Goal: Task Accomplishment & Management: Use online tool/utility

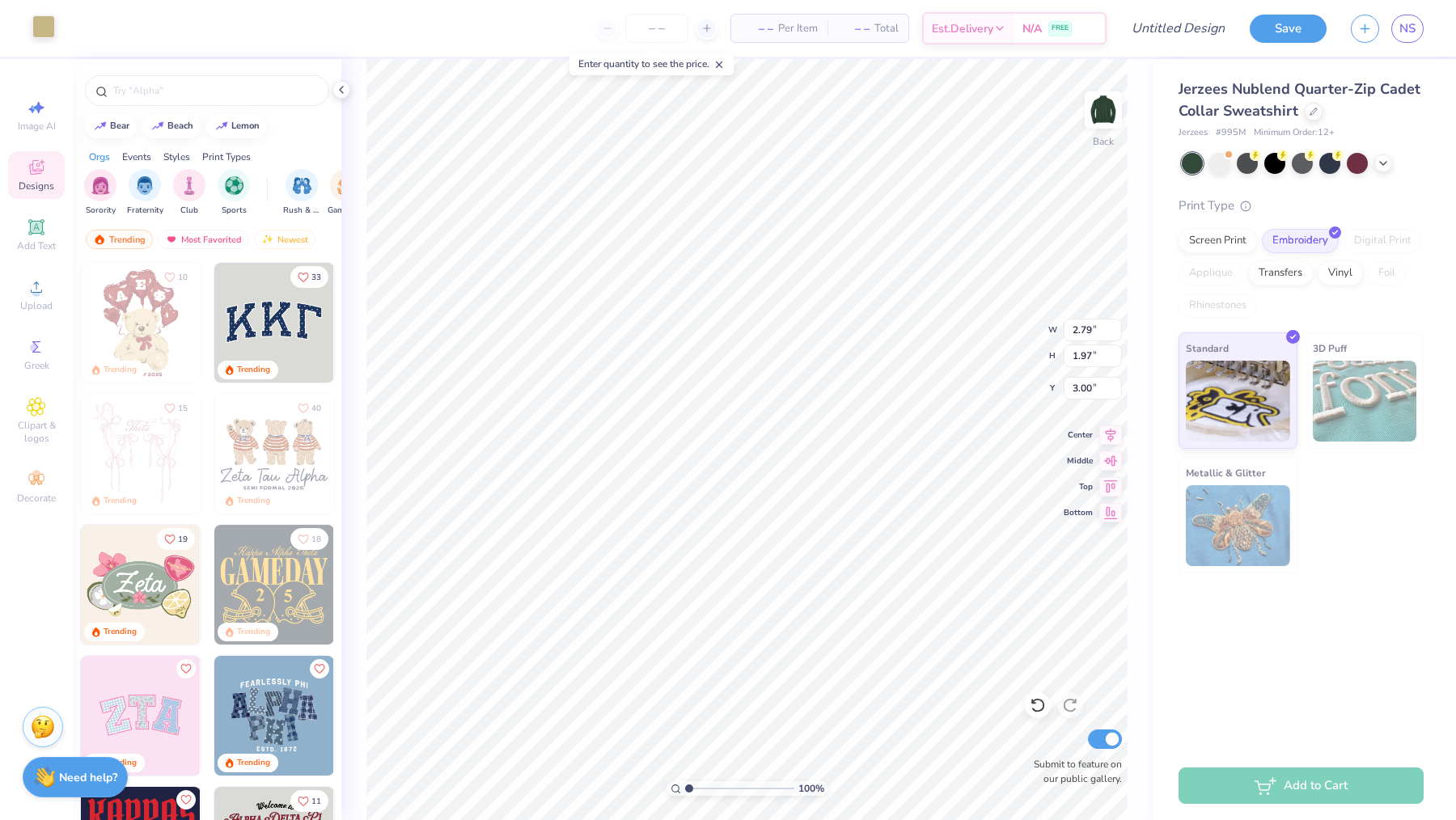
click at [43, 19] on div at bounding box center [43, 27] width 23 height 23
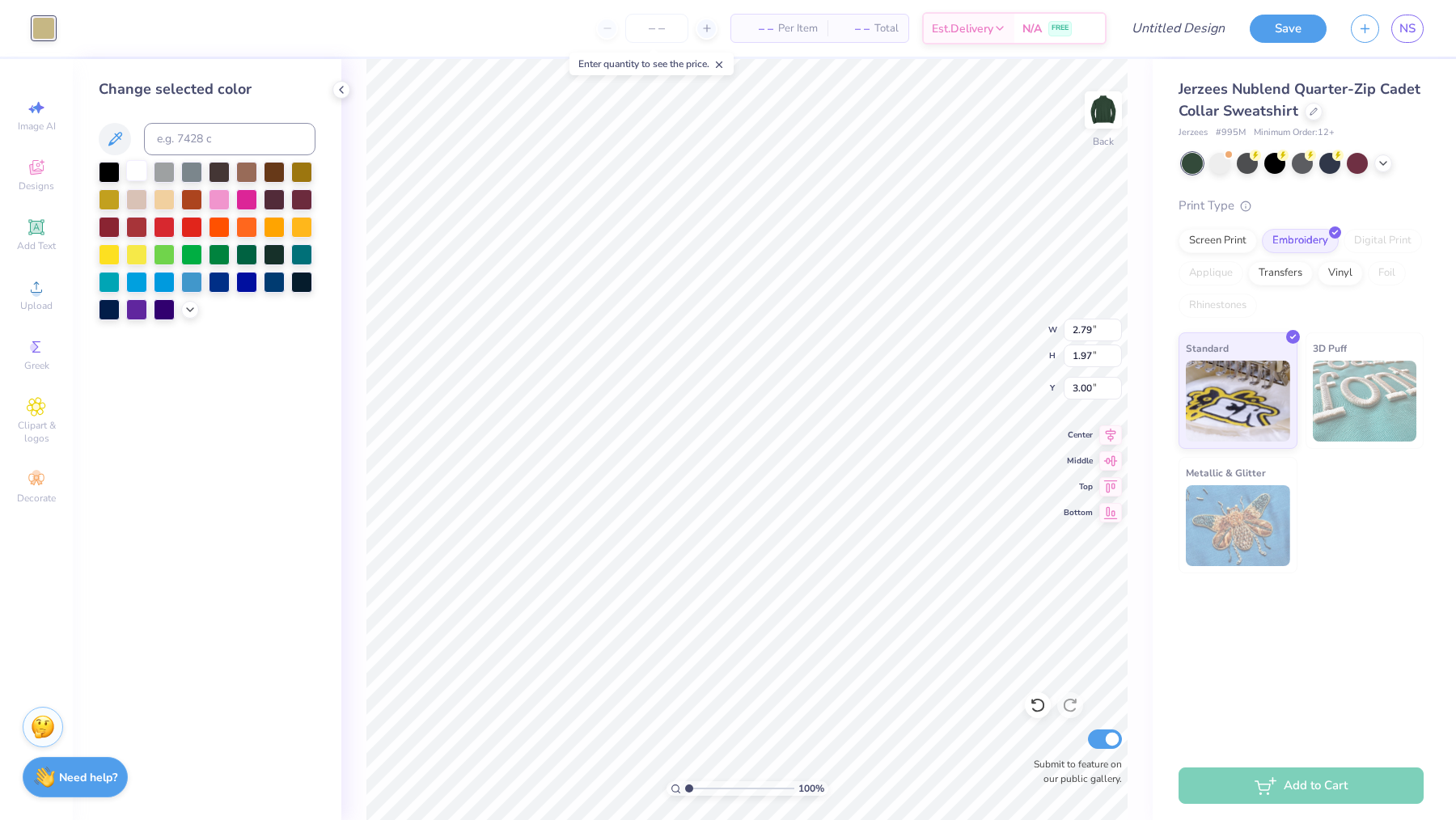
click at [136, 173] on div at bounding box center [137, 170] width 21 height 21
click at [161, 171] on div at bounding box center [164, 170] width 21 height 21
click at [197, 167] on div at bounding box center [191, 170] width 21 height 21
click at [140, 177] on div at bounding box center [137, 170] width 21 height 21
click at [303, 179] on div at bounding box center [301, 170] width 21 height 21
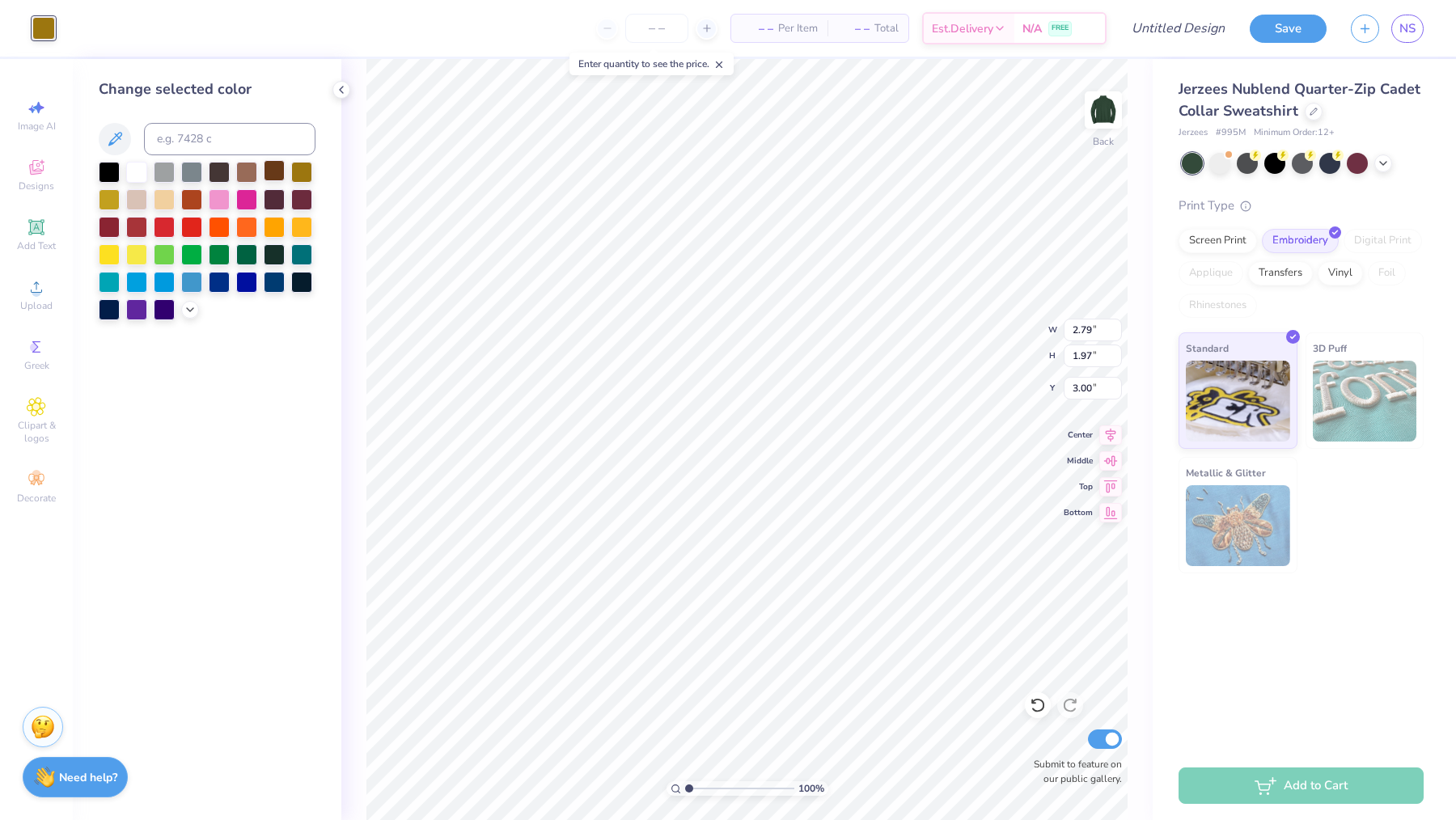
click at [277, 177] on div at bounding box center [273, 170] width 21 height 21
click at [249, 254] on div at bounding box center [247, 253] width 21 height 21
click at [230, 254] on div at bounding box center [219, 253] width 21 height 21
click at [171, 190] on div at bounding box center [164, 198] width 21 height 21
click at [345, 494] on div "100 % Back W 2.79 2.79 " H 1.97 1.97 " Y 3.00 3.00 " Center Middle Top Bottom S…" at bounding box center [746, 440] width 811 height 761
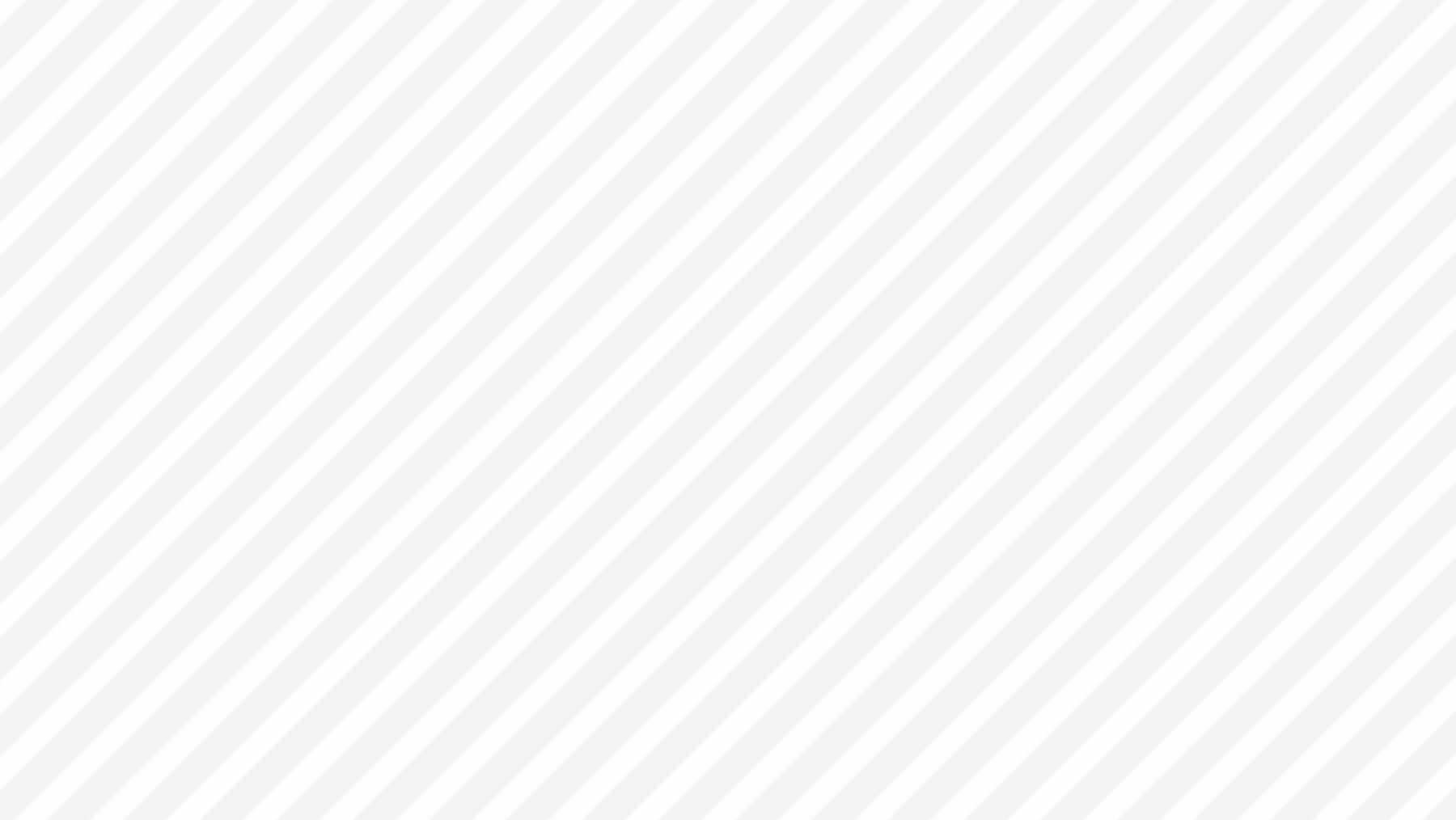
type input "3.28"
type input "2.84"
type input "1.34"
type input "2.79"
type input "1.31"
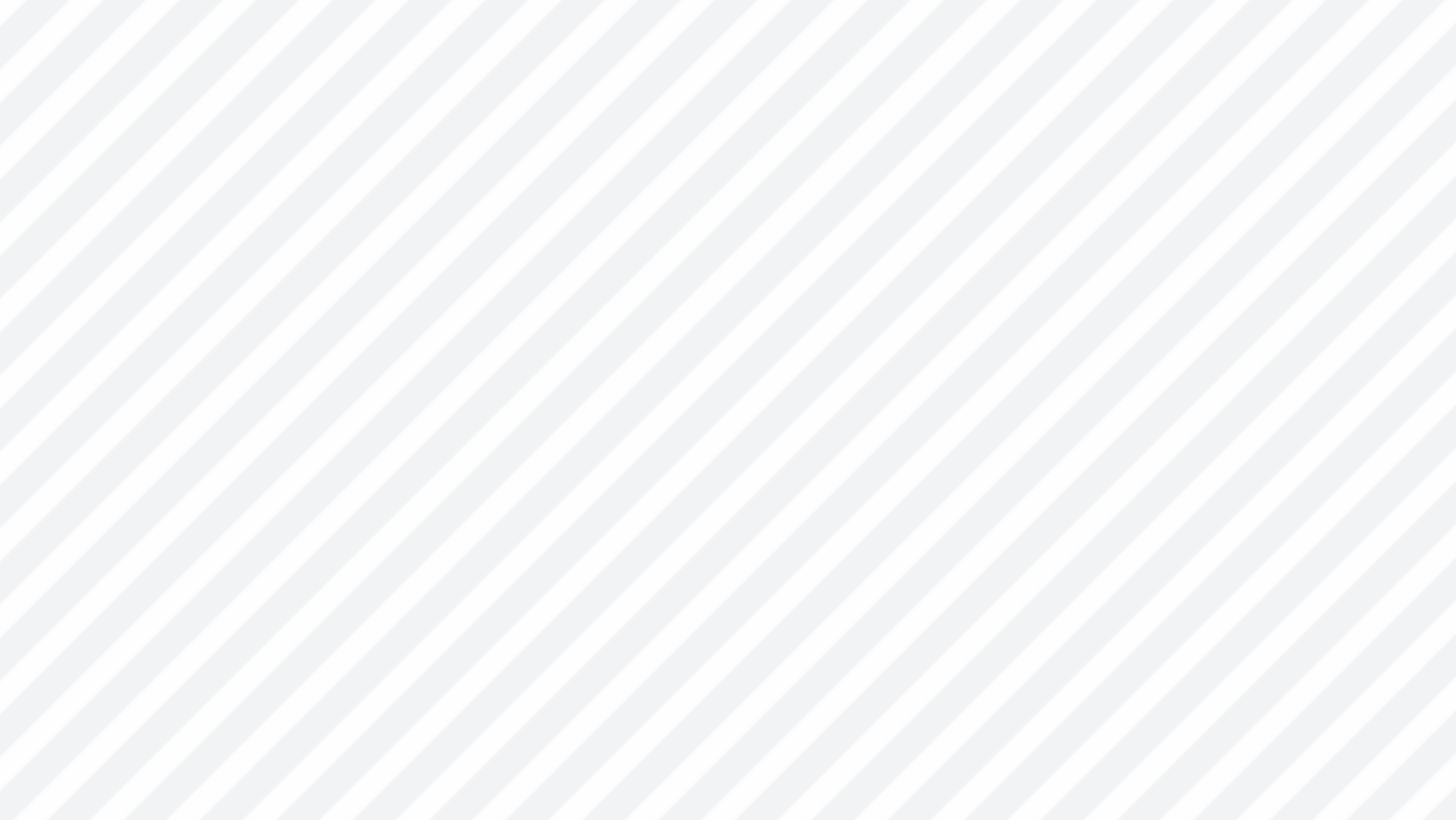
type input "3.76"
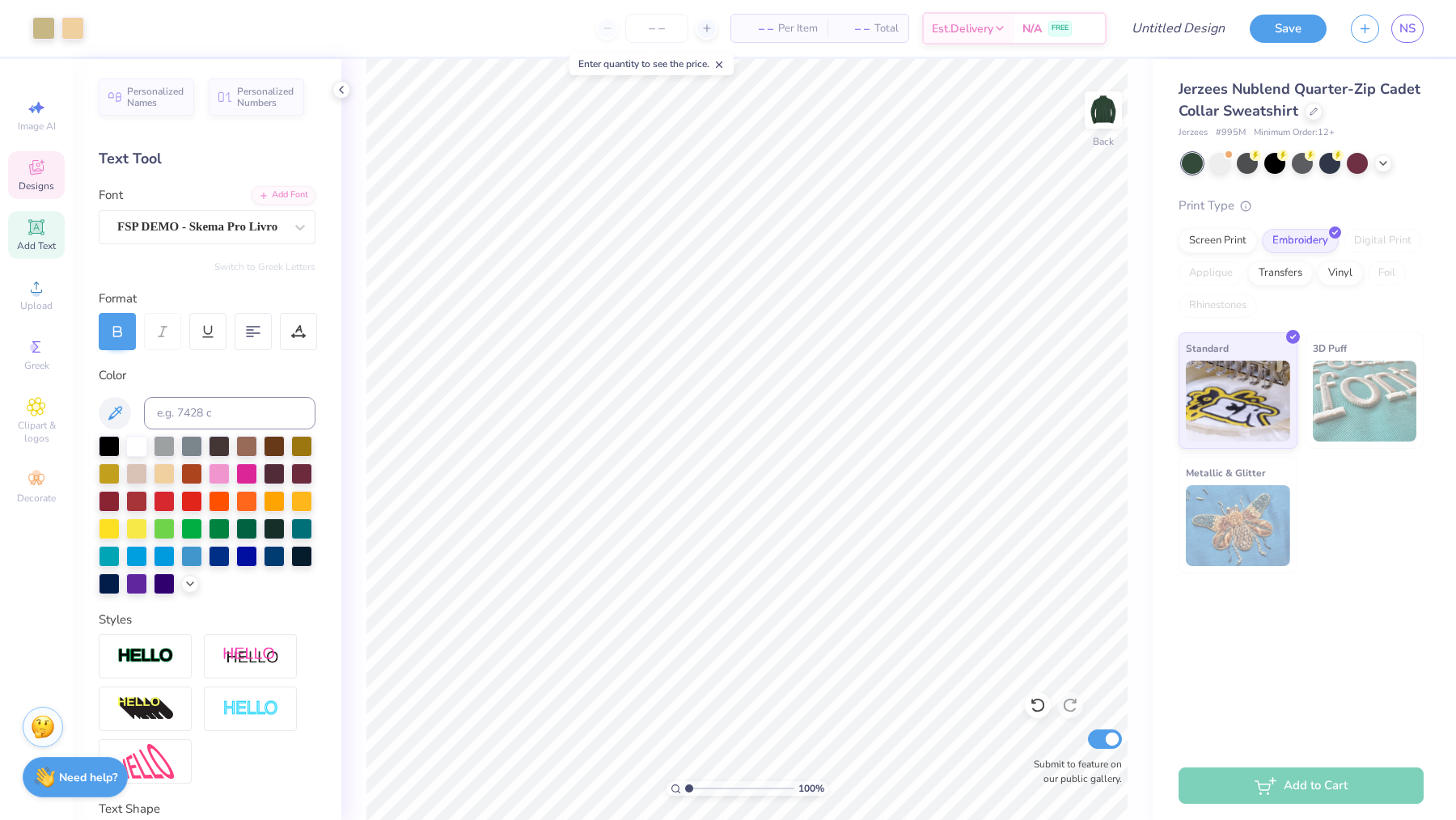
click at [48, 166] on div "Designs" at bounding box center [36, 175] width 56 height 48
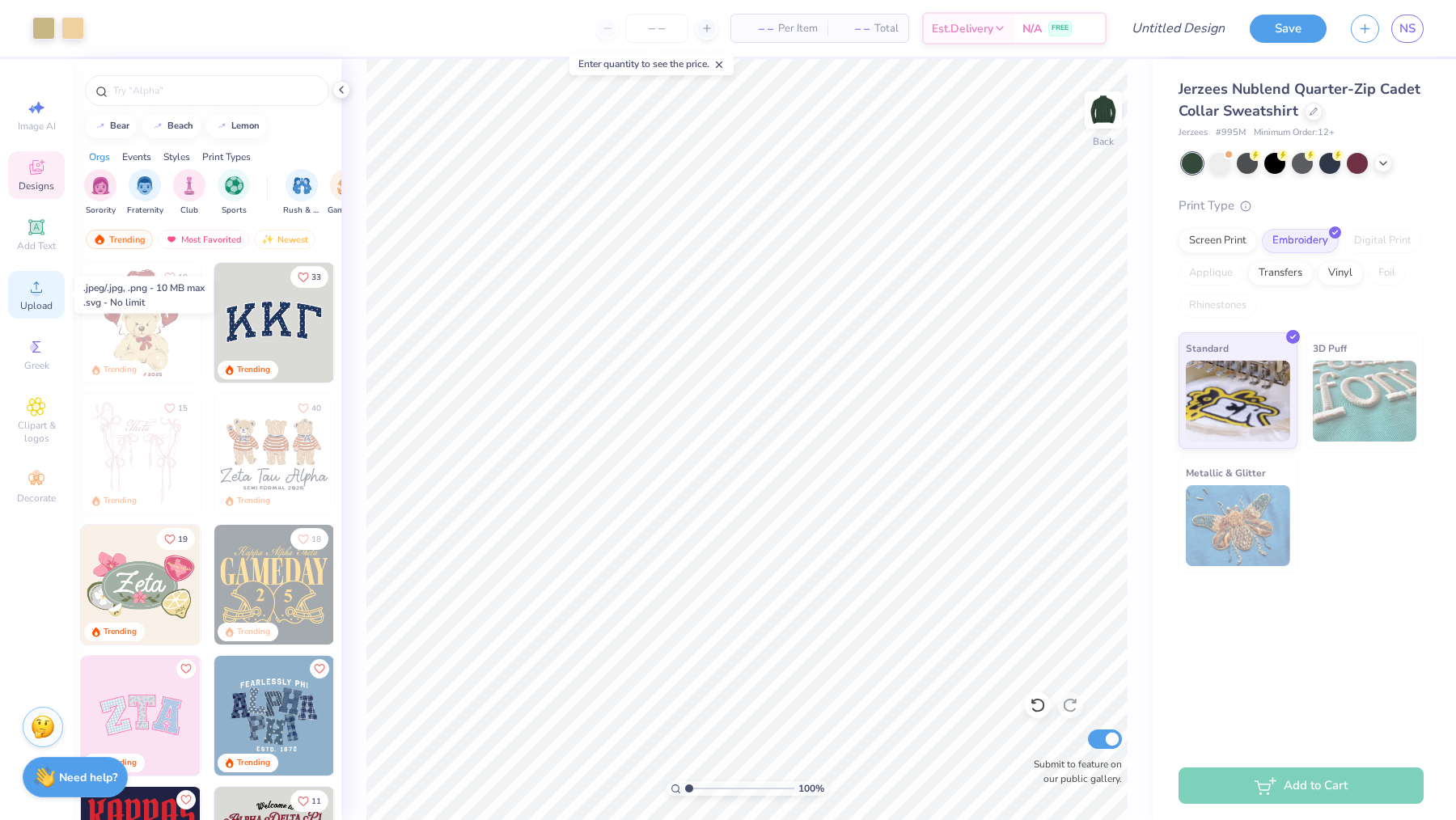
click at [42, 288] on icon at bounding box center [36, 286] width 19 height 19
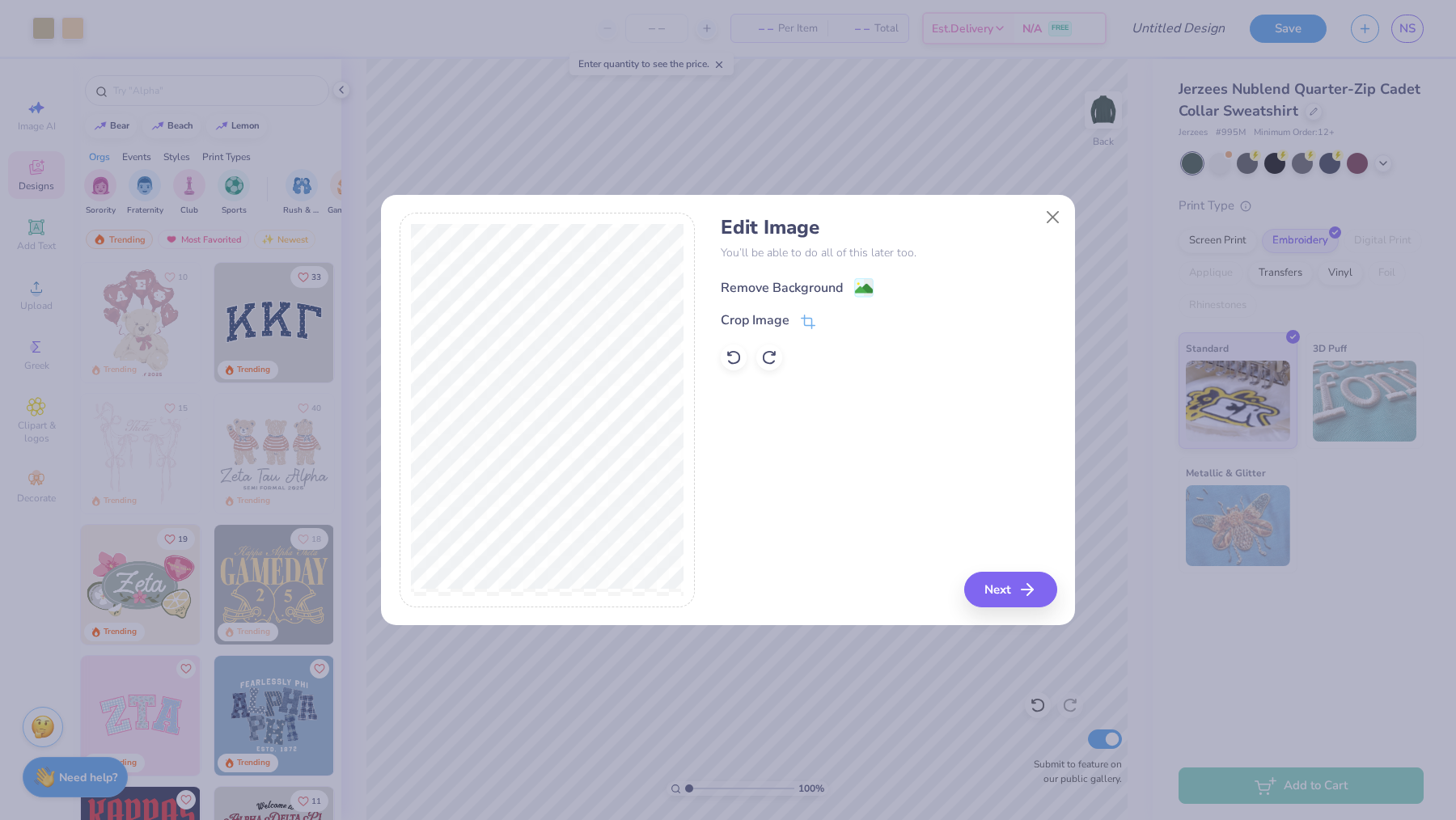
click at [777, 286] on div "Remove Background" at bounding box center [782, 287] width 122 height 19
click at [777, 286] on div "Remove Background Crop Image" at bounding box center [888, 323] width 335 height 94
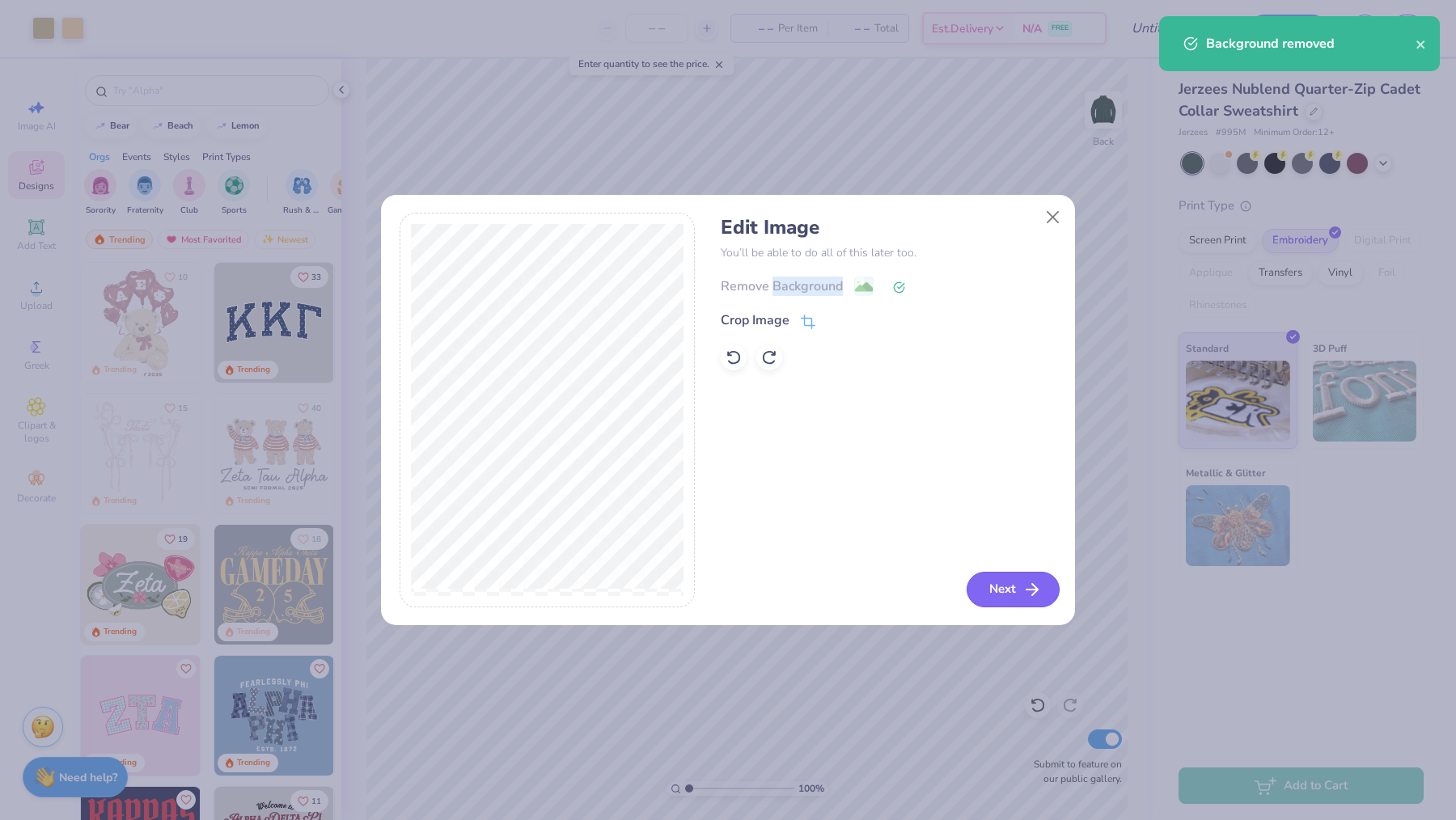
click at [996, 596] on button "Next" at bounding box center [1013, 589] width 93 height 36
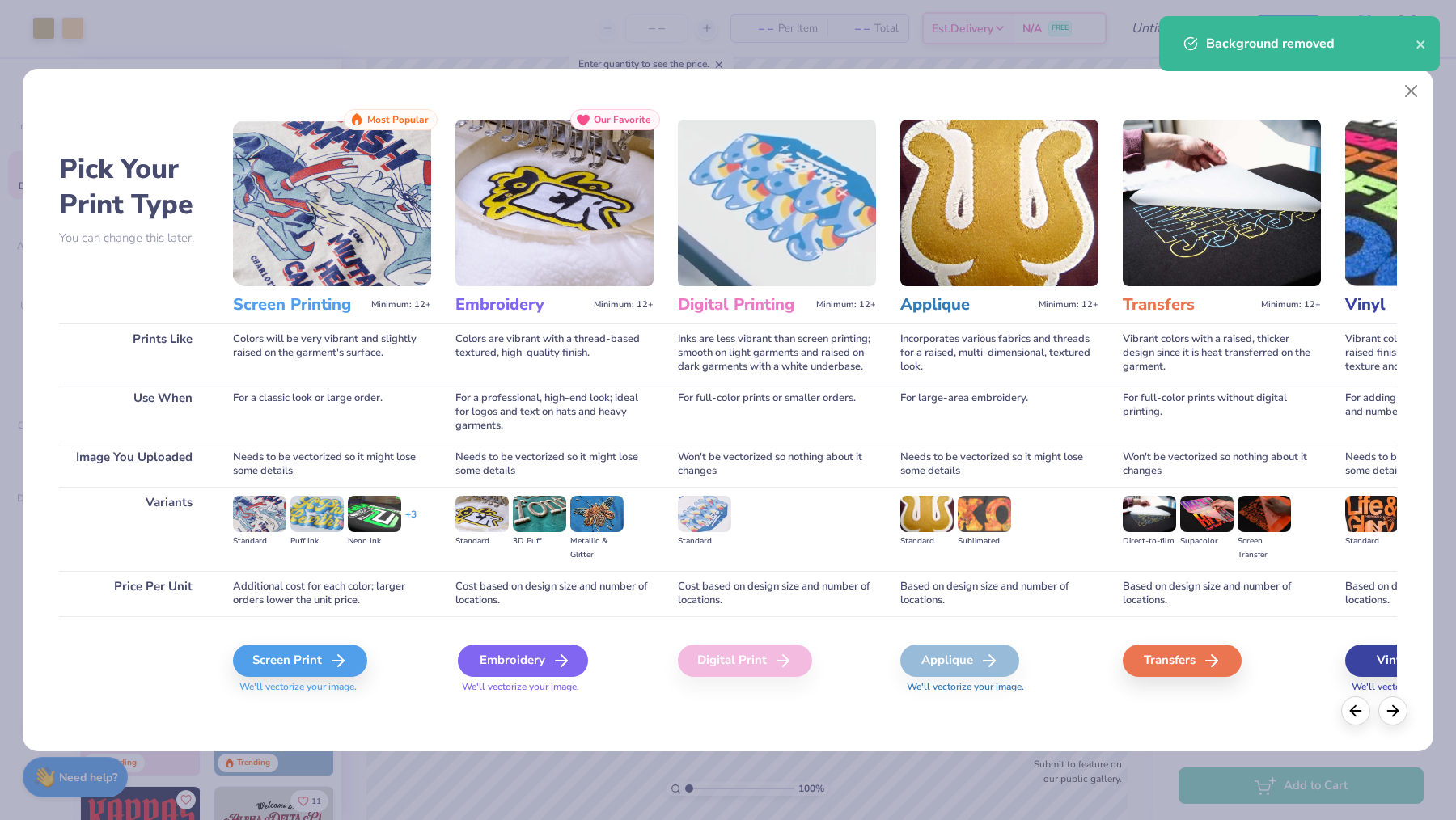
click at [537, 660] on div "Embroidery" at bounding box center [523, 660] width 130 height 32
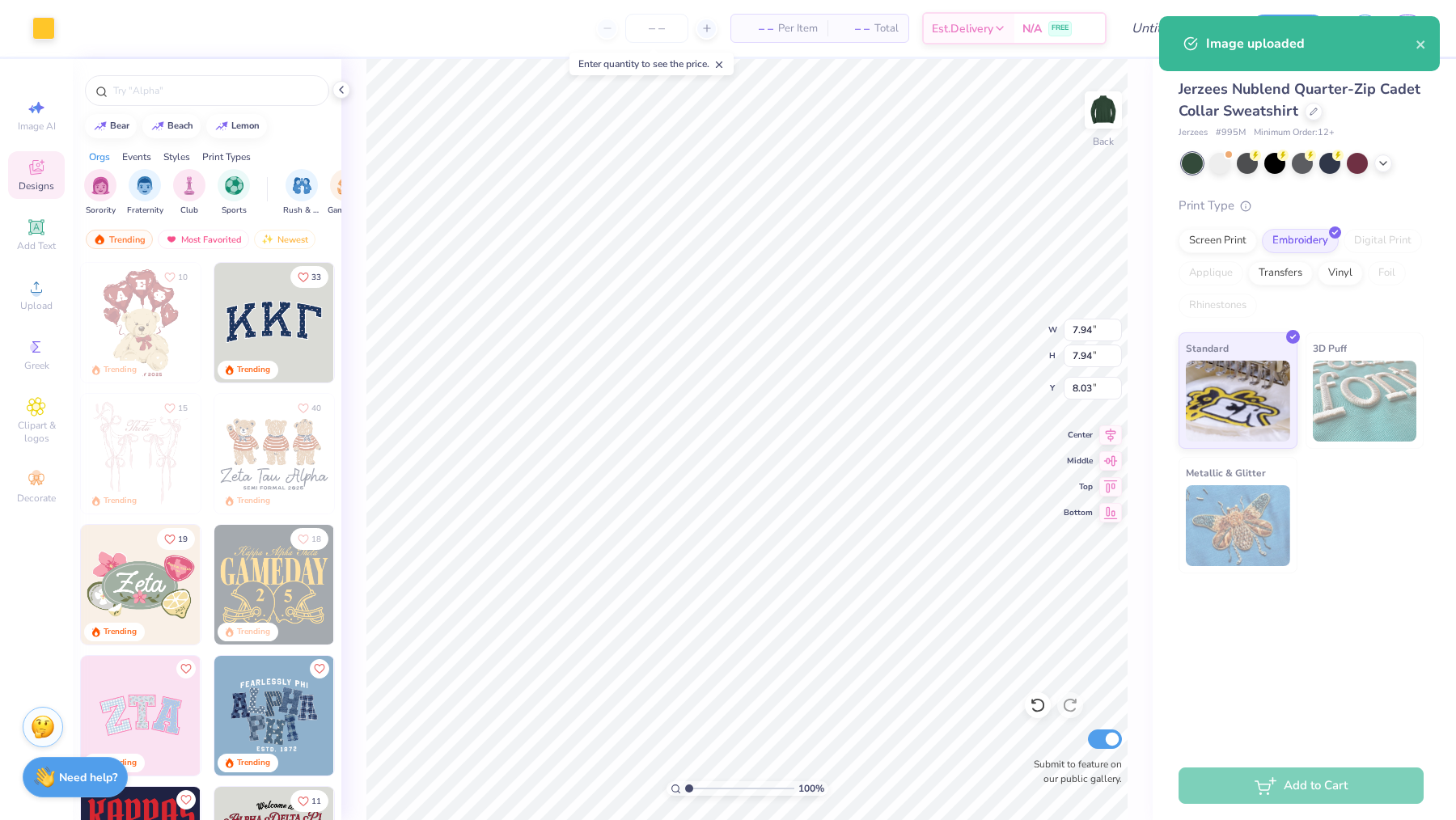
type input "1.16"
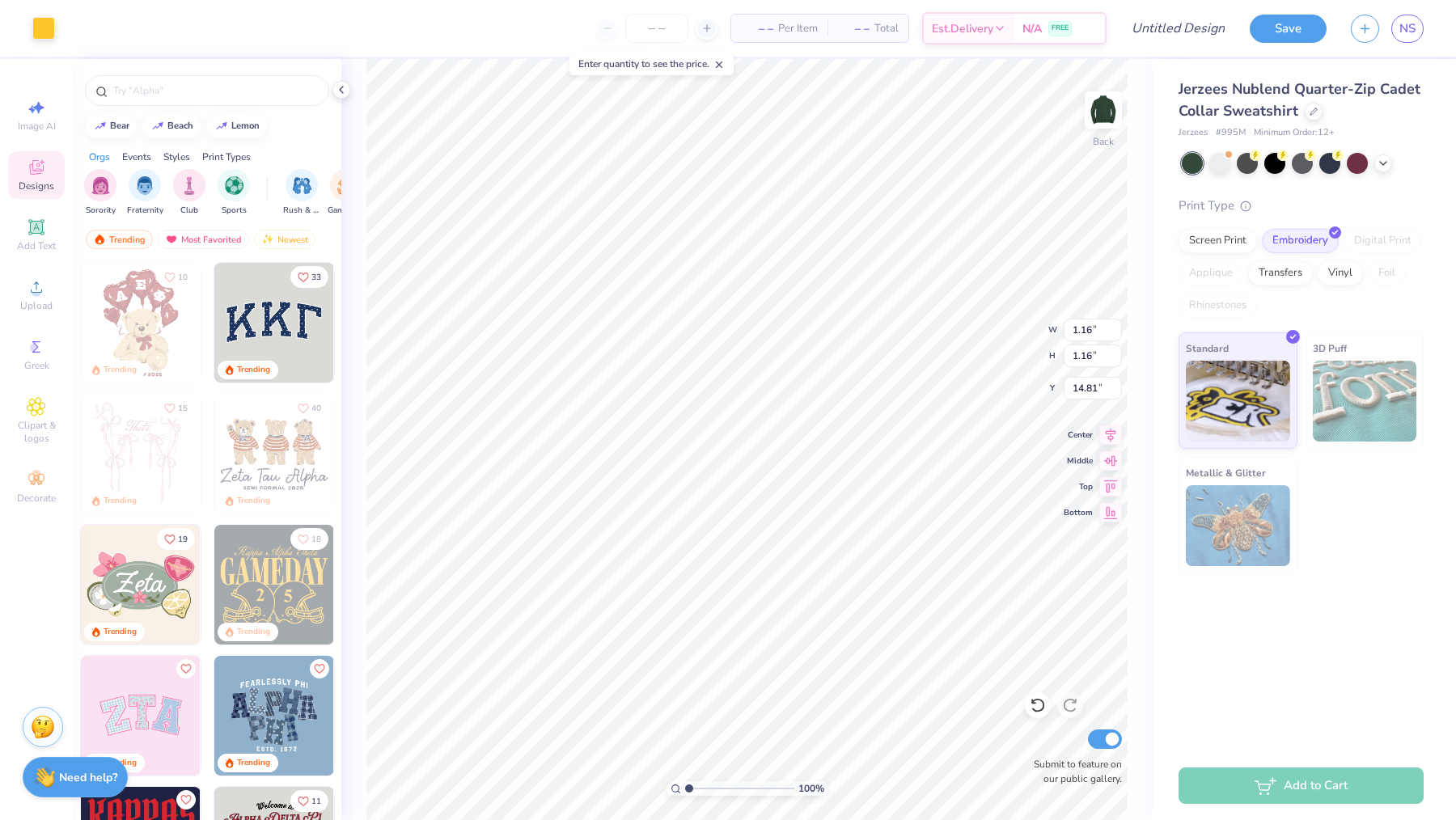
type input "5.17"
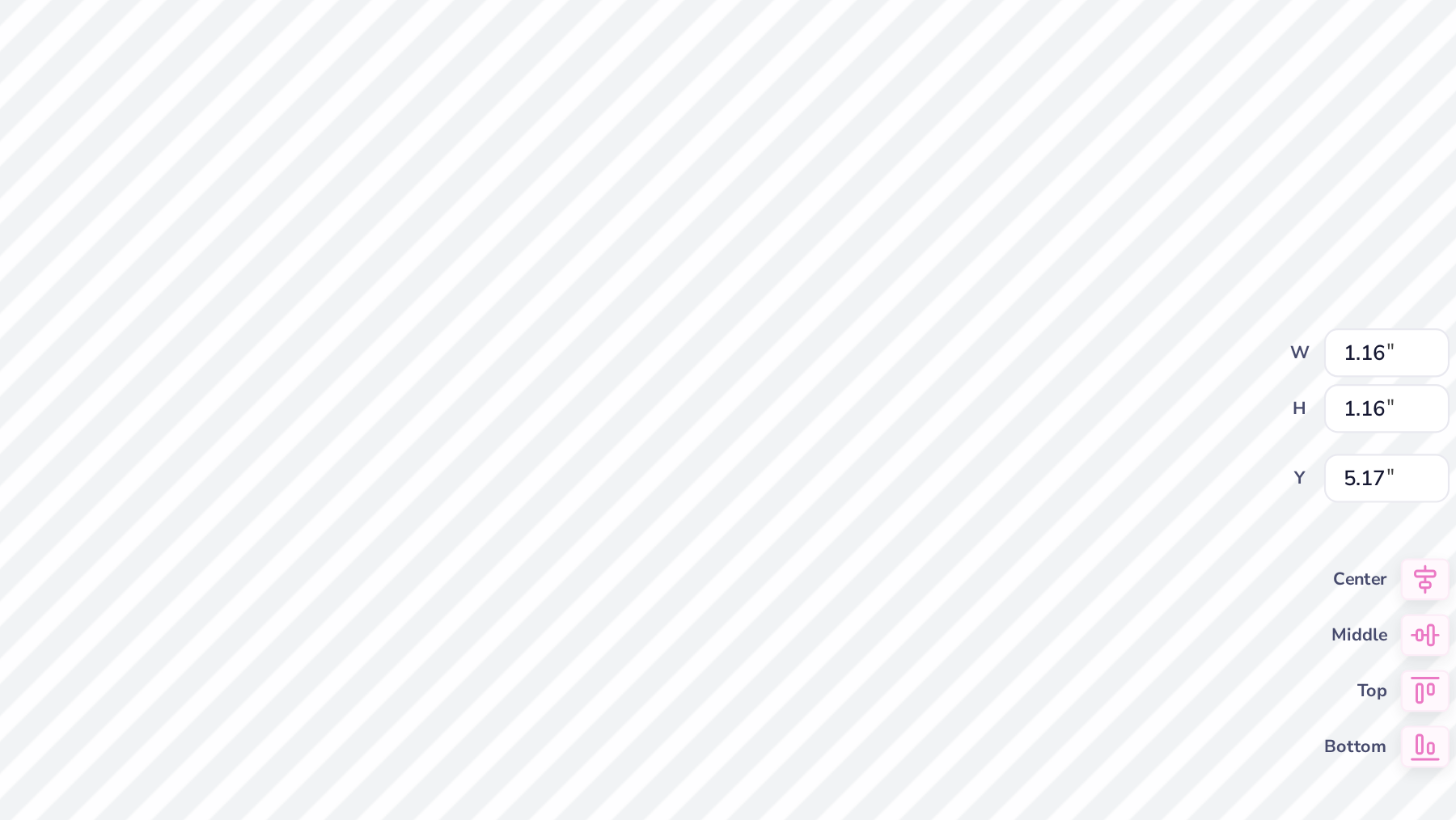
type input "0.62"
type input "4.65"
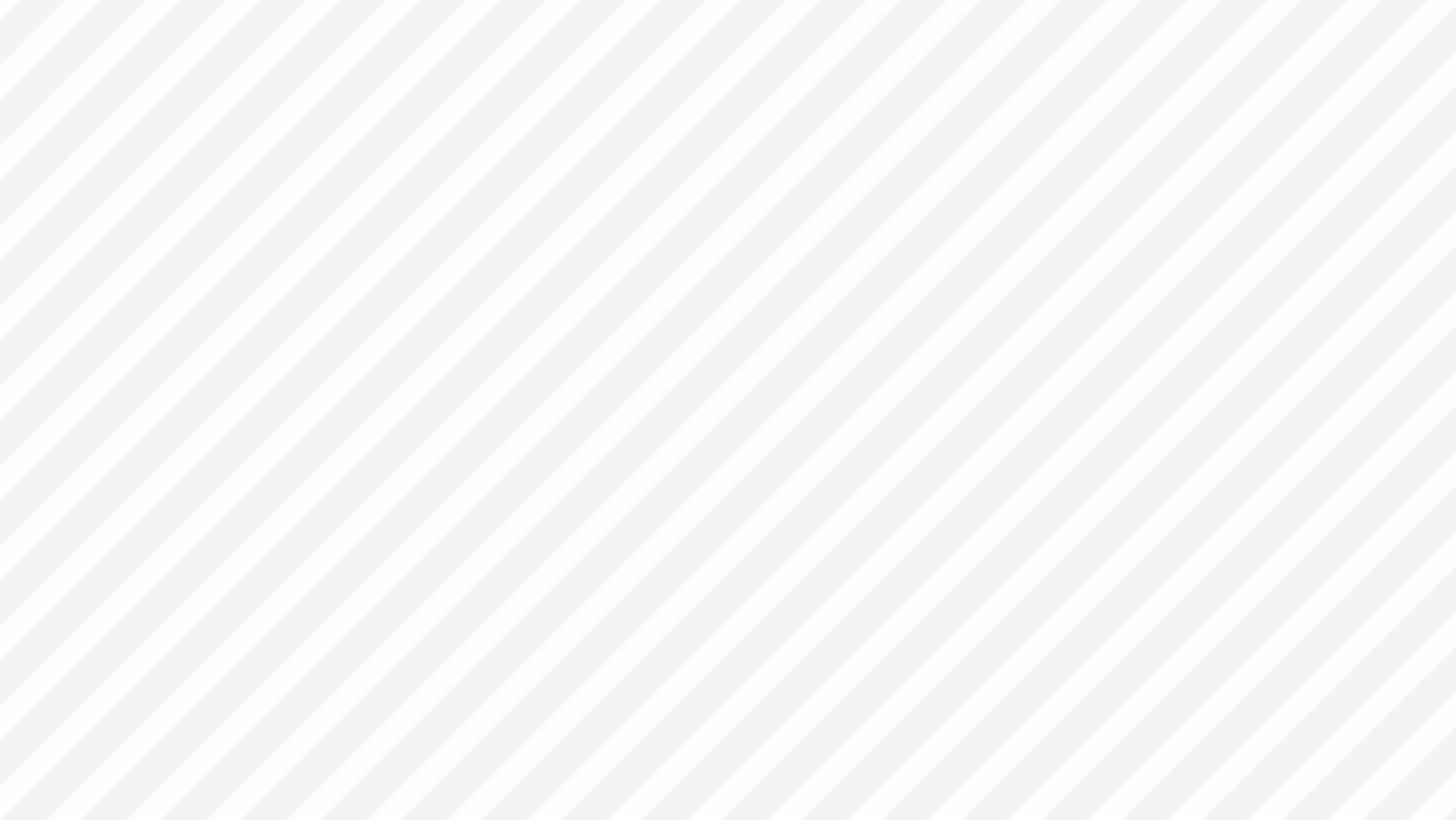
type input "0.44"
type input "4.52"
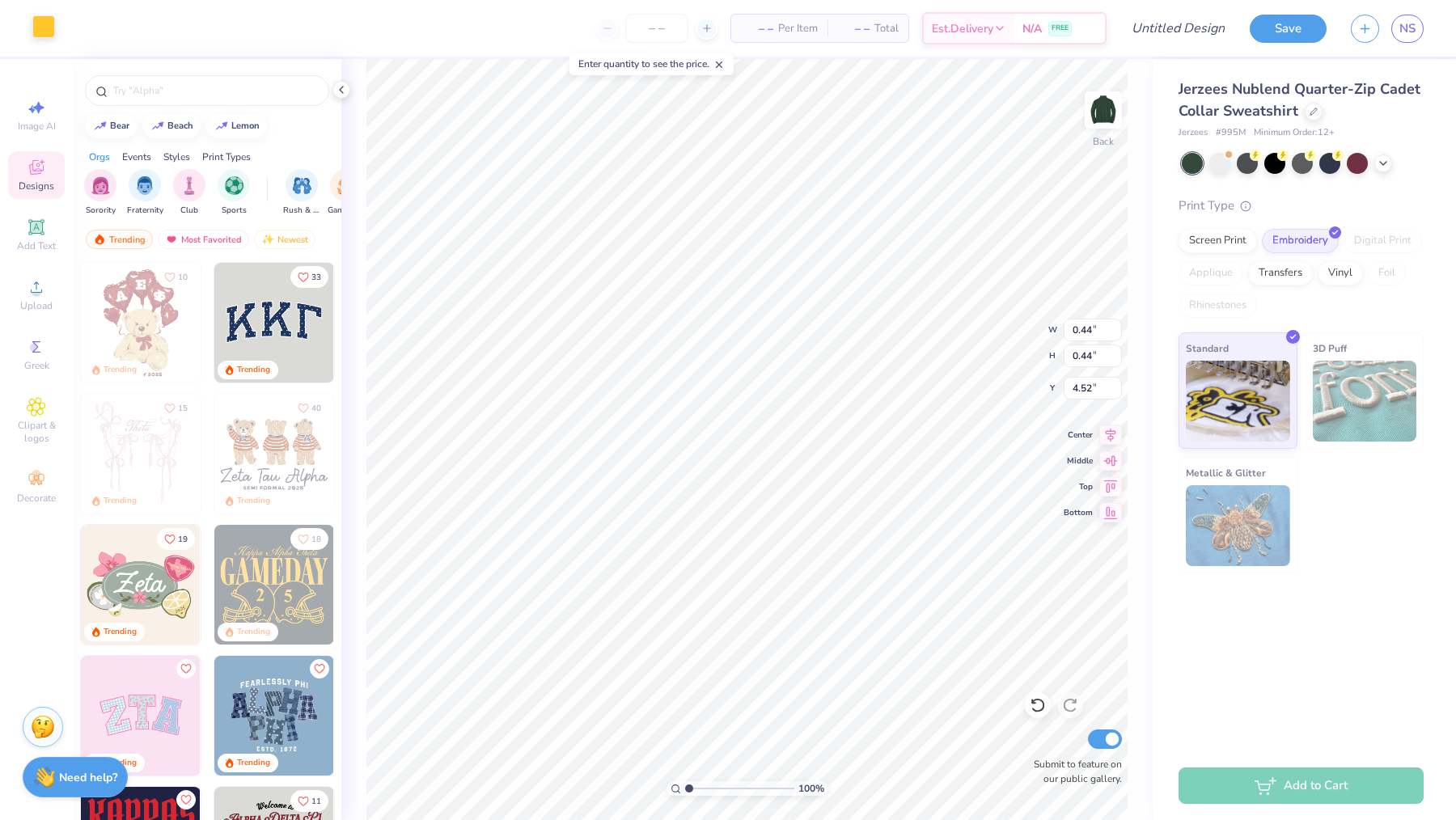
click at [55, 30] on div at bounding box center [43, 27] width 23 height 23
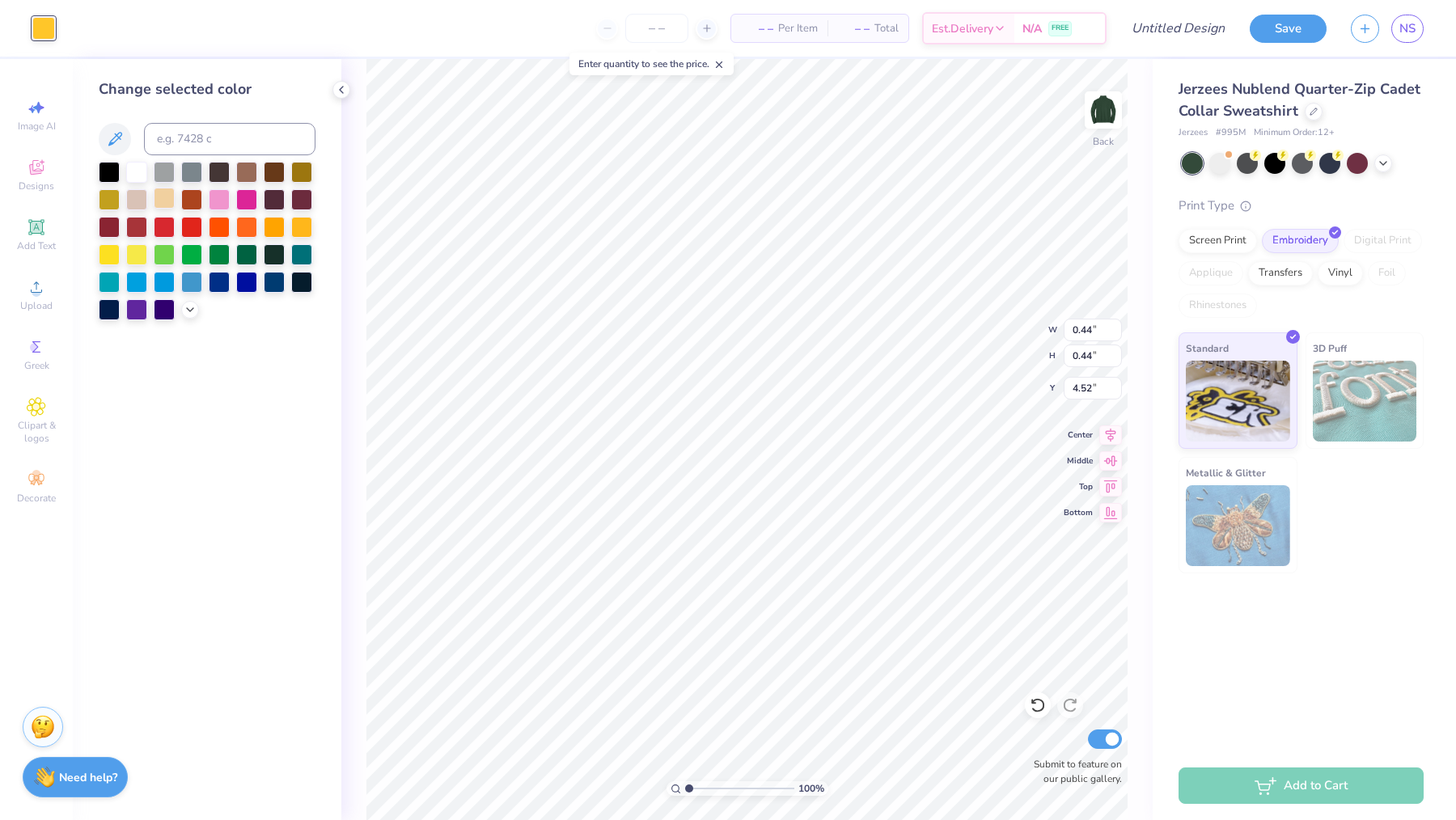
click at [153, 199] on div at bounding box center [164, 198] width 21 height 21
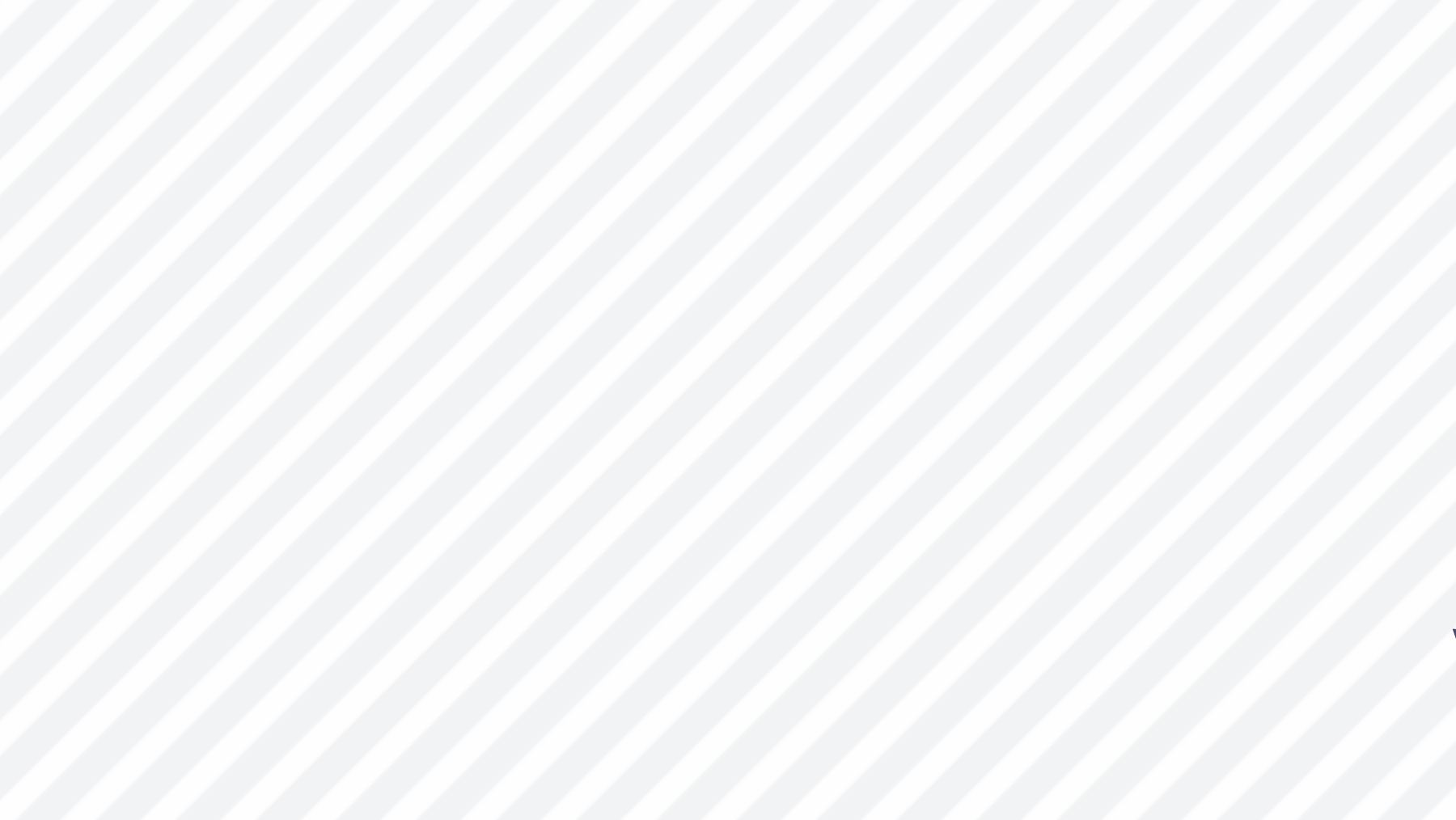
type input "0.30"
type input "4.66"
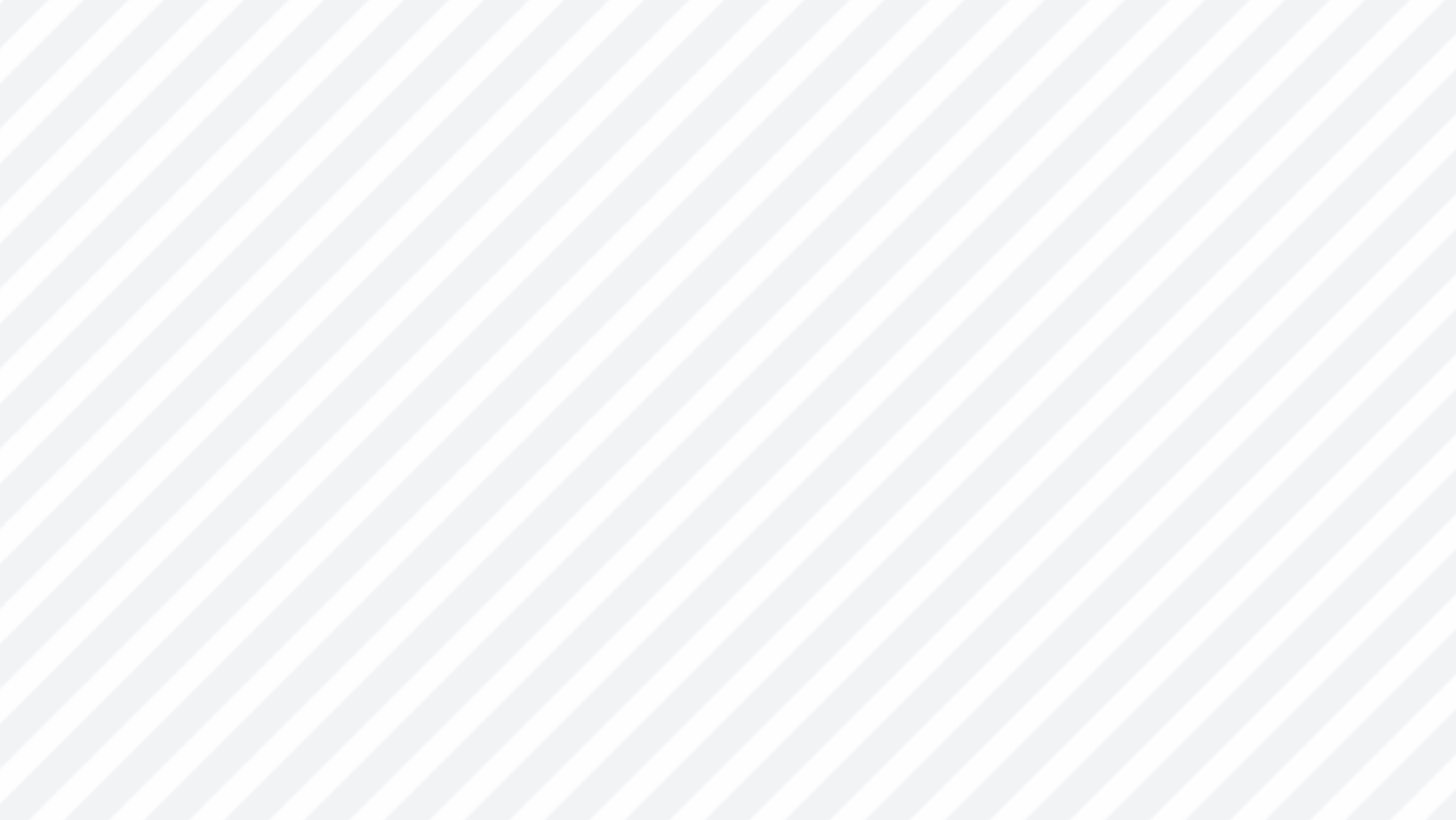
type input "3.41"
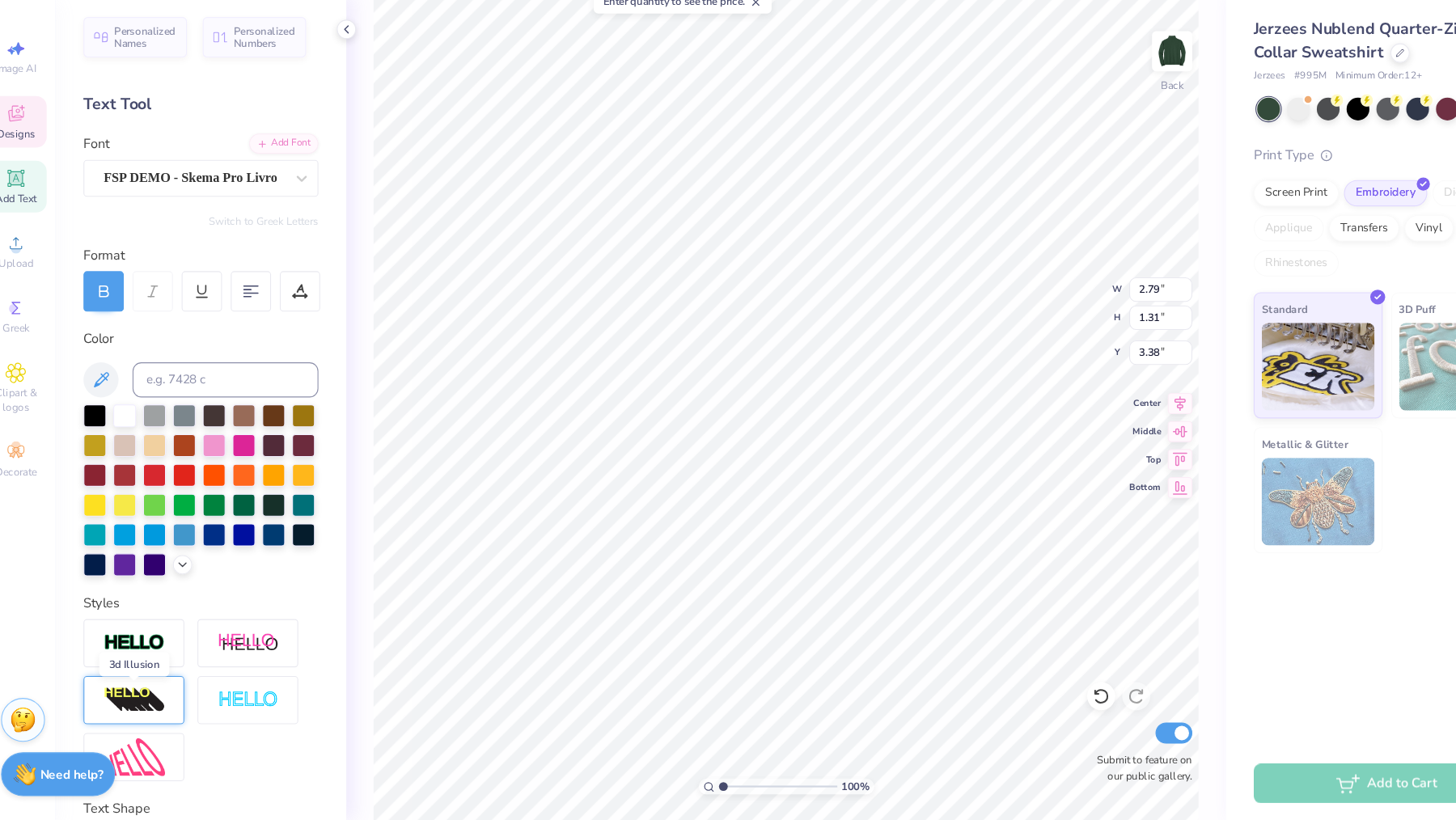
click at [117, 696] on img at bounding box center [145, 709] width 56 height 26
type input "29"
type input "28"
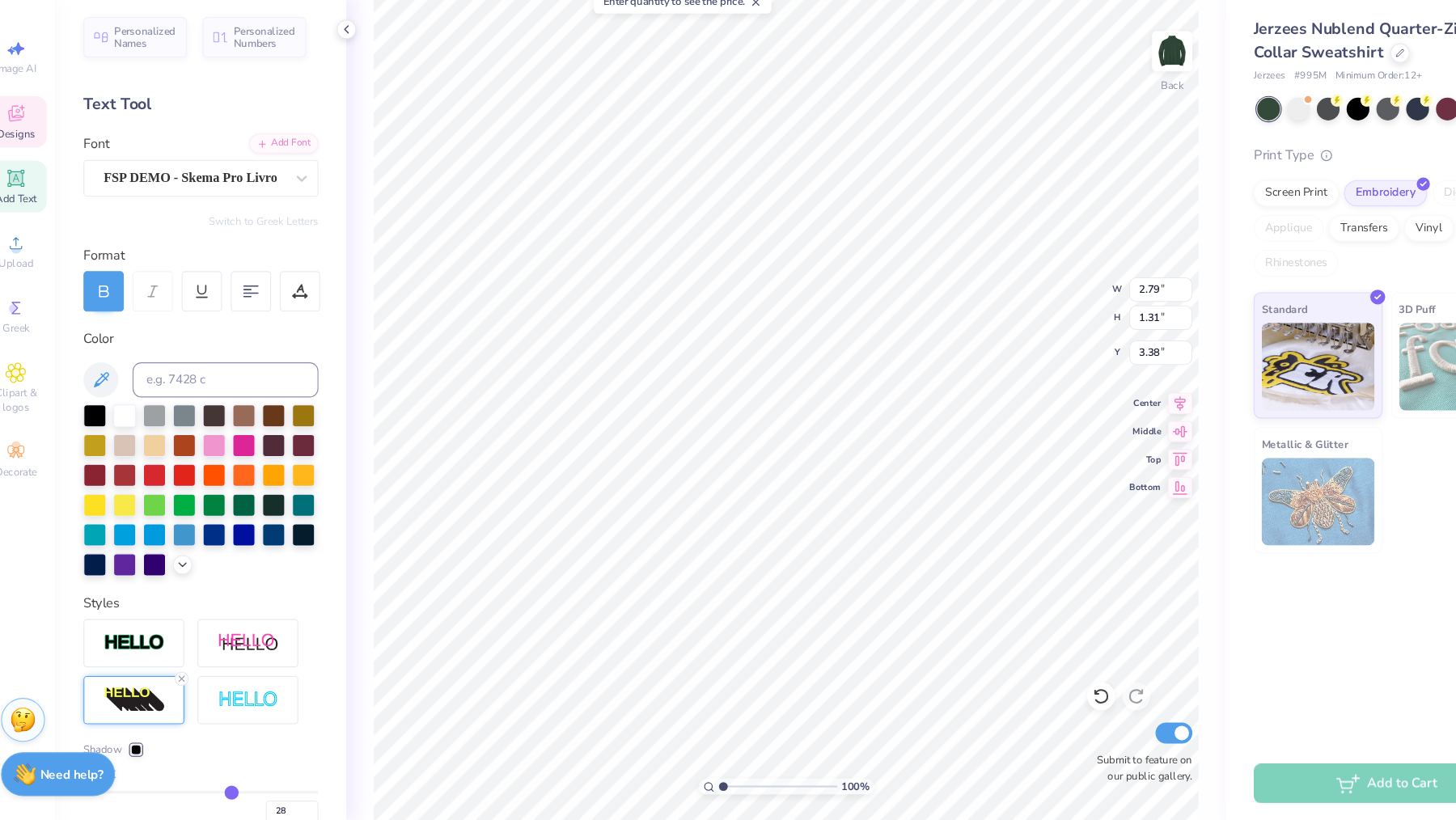
type input "27"
type input "25"
type input "24"
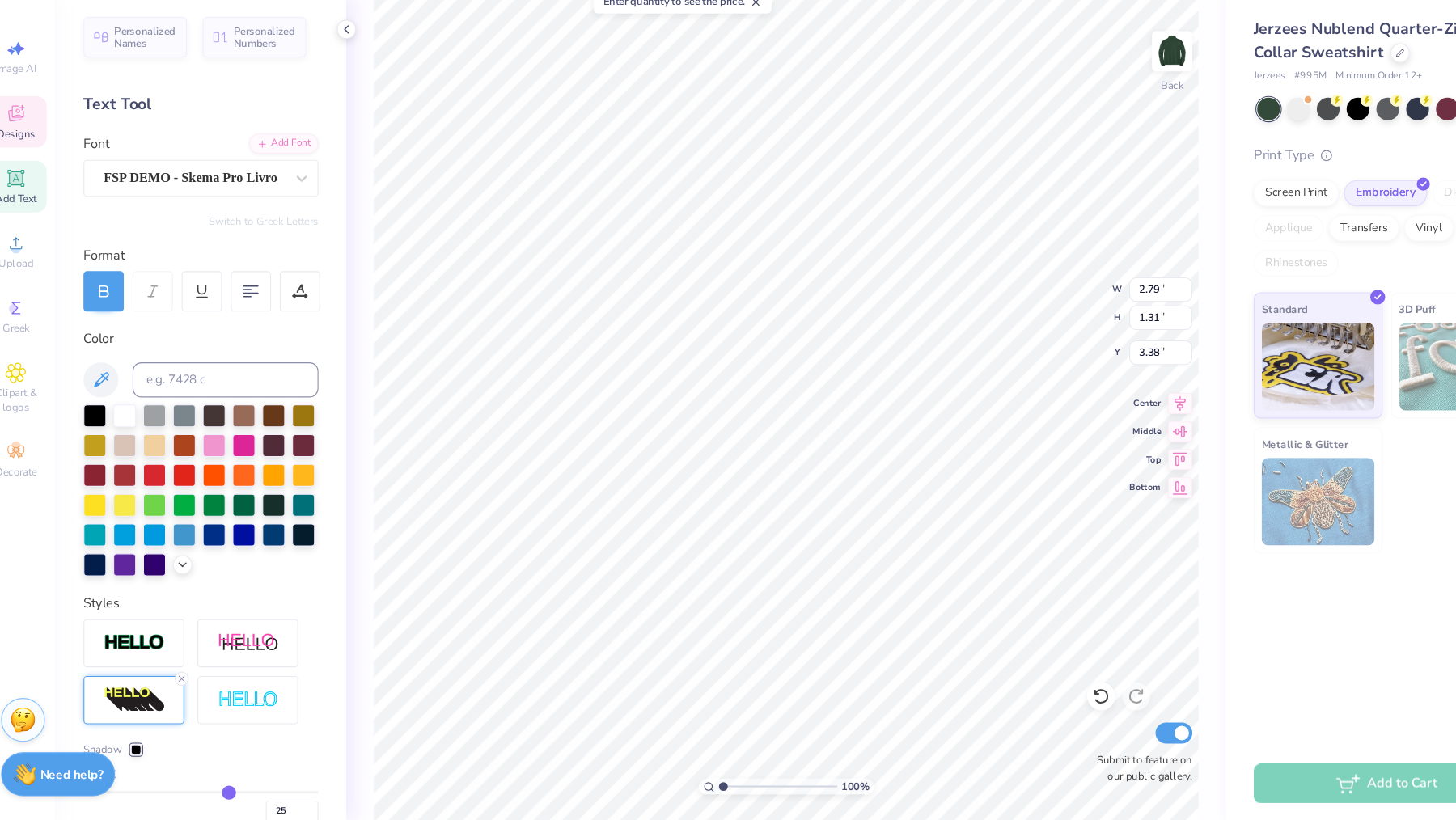
type input "24"
type input "22"
type input "21"
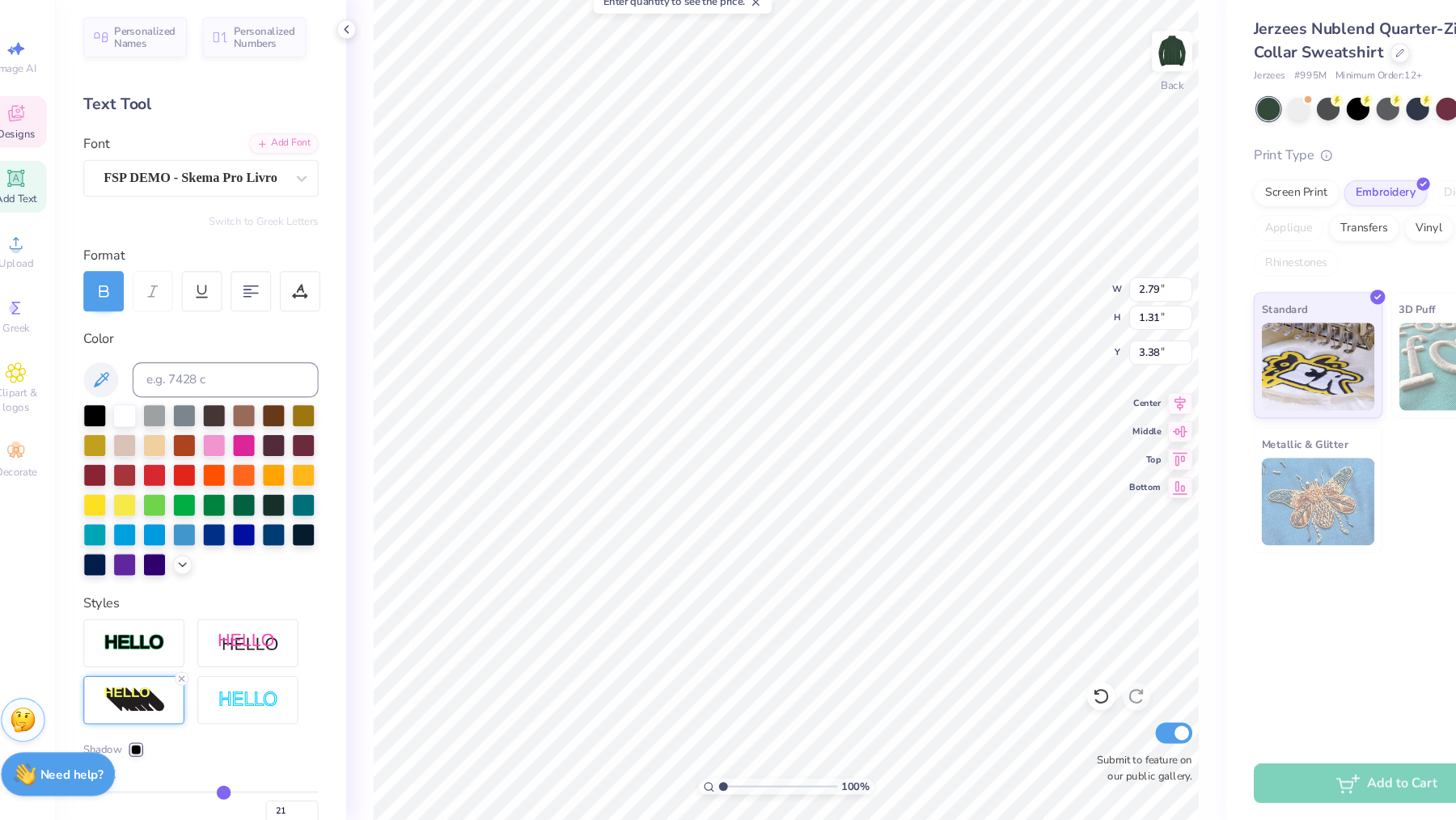
type input "20"
type input "19"
type input "18"
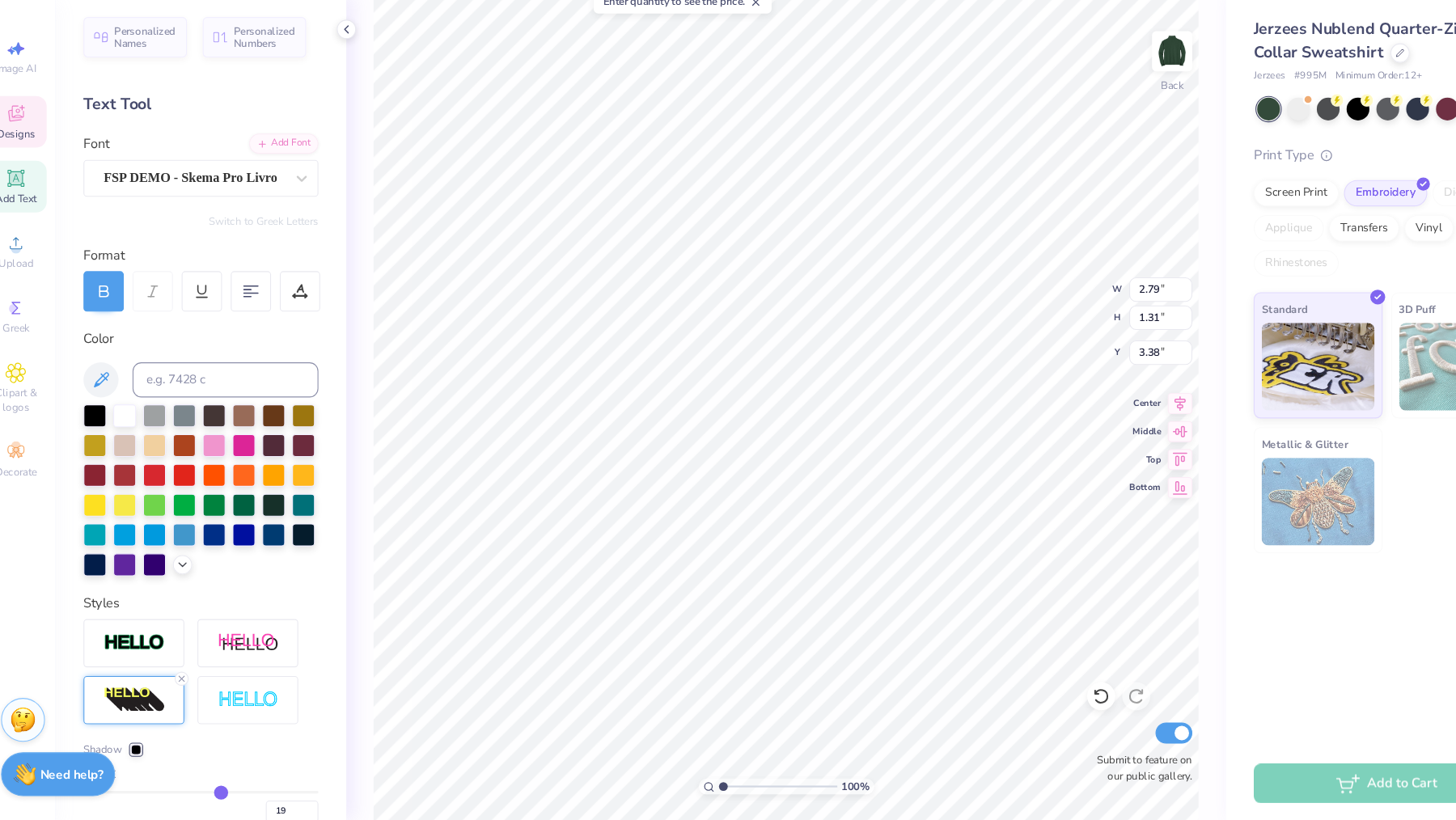
type input "18"
type input "17"
type input "16"
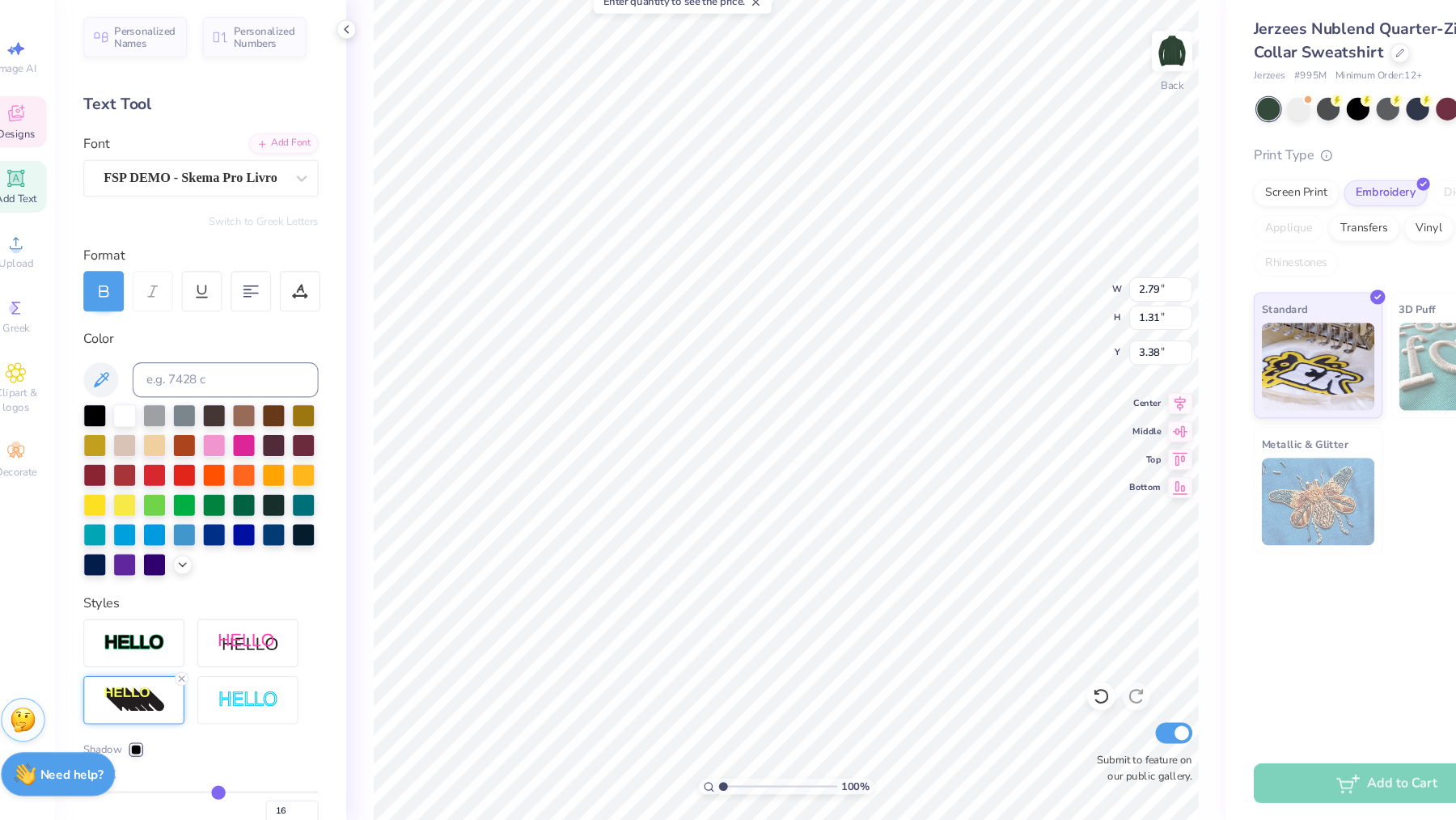
type input "15"
type input "14"
type input "13"
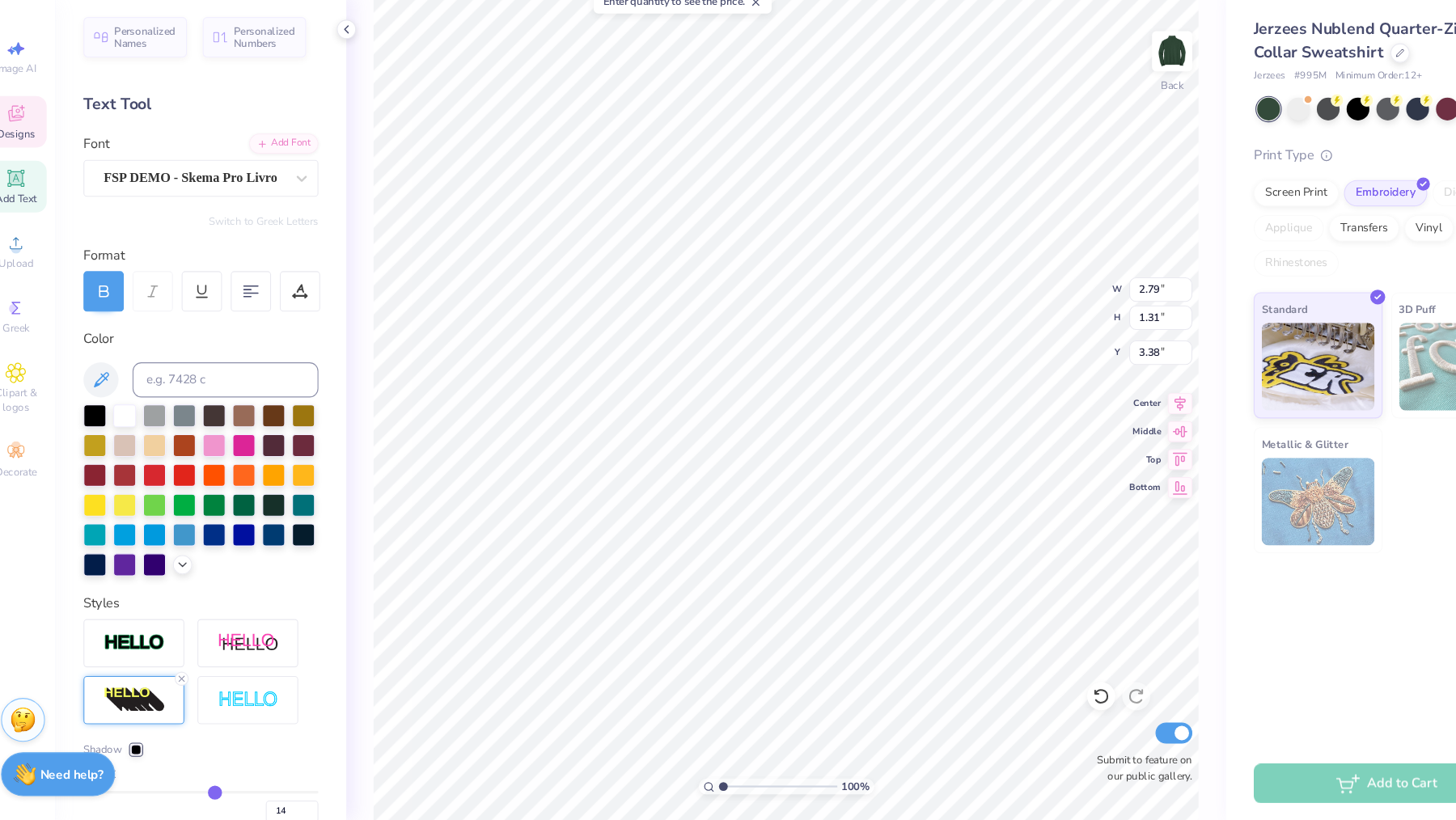
type input "13"
type input "12"
type input "11"
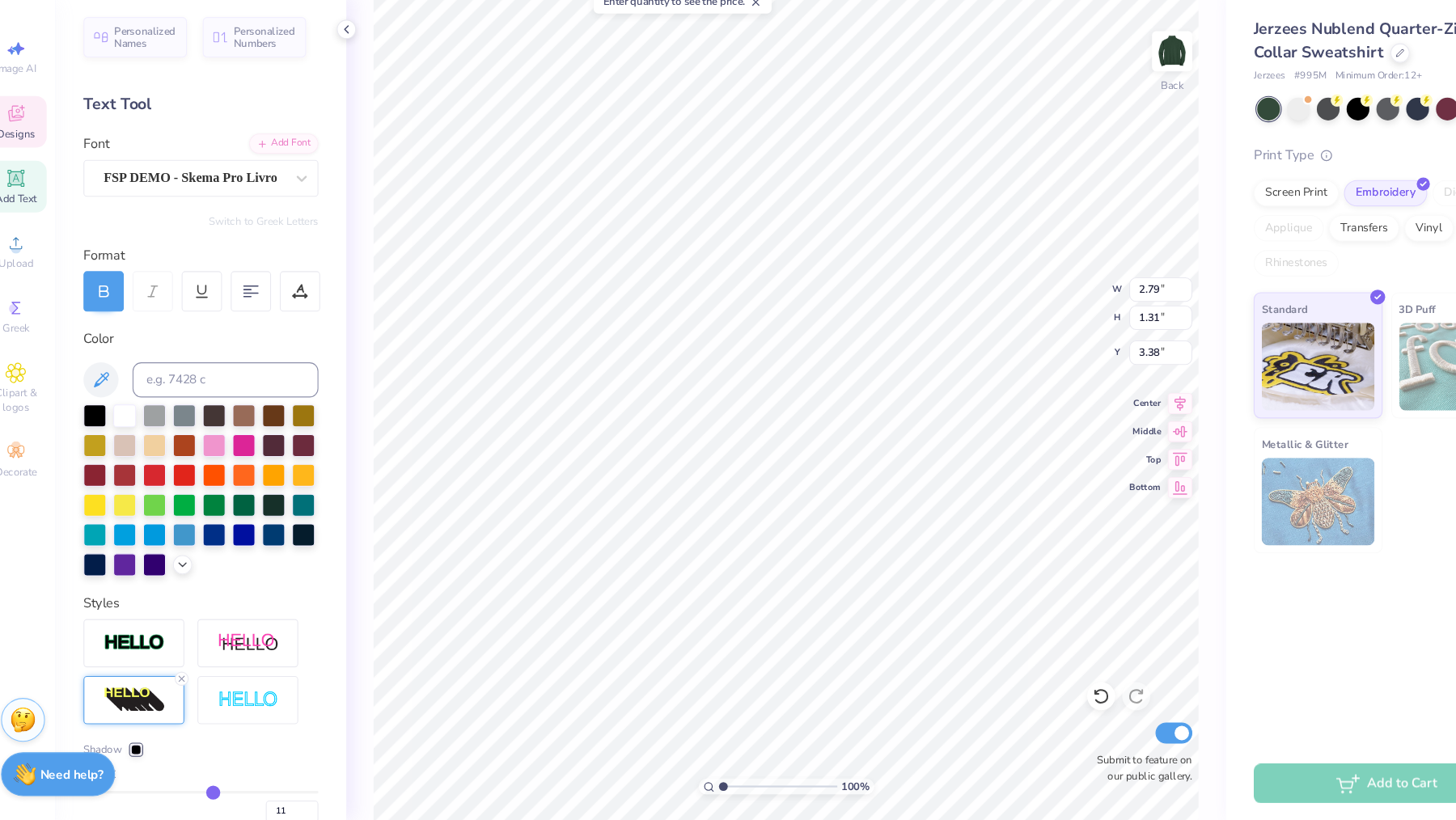
type input "10"
type input "9"
type input "8"
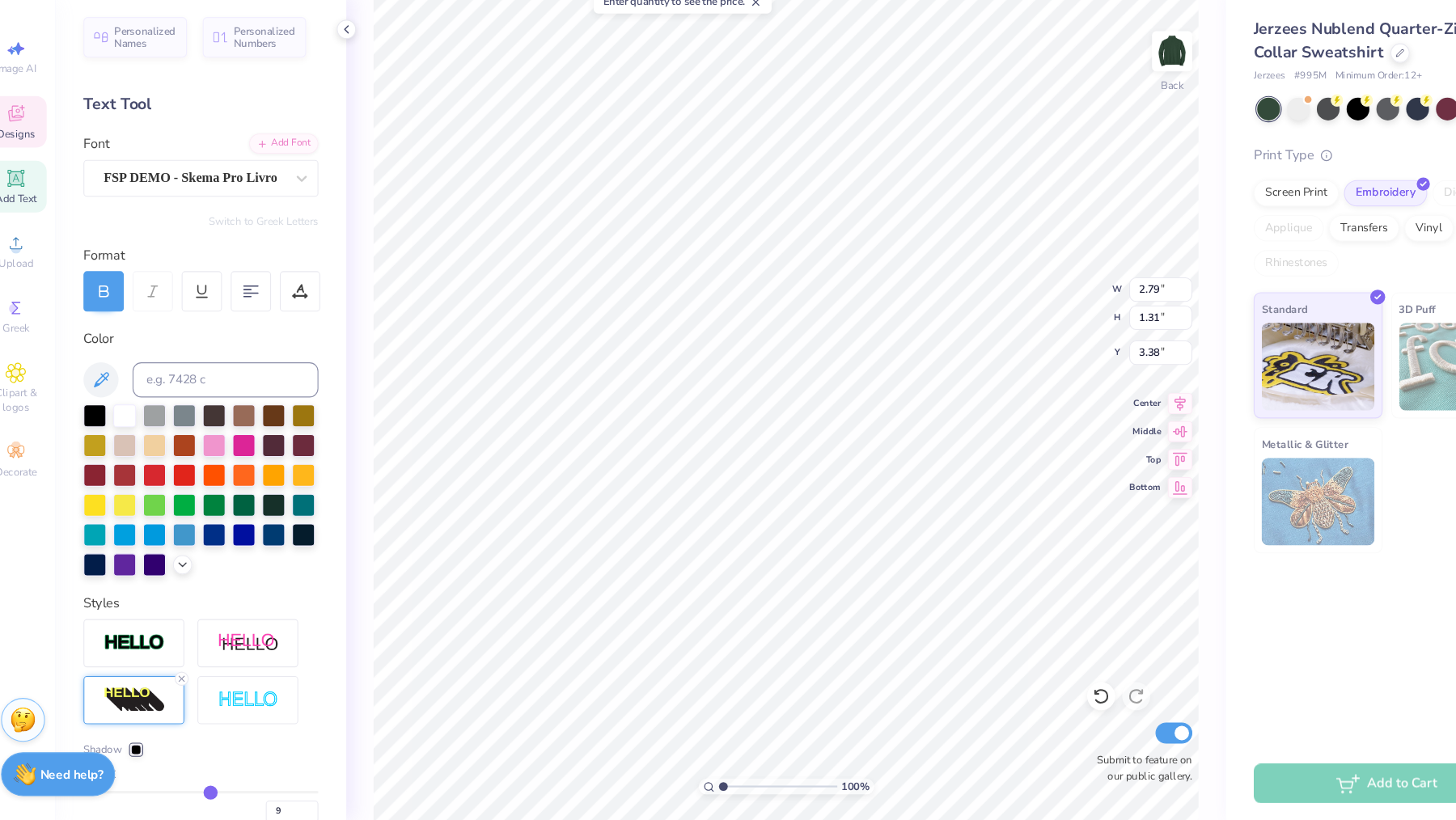
type input "8"
type input "7"
type input "6"
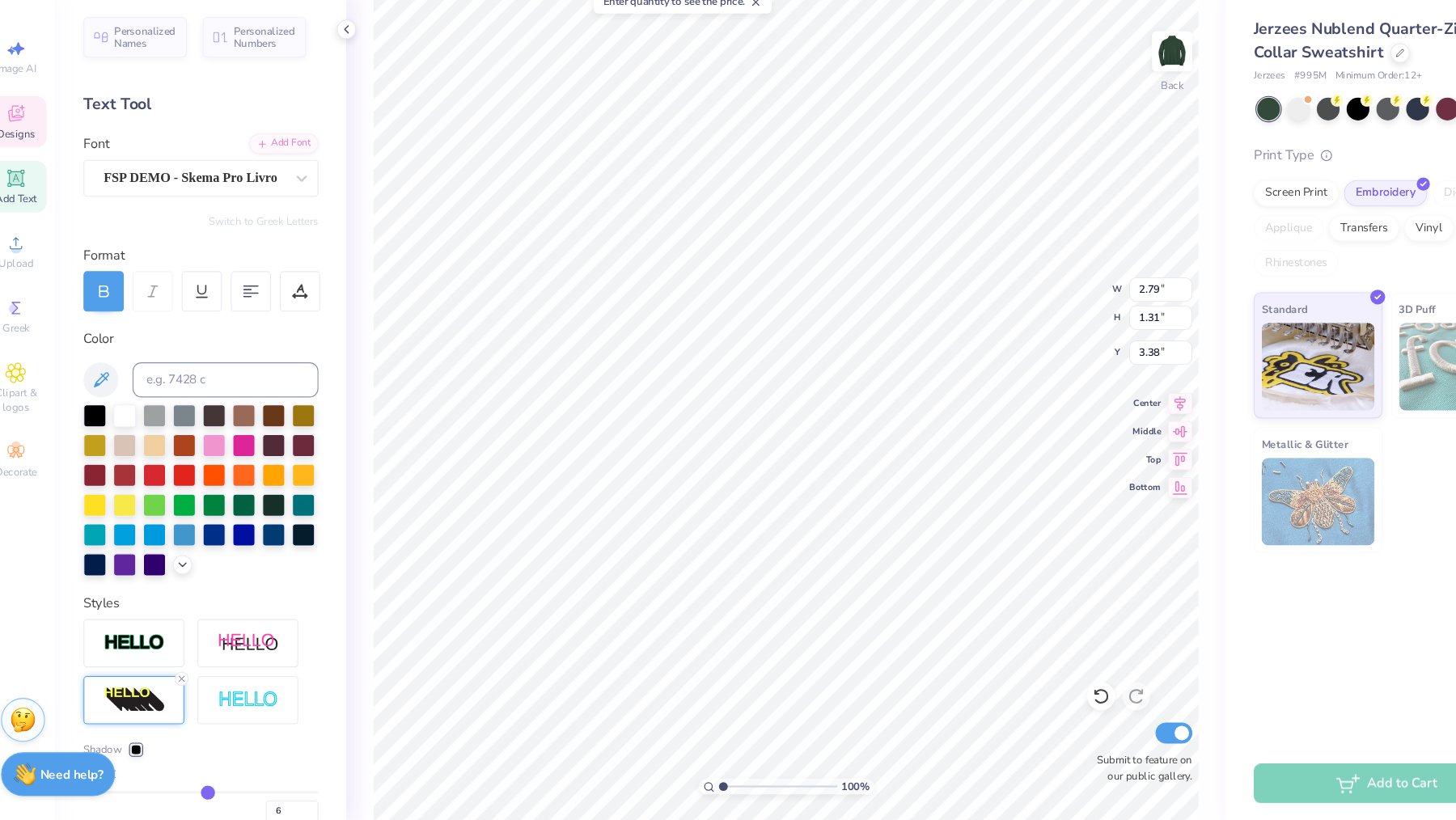
type input "5"
type input "4"
type input "3"
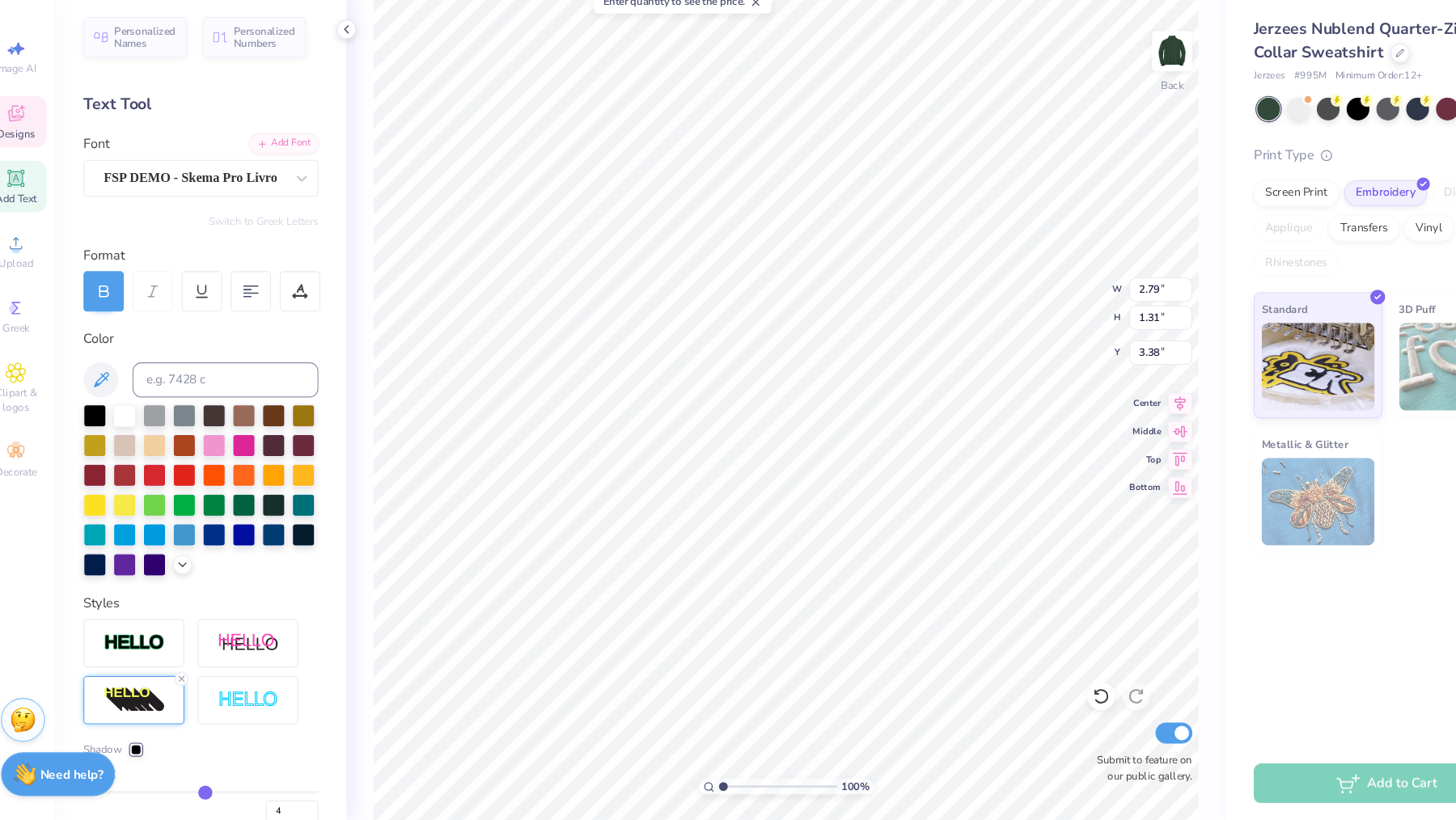
type input "3"
type input "2"
type input "1"
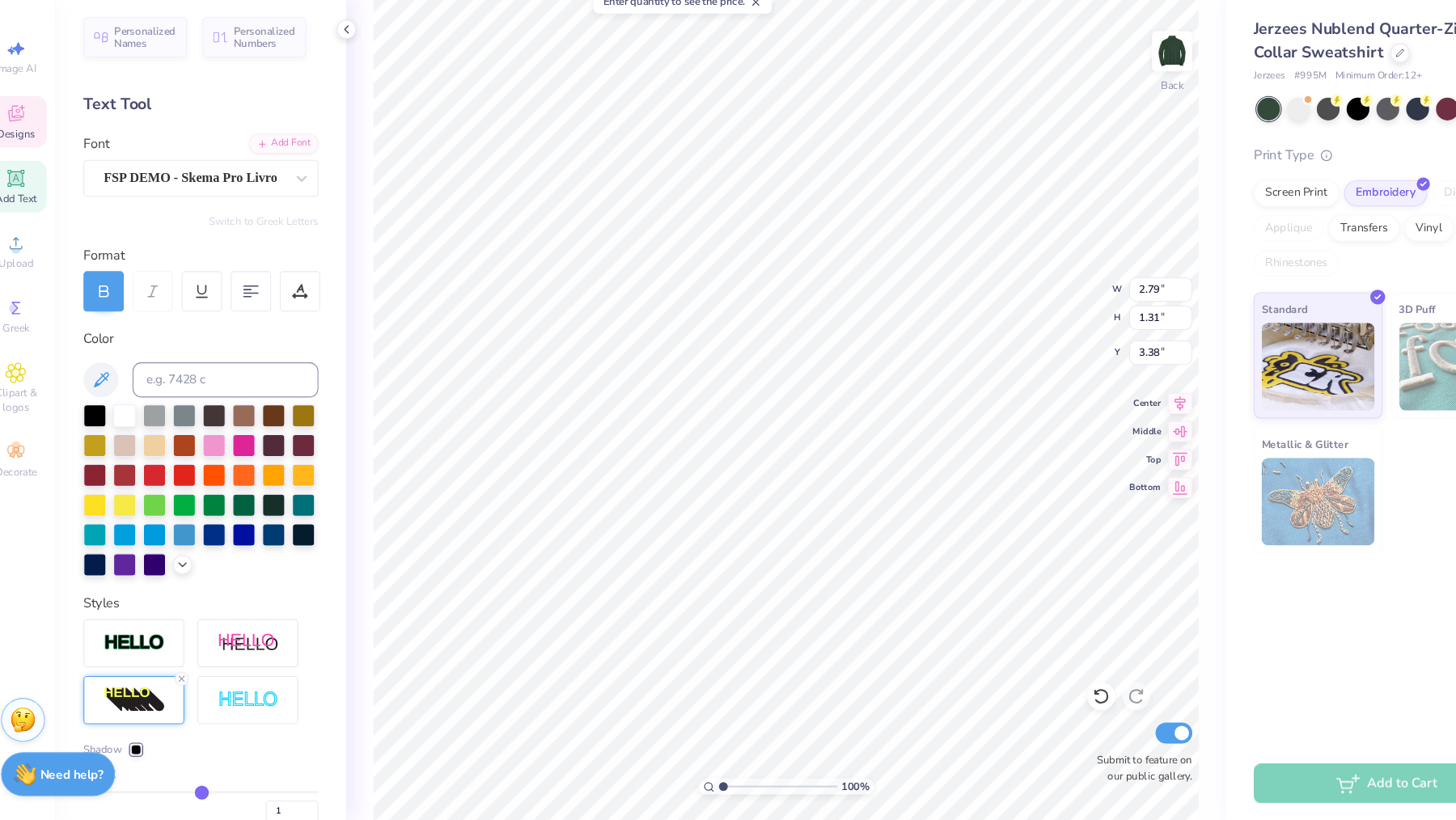
type input "0"
type input "-1"
type input "-2"
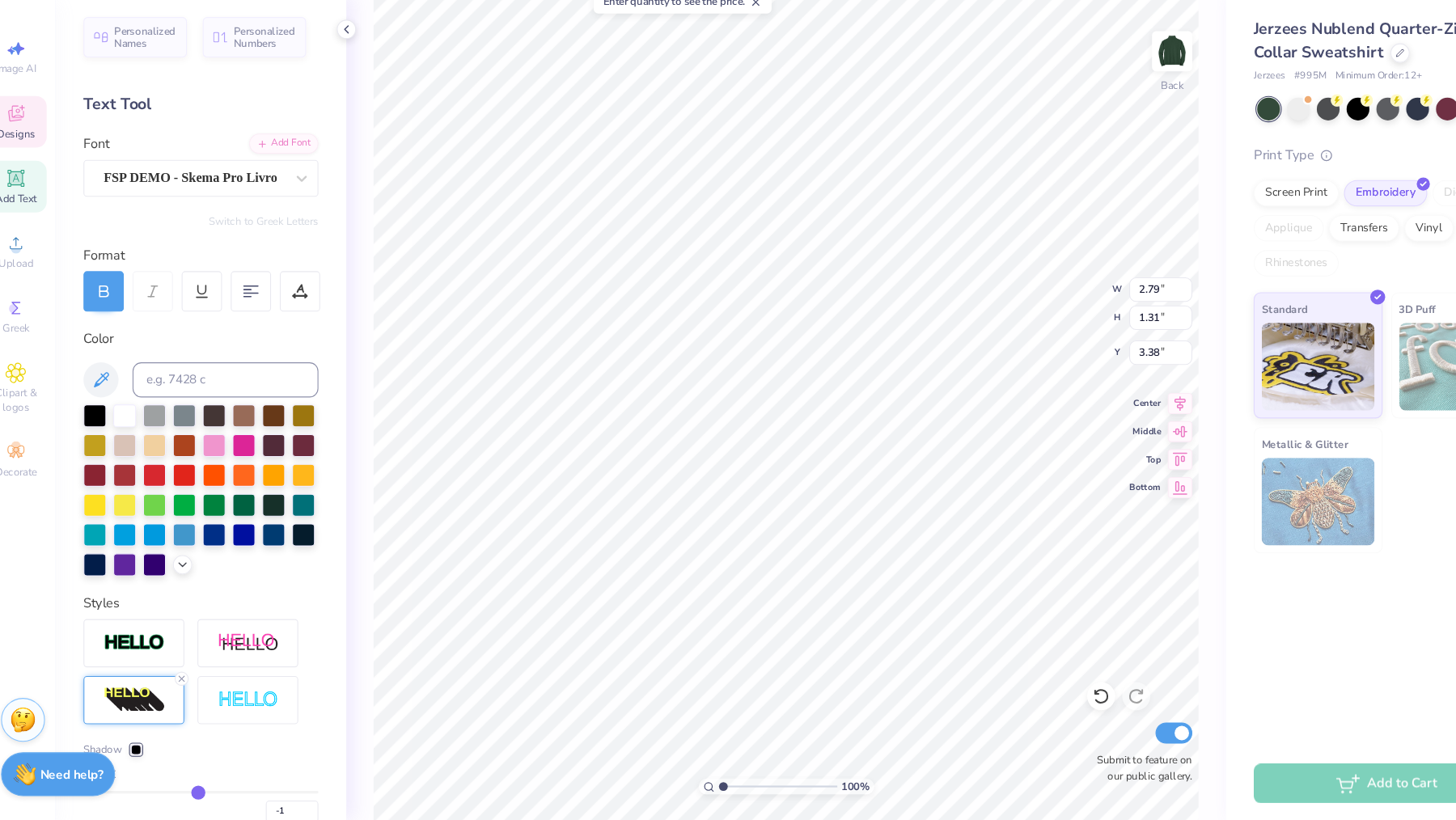
type input "-2"
drag, startPoint x: 216, startPoint y: 727, endPoint x: 184, endPoint y: 715, distance: 34.2
click at [184, 770] on div "Cast-X -2" at bounding box center [207, 796] width 217 height 52
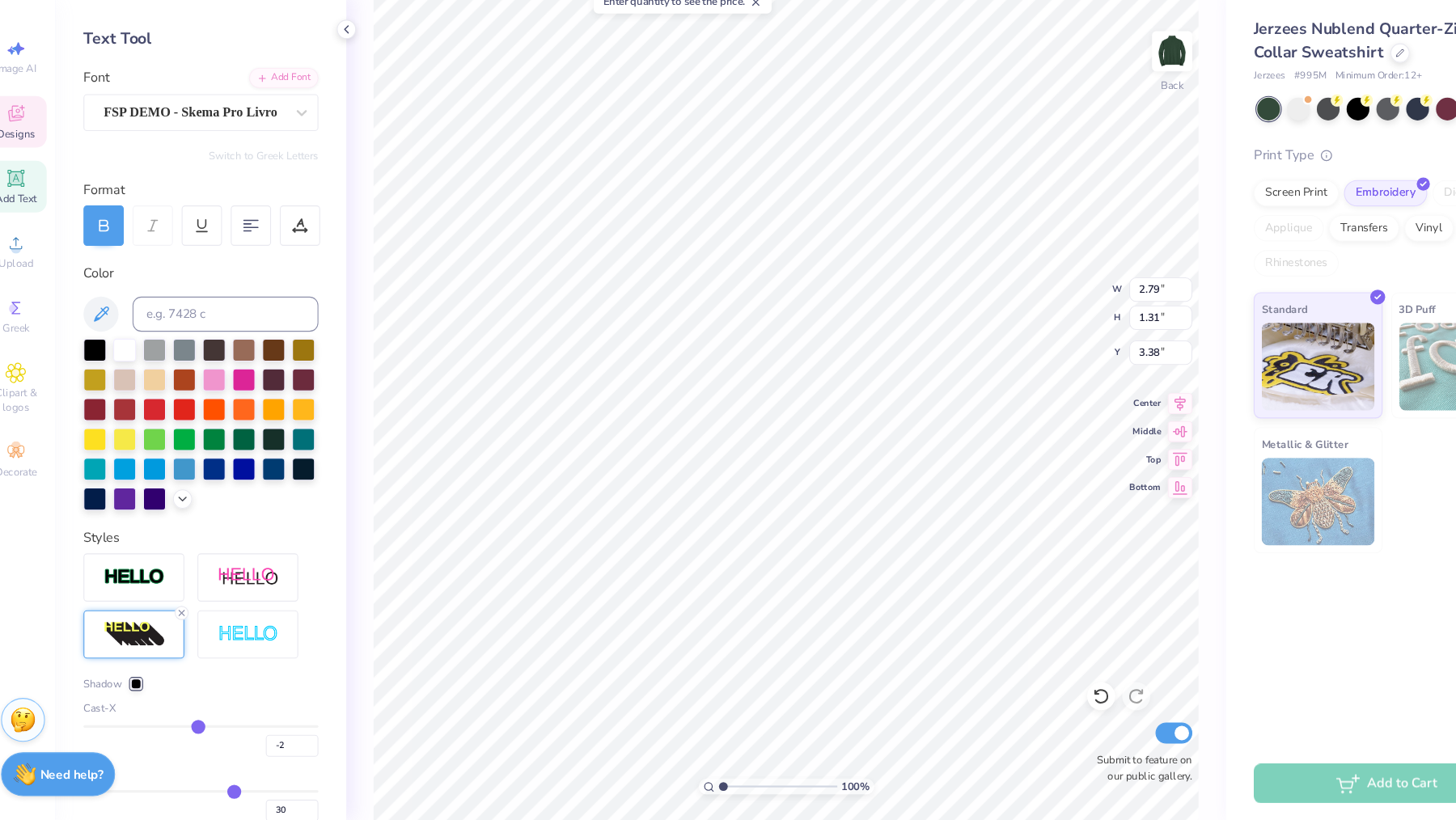
scroll to position [62, 0]
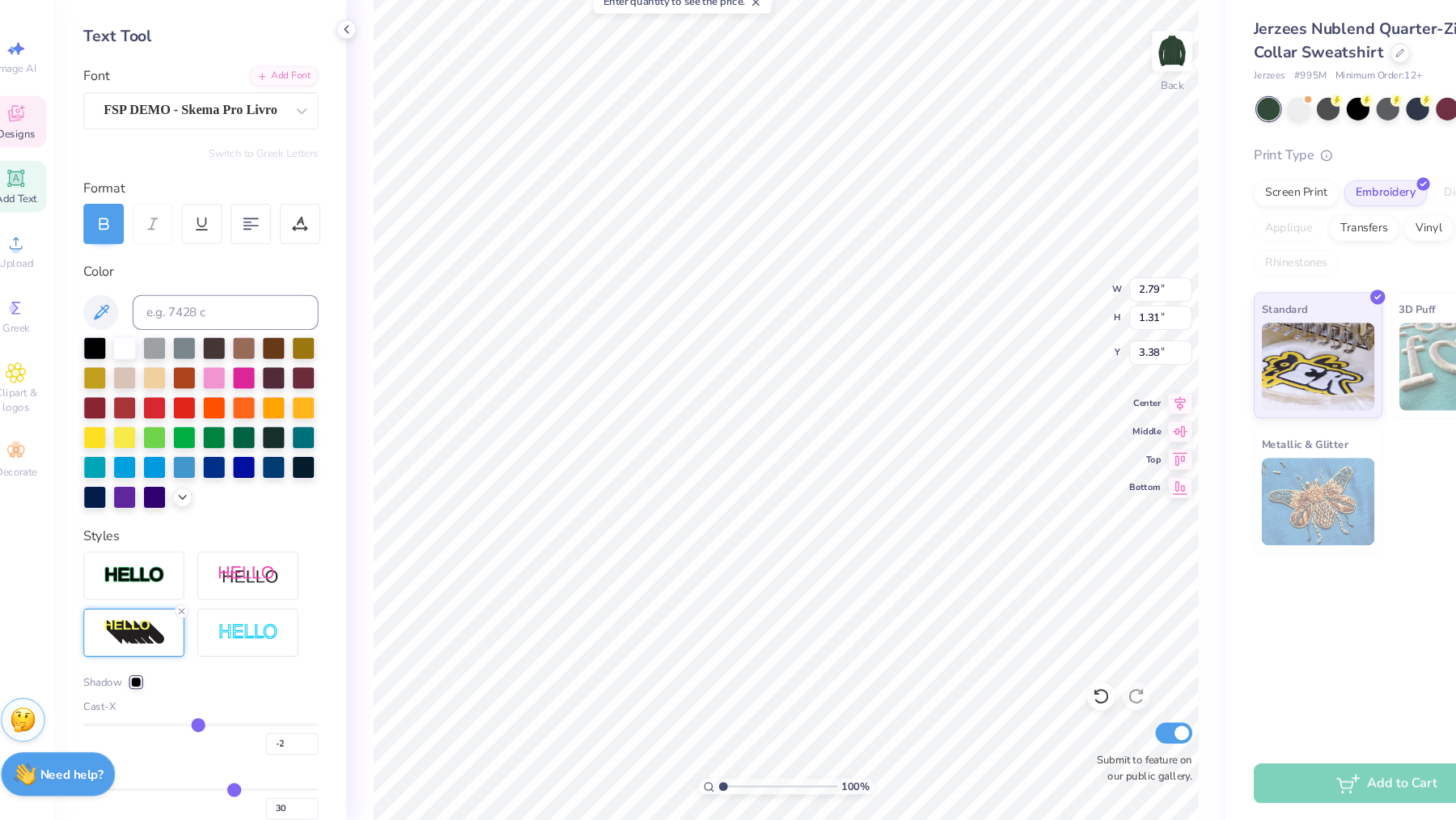
type input "-1"
type input "0"
type input "1"
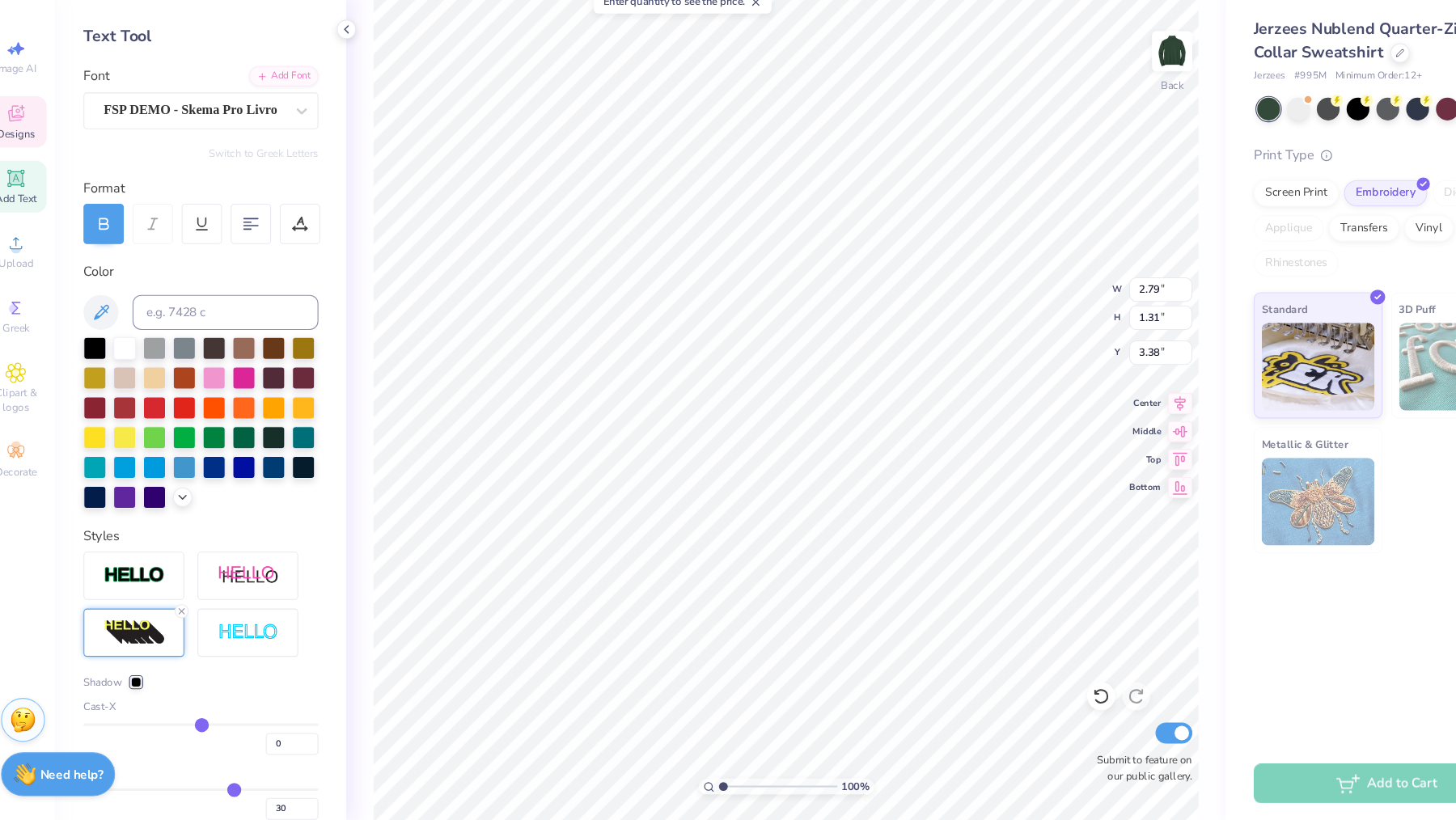
type input "1"
type input "2"
click at [187, 730] on input "range" at bounding box center [207, 731] width 217 height 3
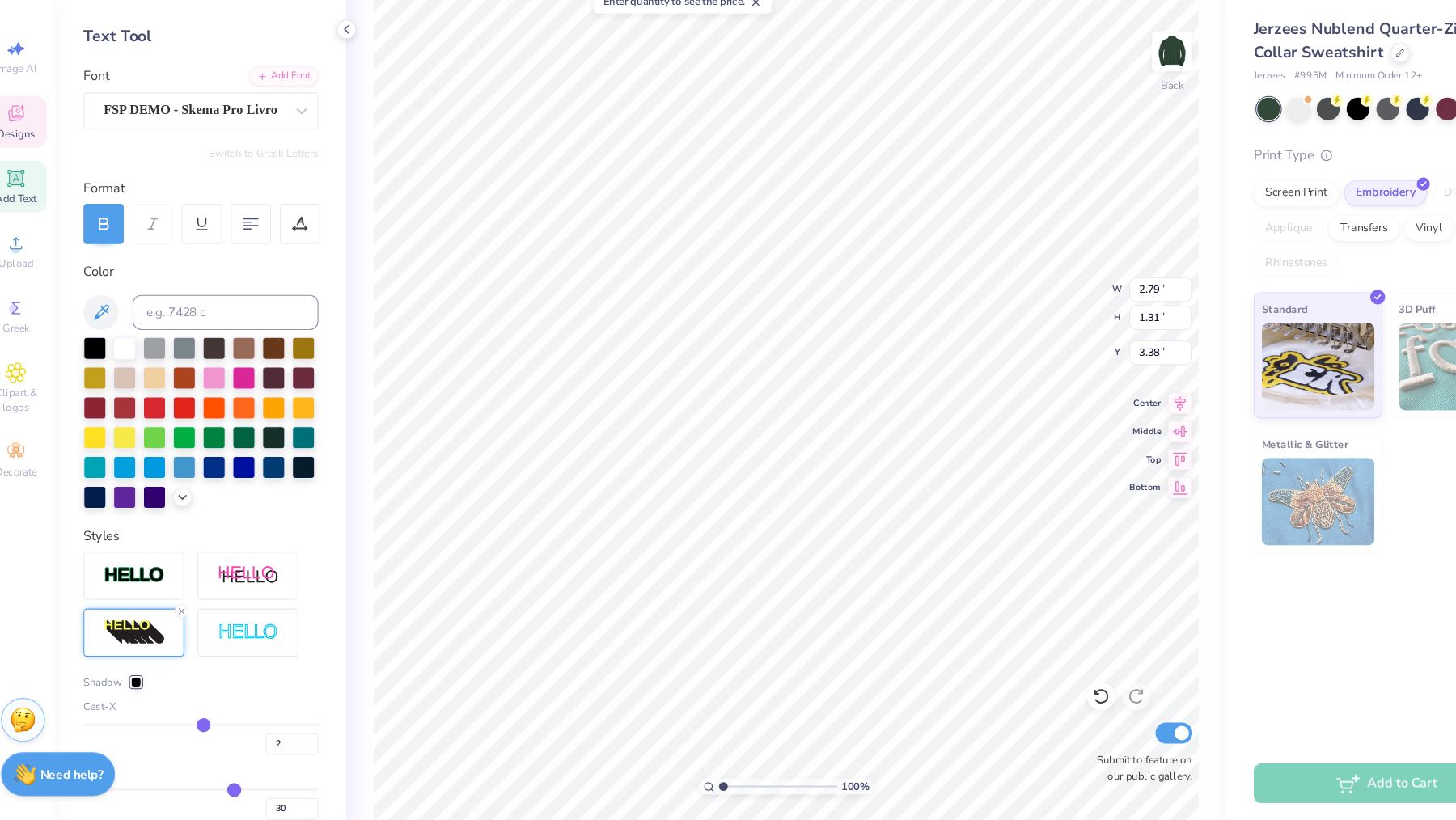
type input "29"
type input "28"
type input "27"
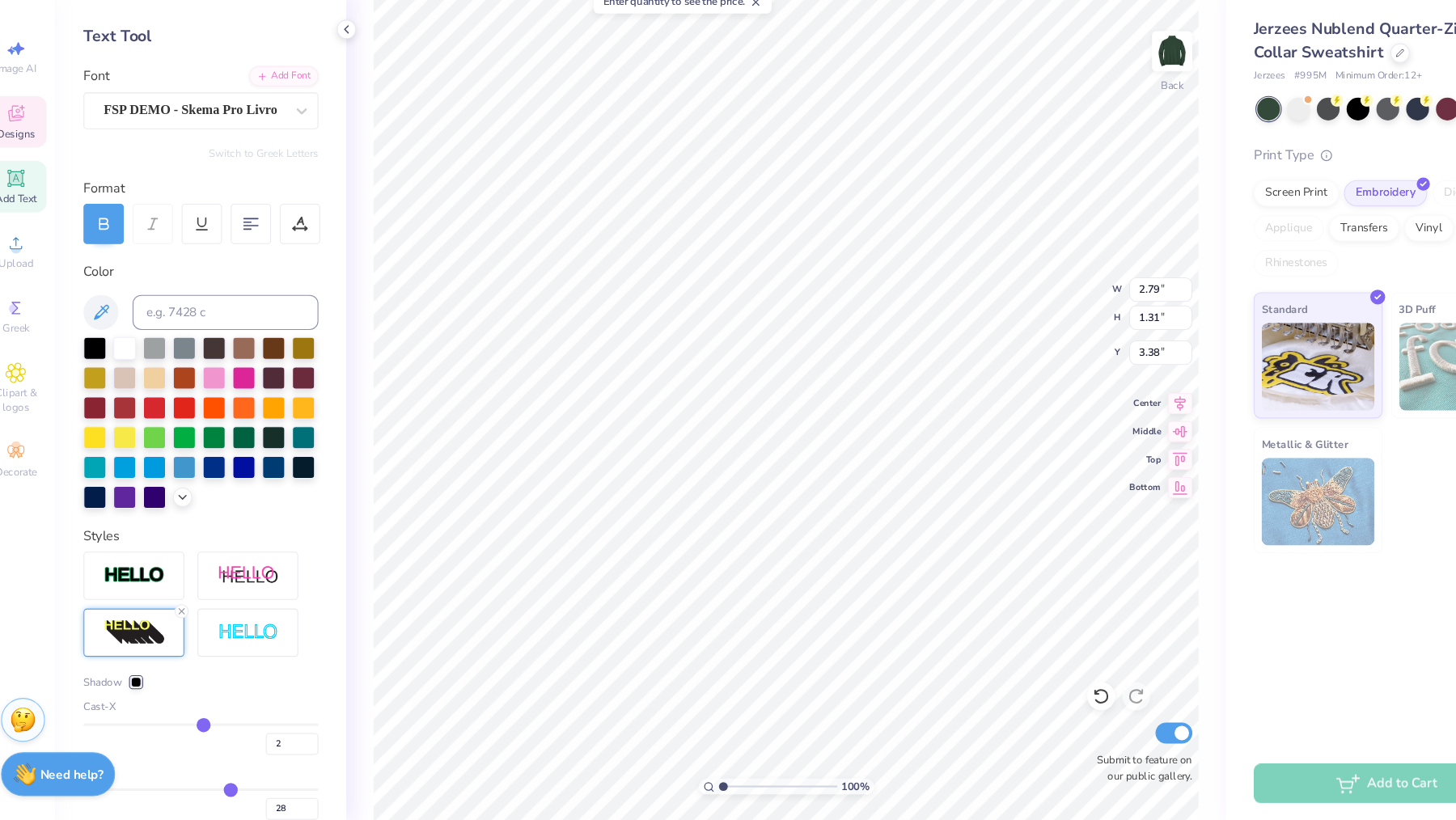
type input "27"
type input "26"
type input "25"
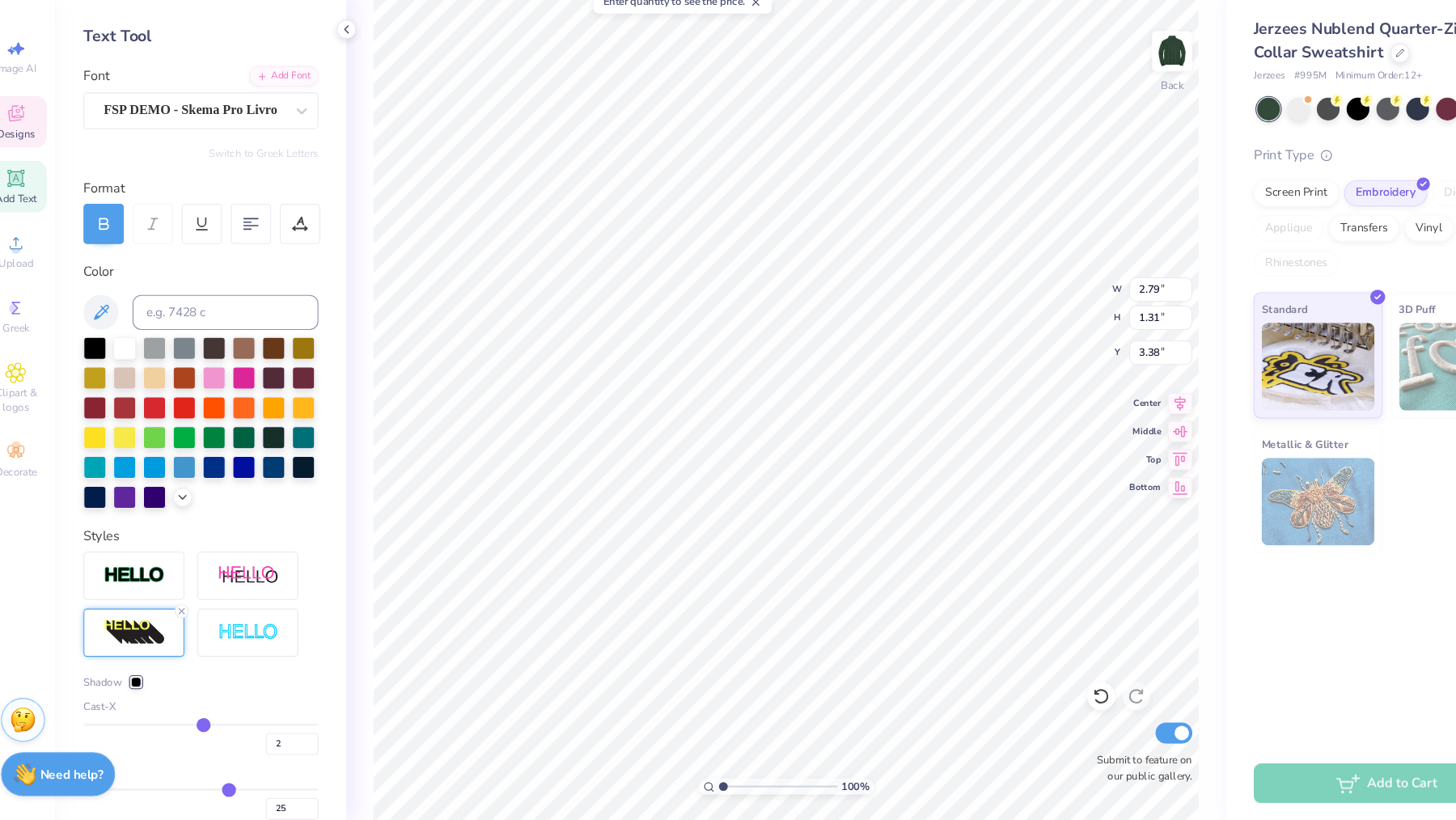
type input "23"
type input "22"
type input "20"
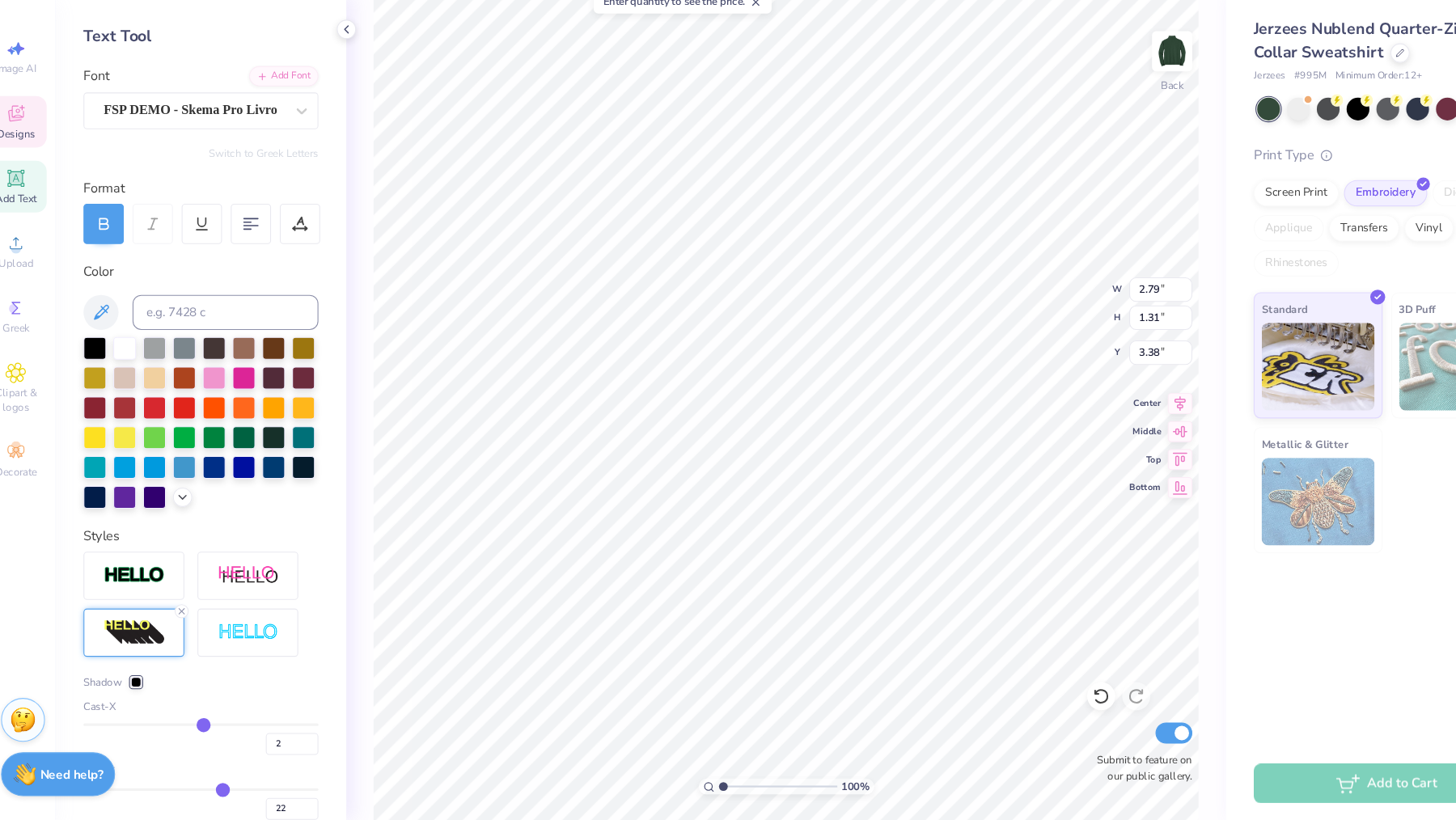
type input "20"
type input "19"
type input "18"
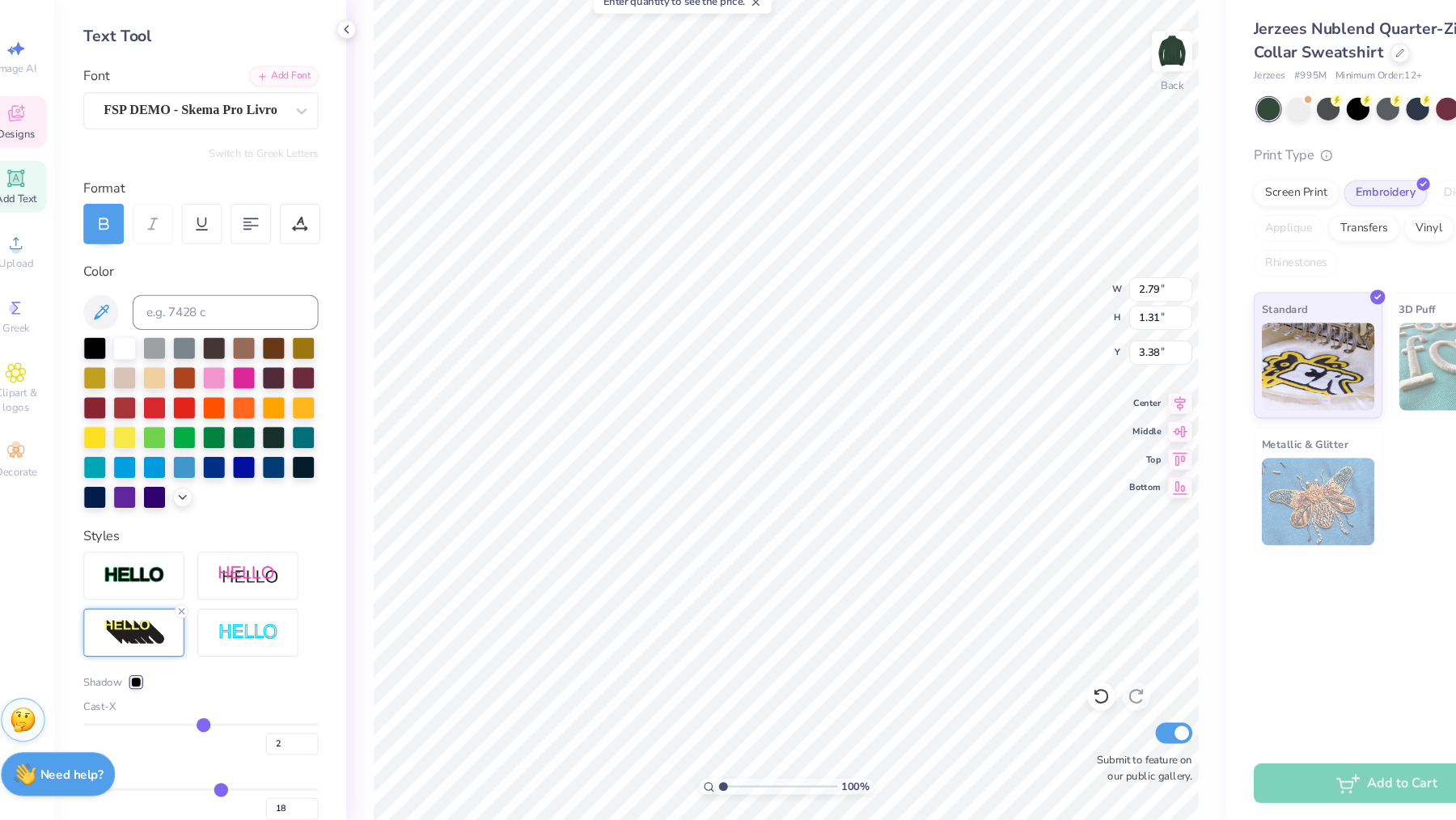
type input "17"
type input "16"
type input "15"
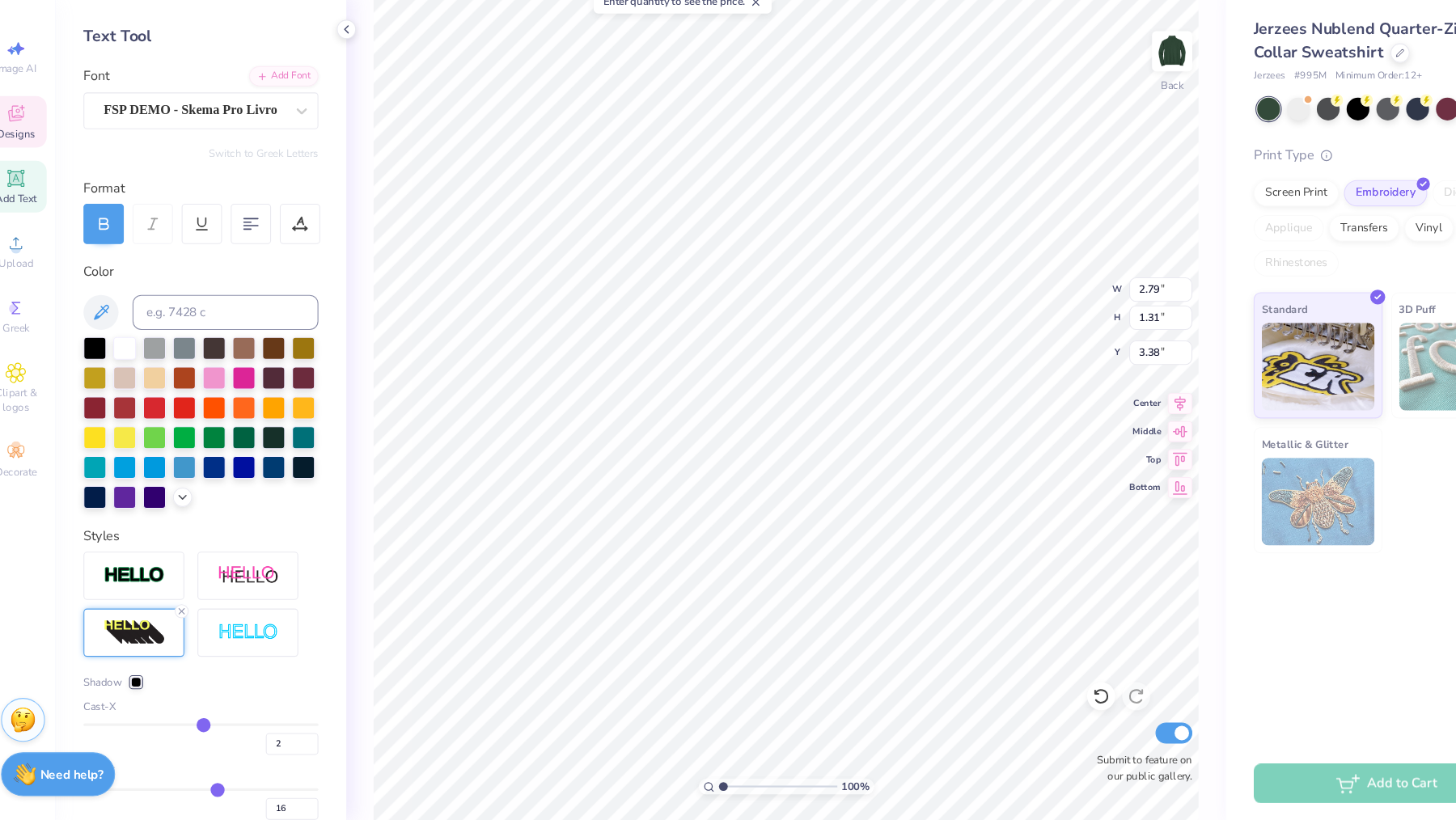
type input "15"
type input "14"
type input "13"
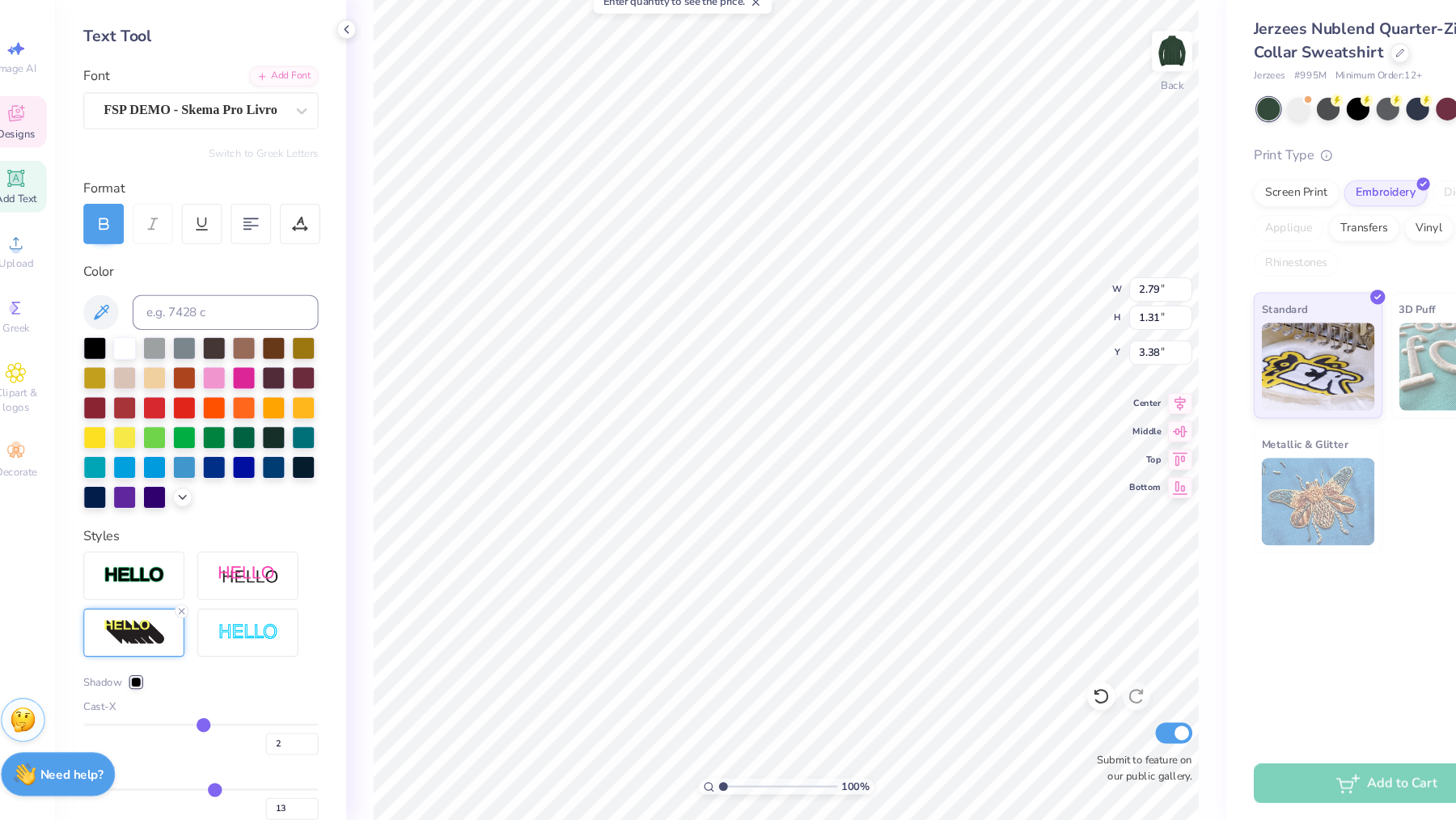
type input "12"
type input "11"
type input "10"
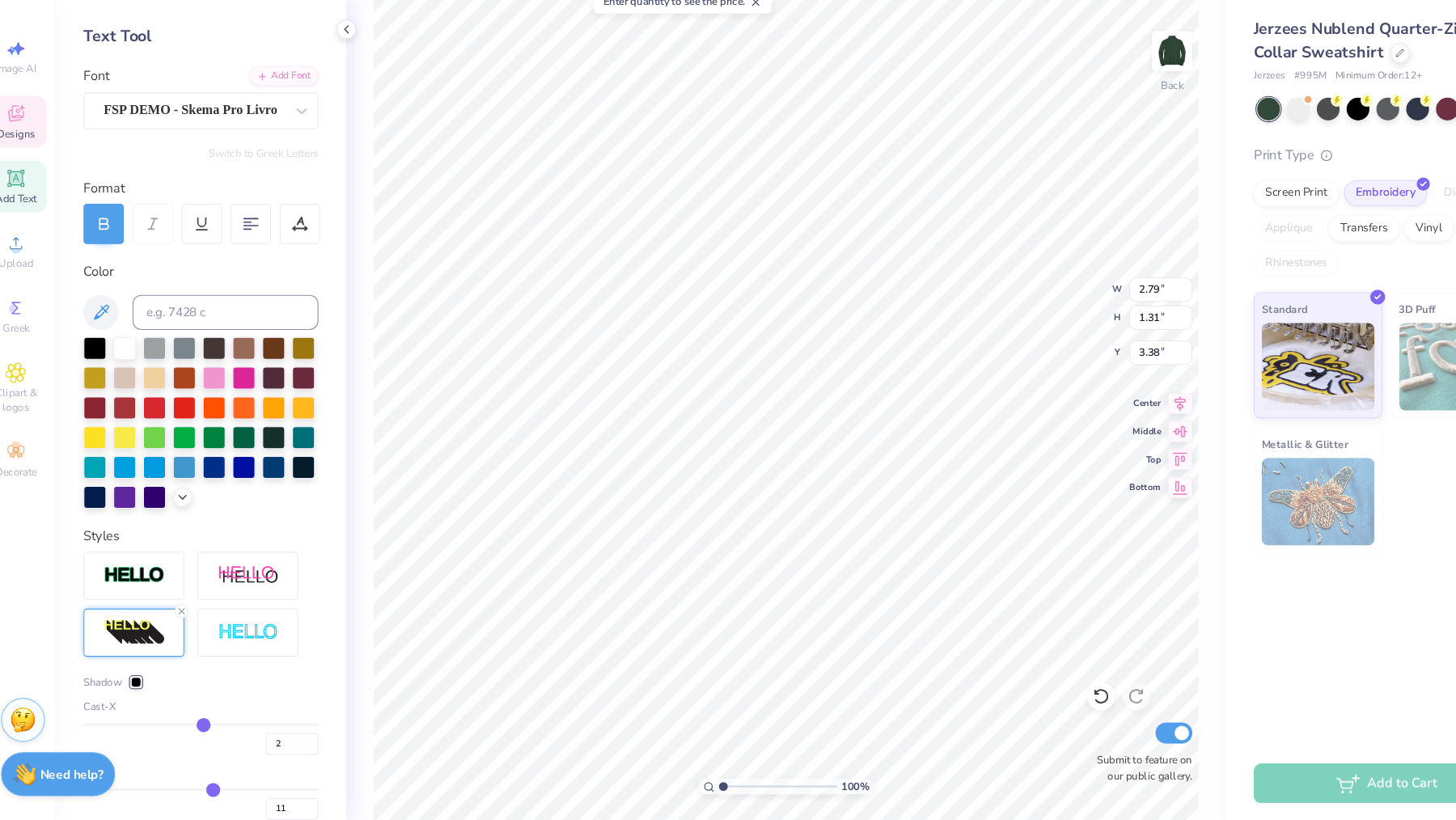
type input "10"
type input "9"
type input "8"
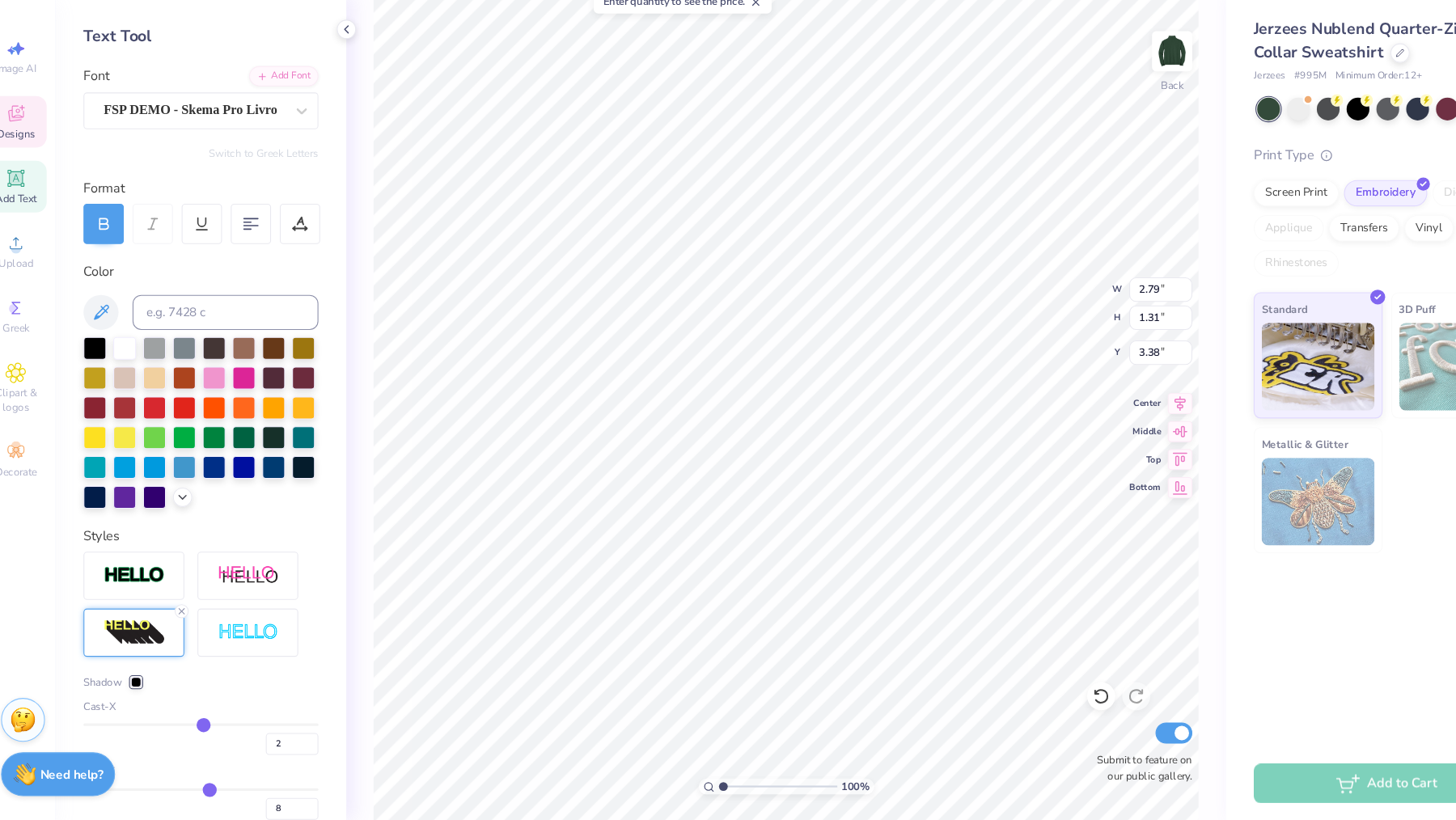
type input "7"
type input "6"
type input "5"
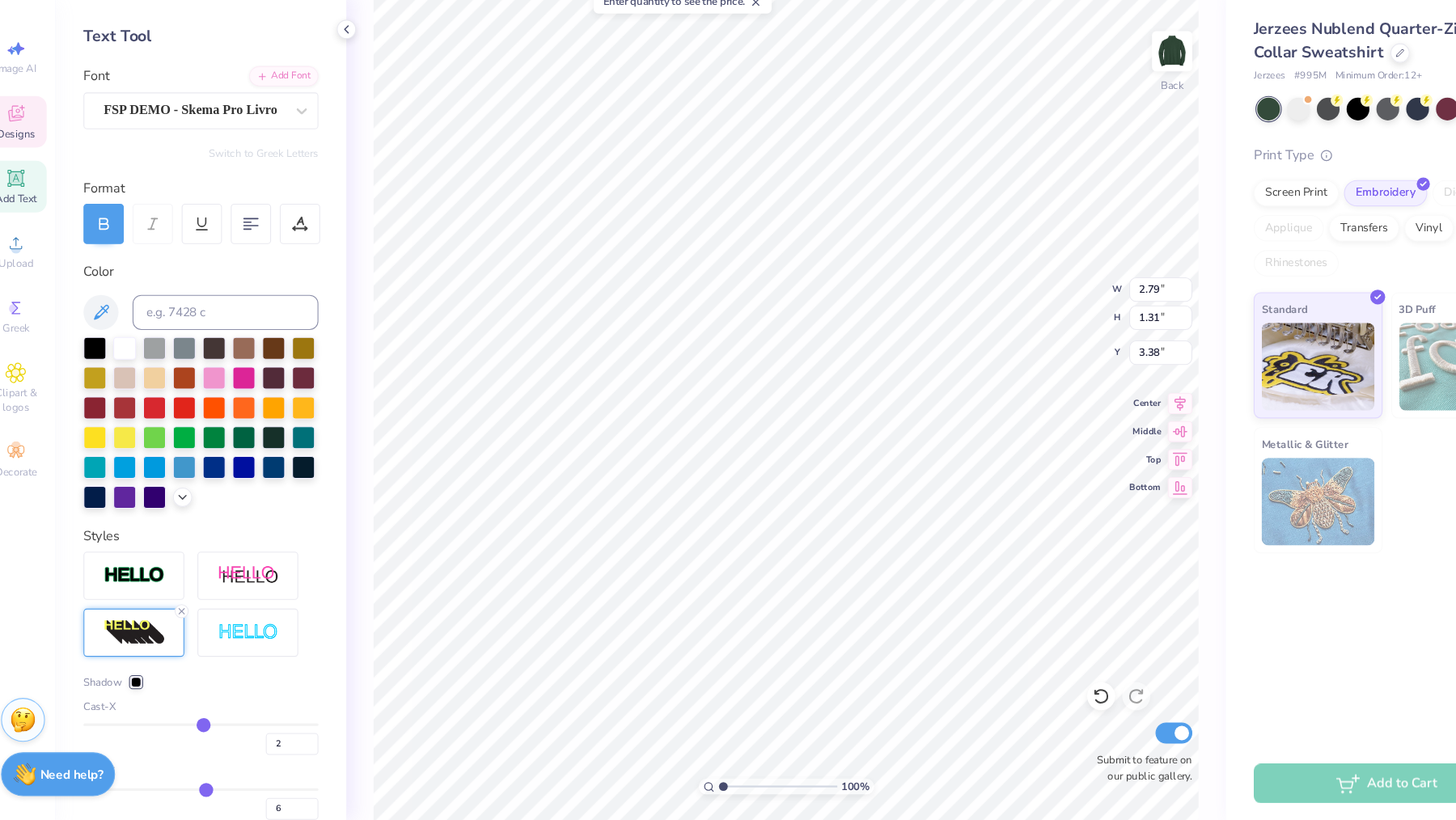
type input "5"
drag, startPoint x: 216, startPoint y: 726, endPoint x: 190, endPoint y: 719, distance: 26.9
type input "5"
click at [190, 767] on div "Cast-Y 5" at bounding box center [207, 793] width 217 height 52
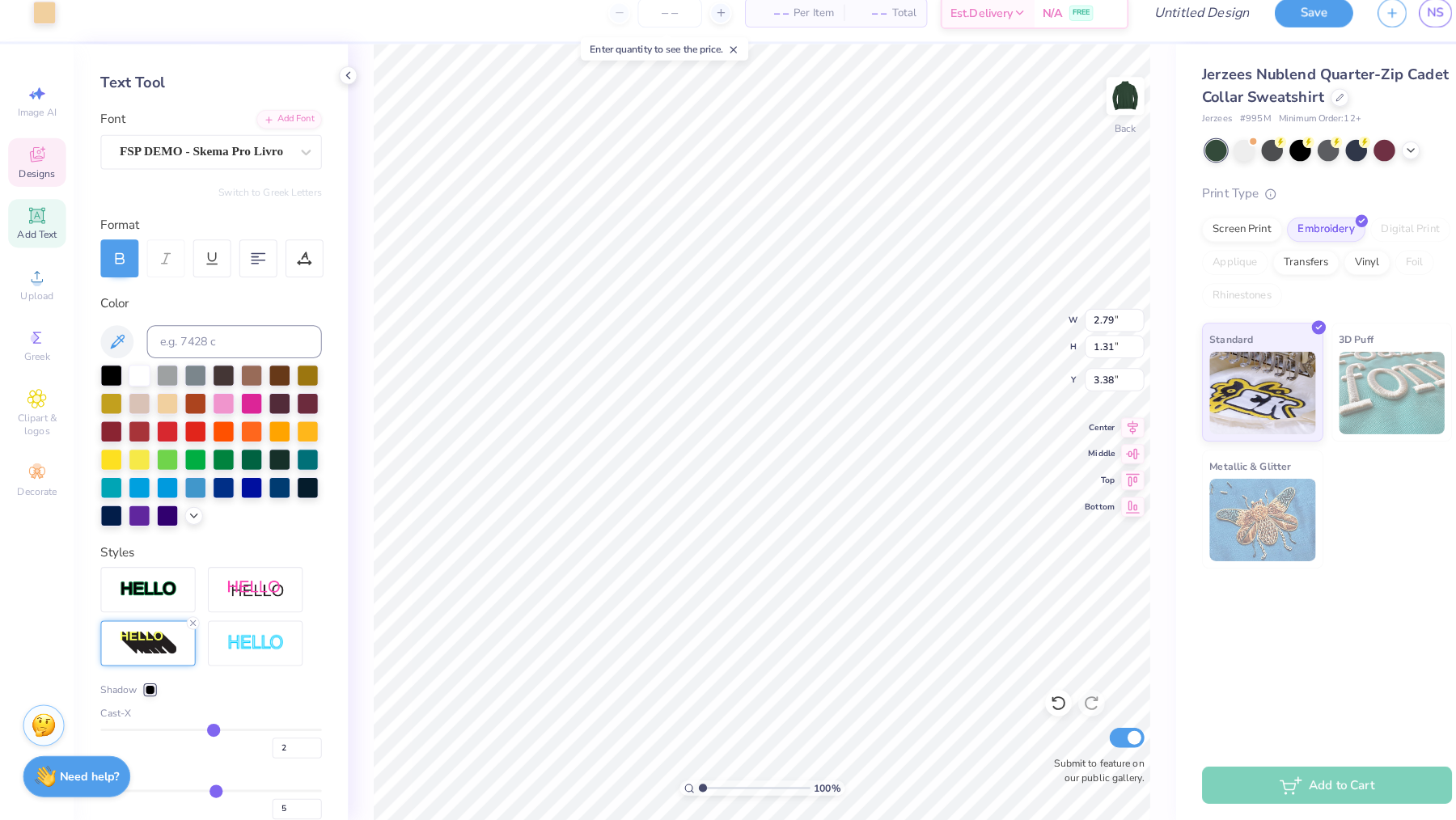
click at [151, 687] on div at bounding box center [147, 692] width 10 height 10
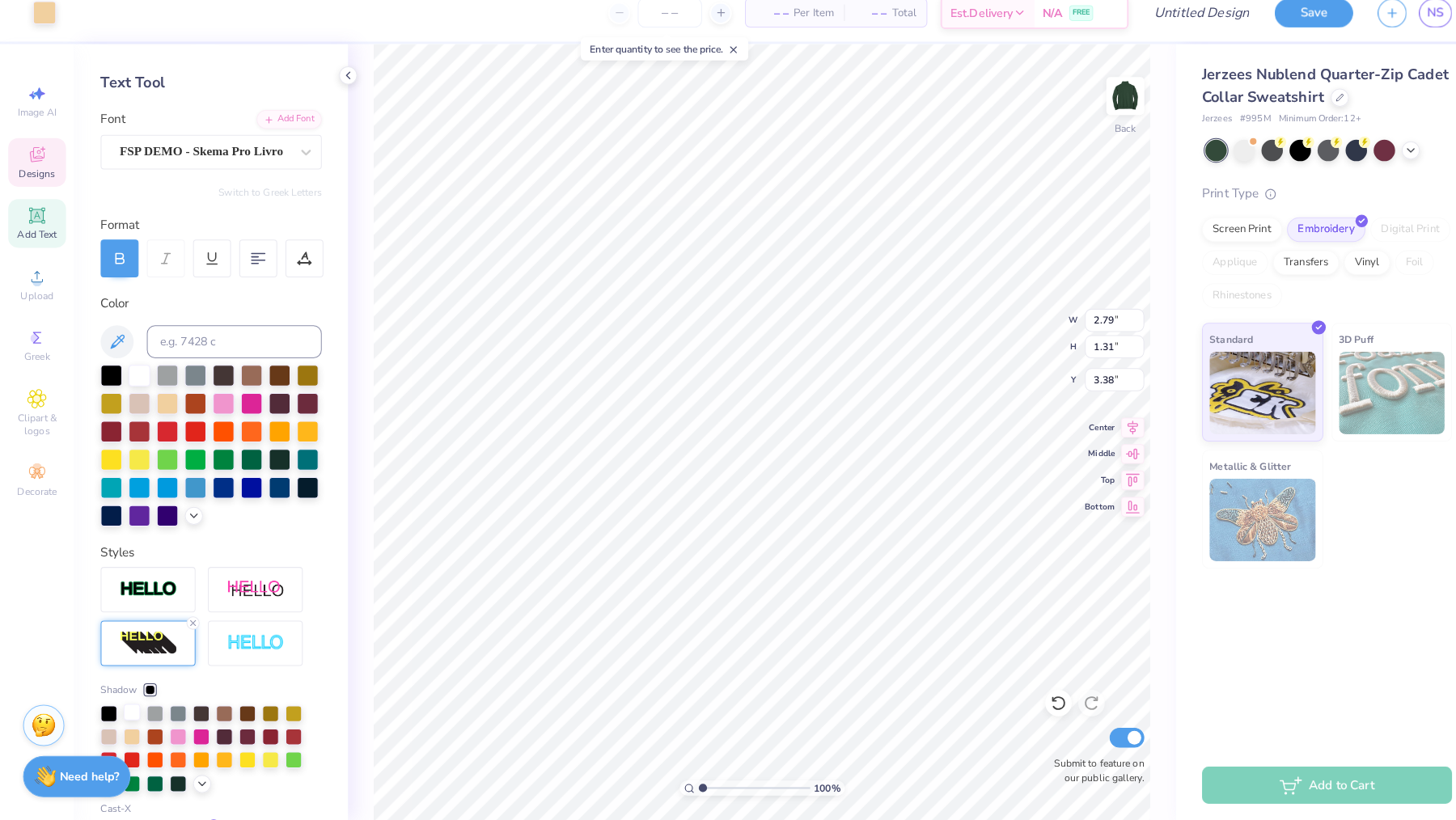
click at [127, 705] on div at bounding box center [129, 714] width 17 height 17
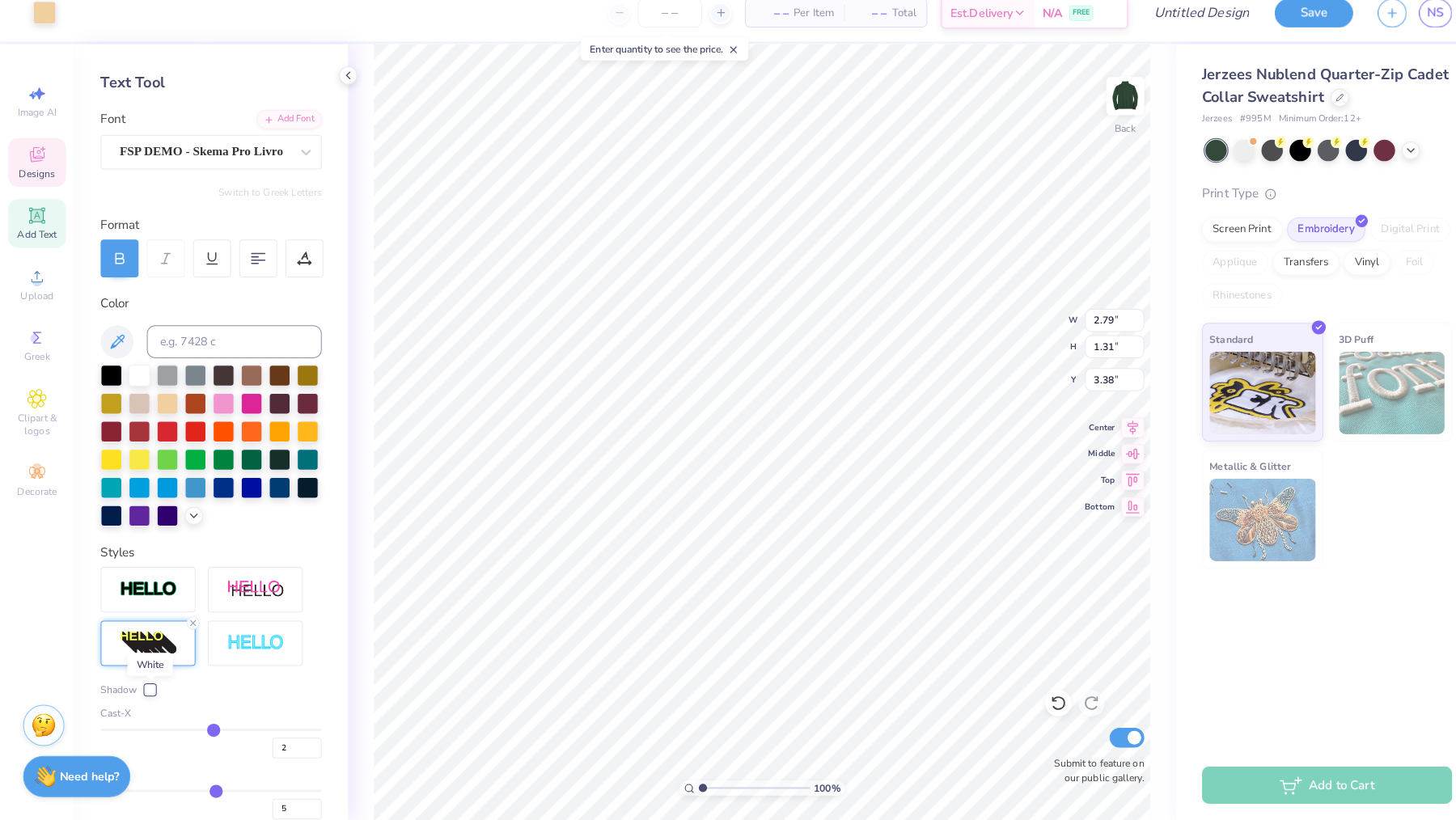
click at [152, 687] on div at bounding box center [147, 692] width 10 height 10
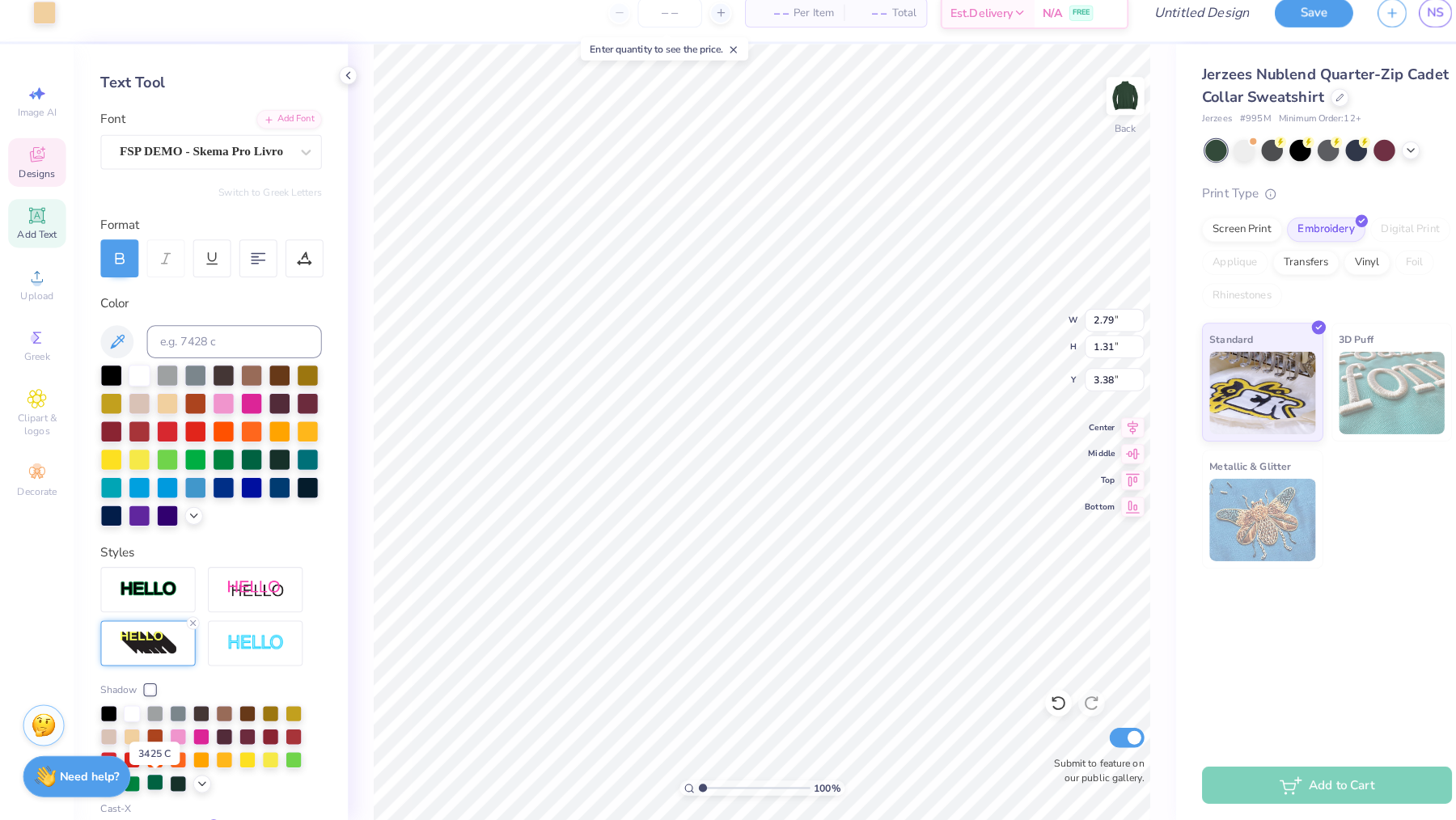
click at [153, 775] on div at bounding box center [152, 783] width 17 height 17
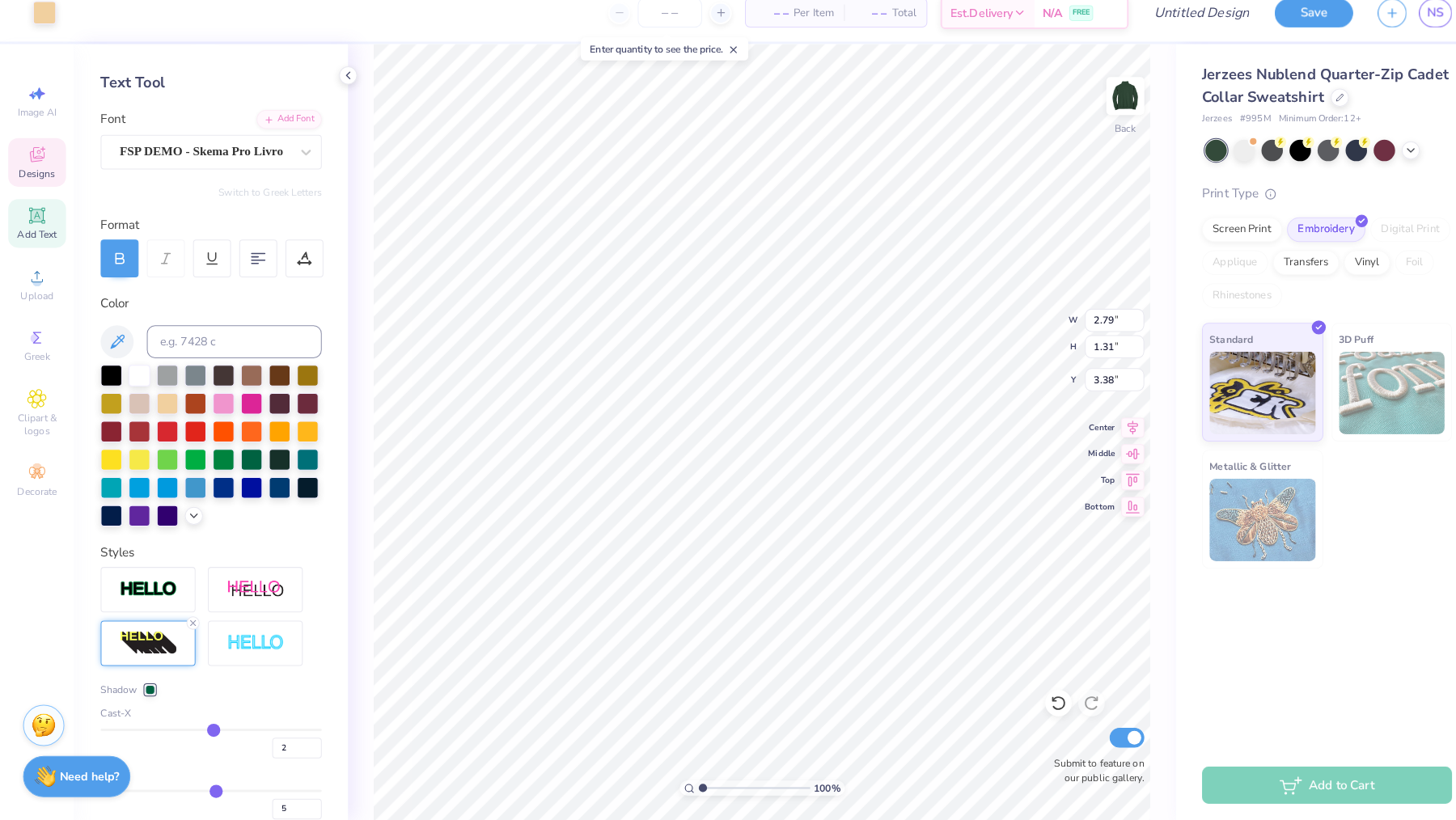
click at [143, 687] on div at bounding box center [147, 692] width 10 height 10
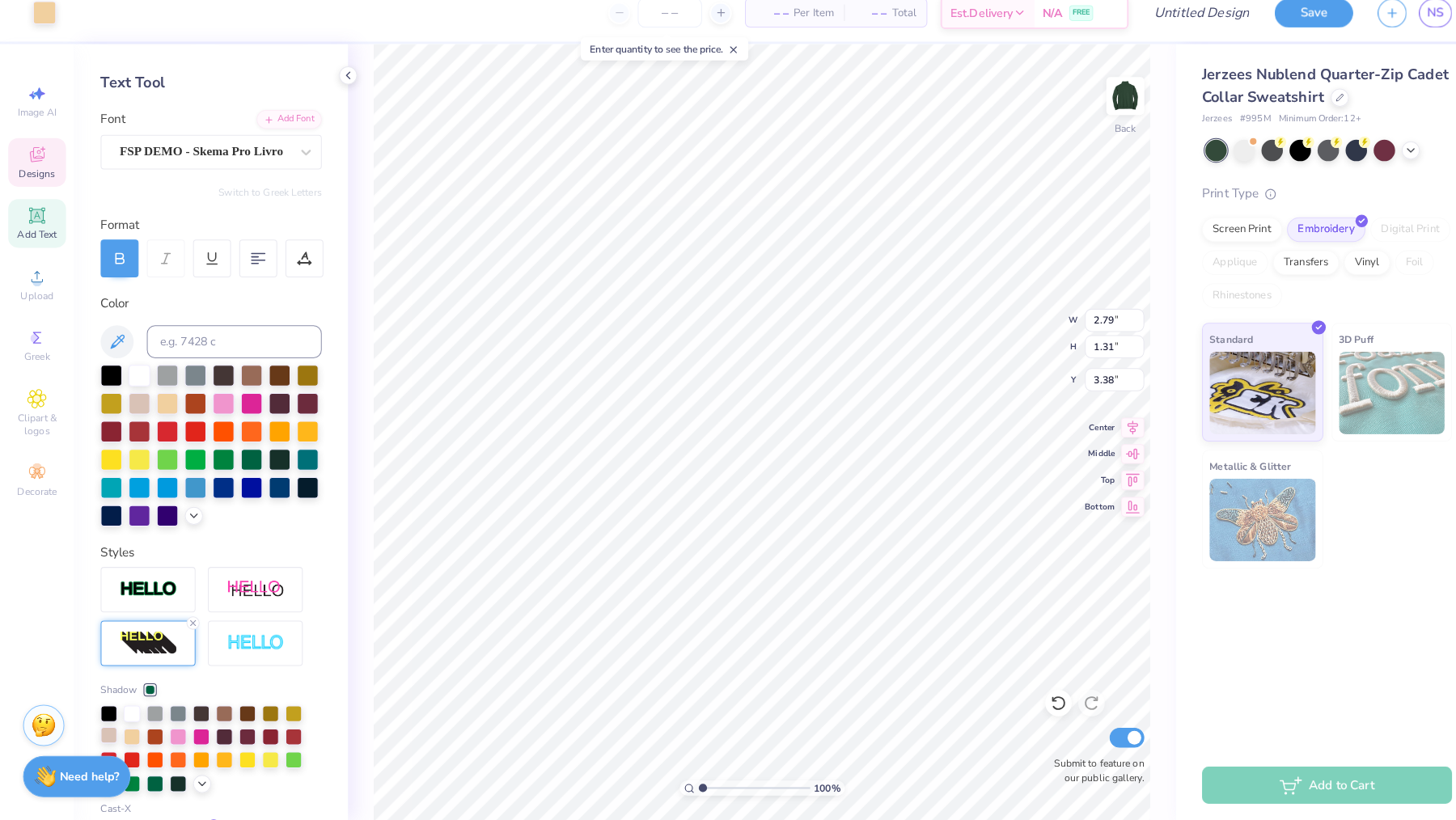
click at [112, 729] on div at bounding box center [107, 737] width 17 height 17
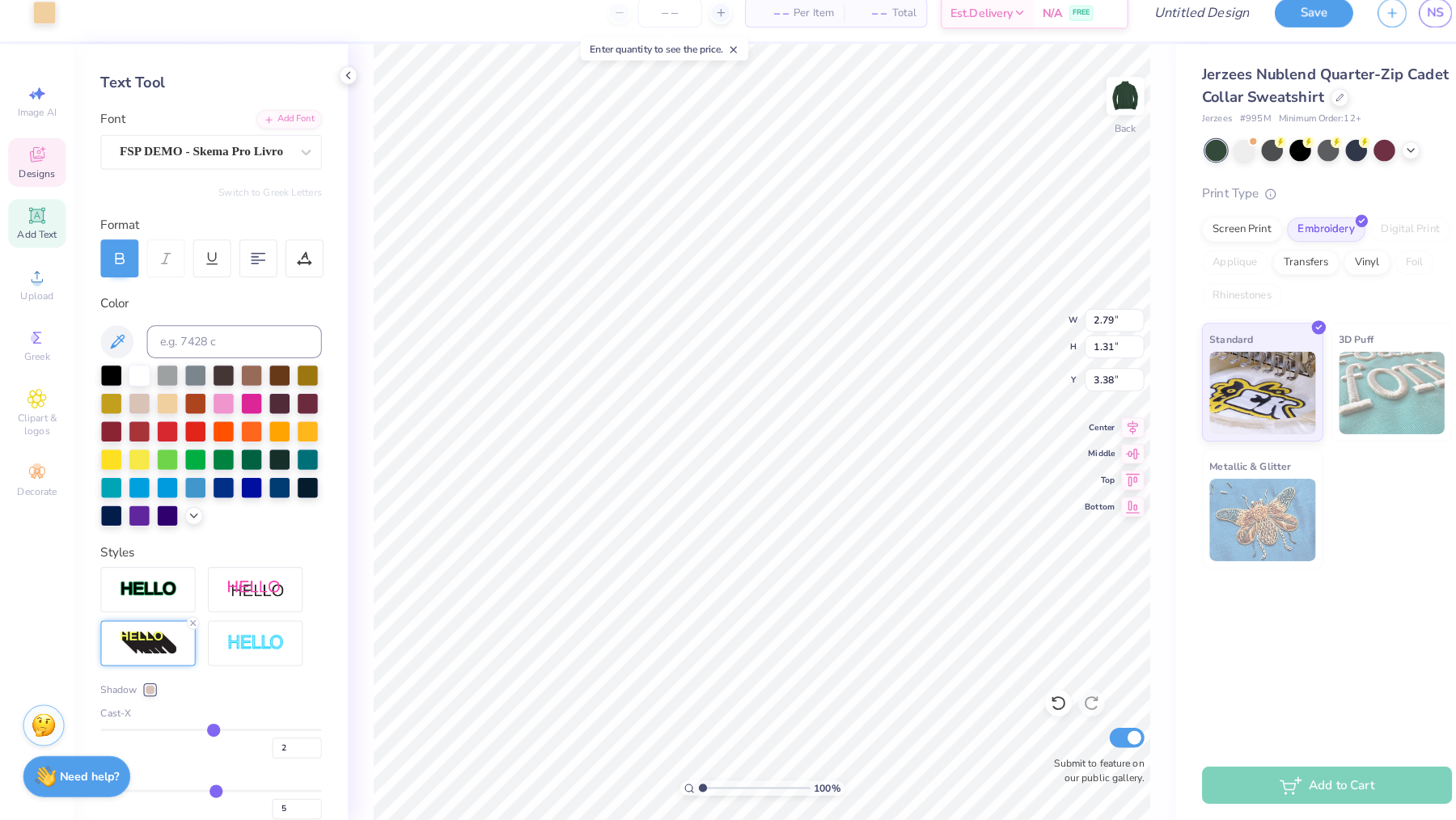
click at [146, 687] on div at bounding box center [147, 692] width 10 height 10
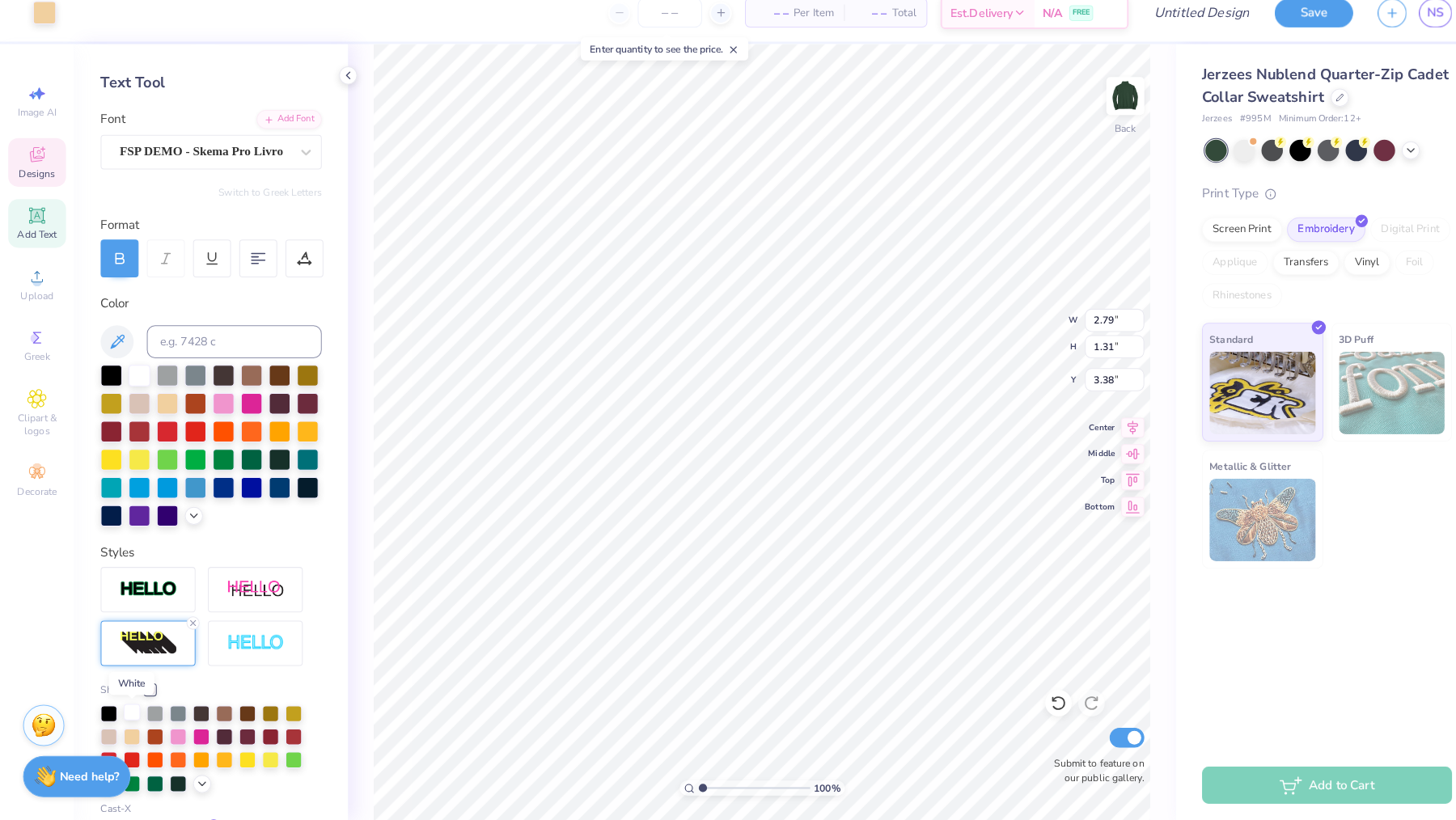
click at [127, 705] on div at bounding box center [129, 714] width 17 height 17
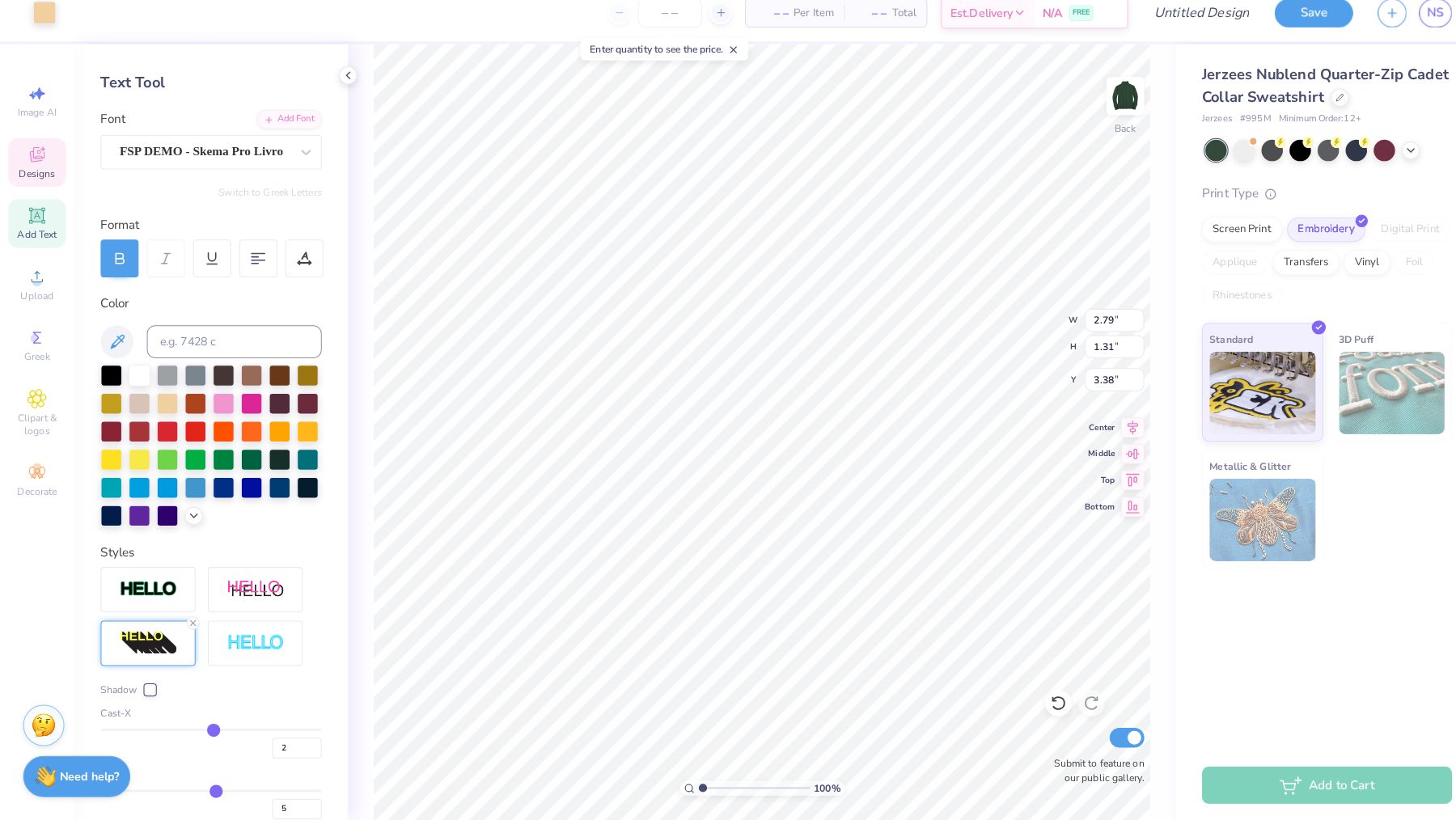
click at [144, 687] on div at bounding box center [147, 692] width 10 height 10
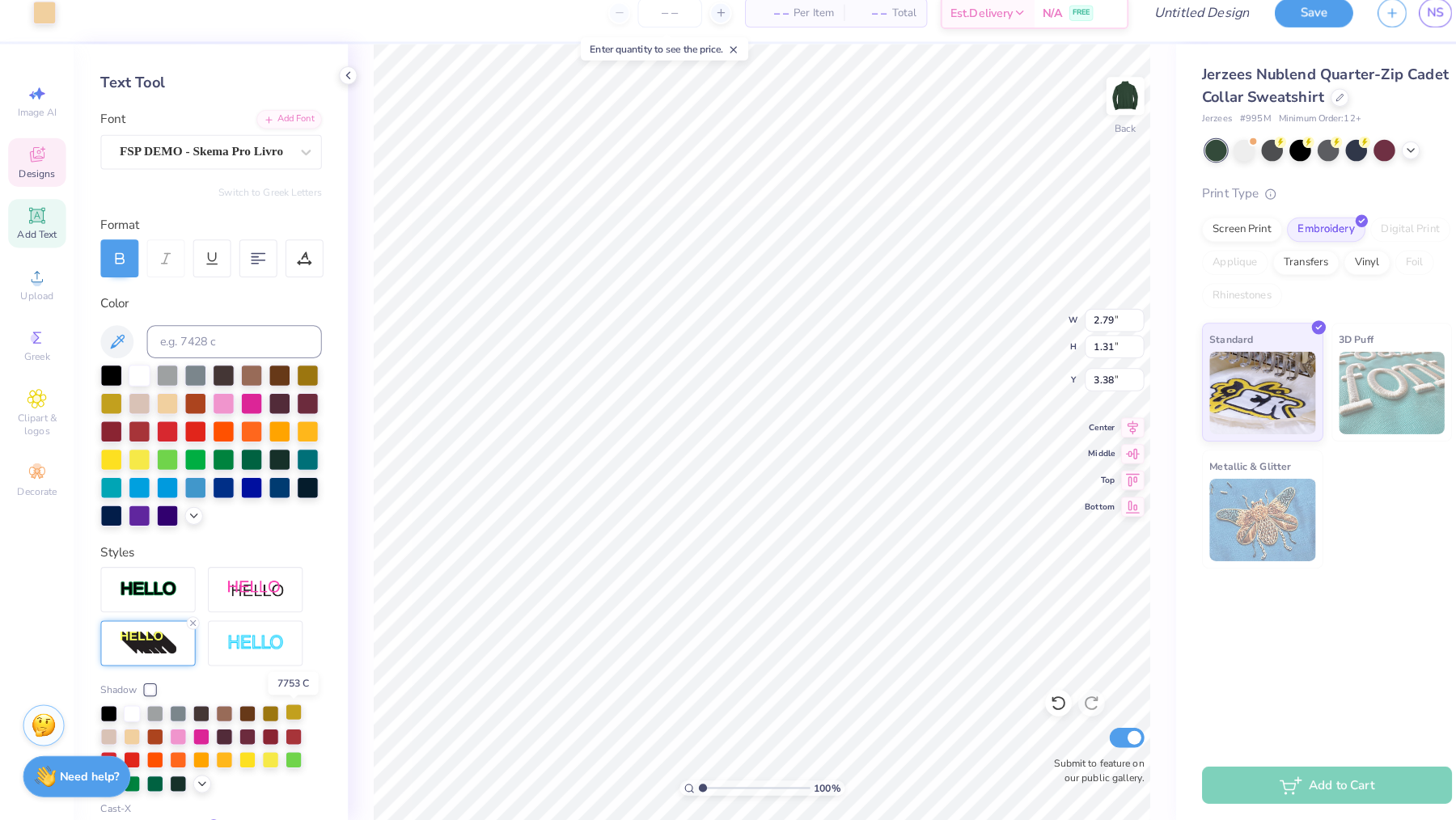
click at [280, 705] on div at bounding box center [288, 714] width 17 height 17
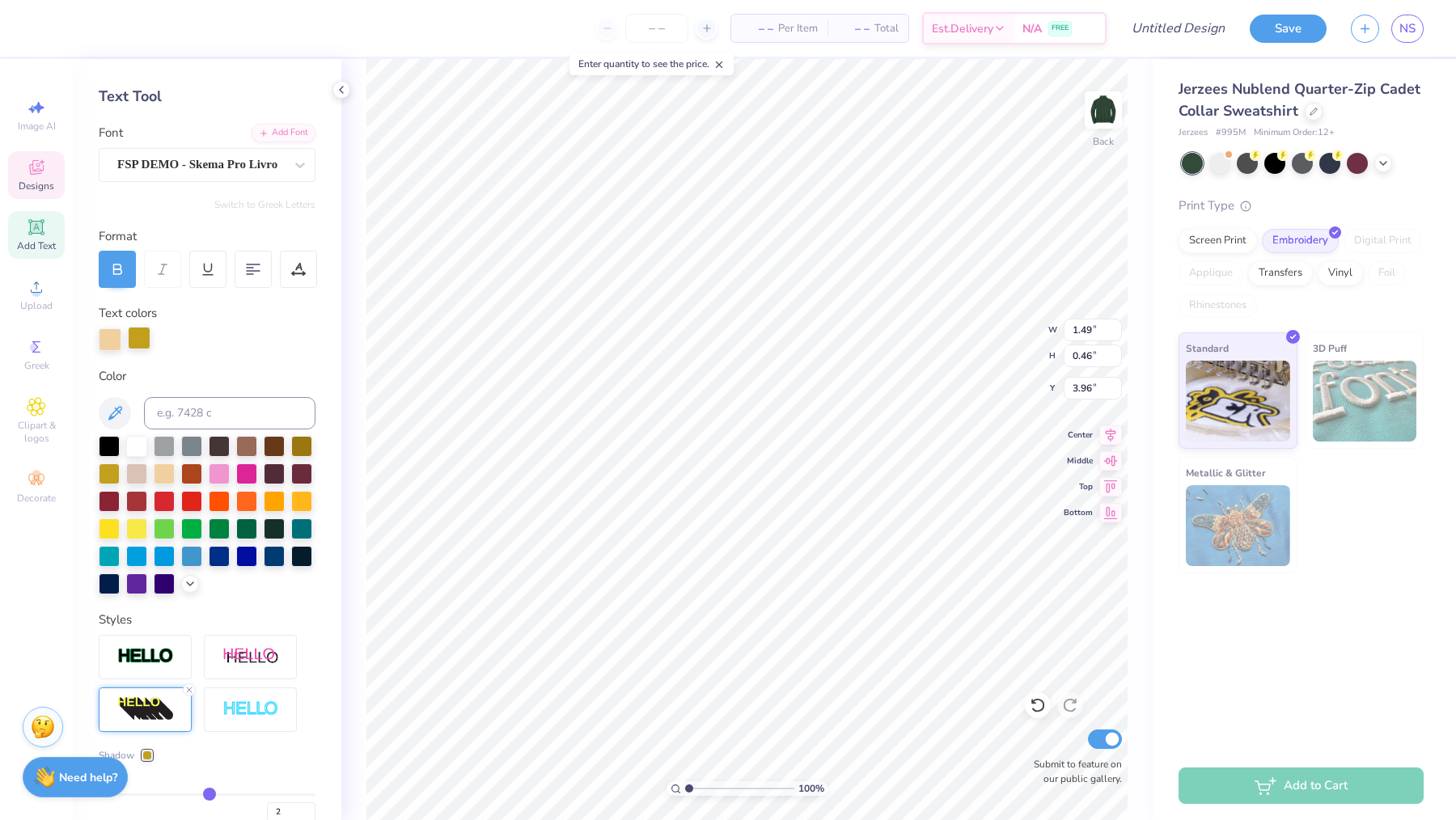
click at [140, 335] on div at bounding box center [139, 338] width 23 height 23
click at [251, 450] on div at bounding box center [247, 444] width 21 height 21
click at [353, 542] on div "100 % Back W 1.49 1.49 " H 0.46 0.46 " Y 3.96 3.96 " Center Middle Top Bottom S…" at bounding box center [746, 440] width 811 height 761
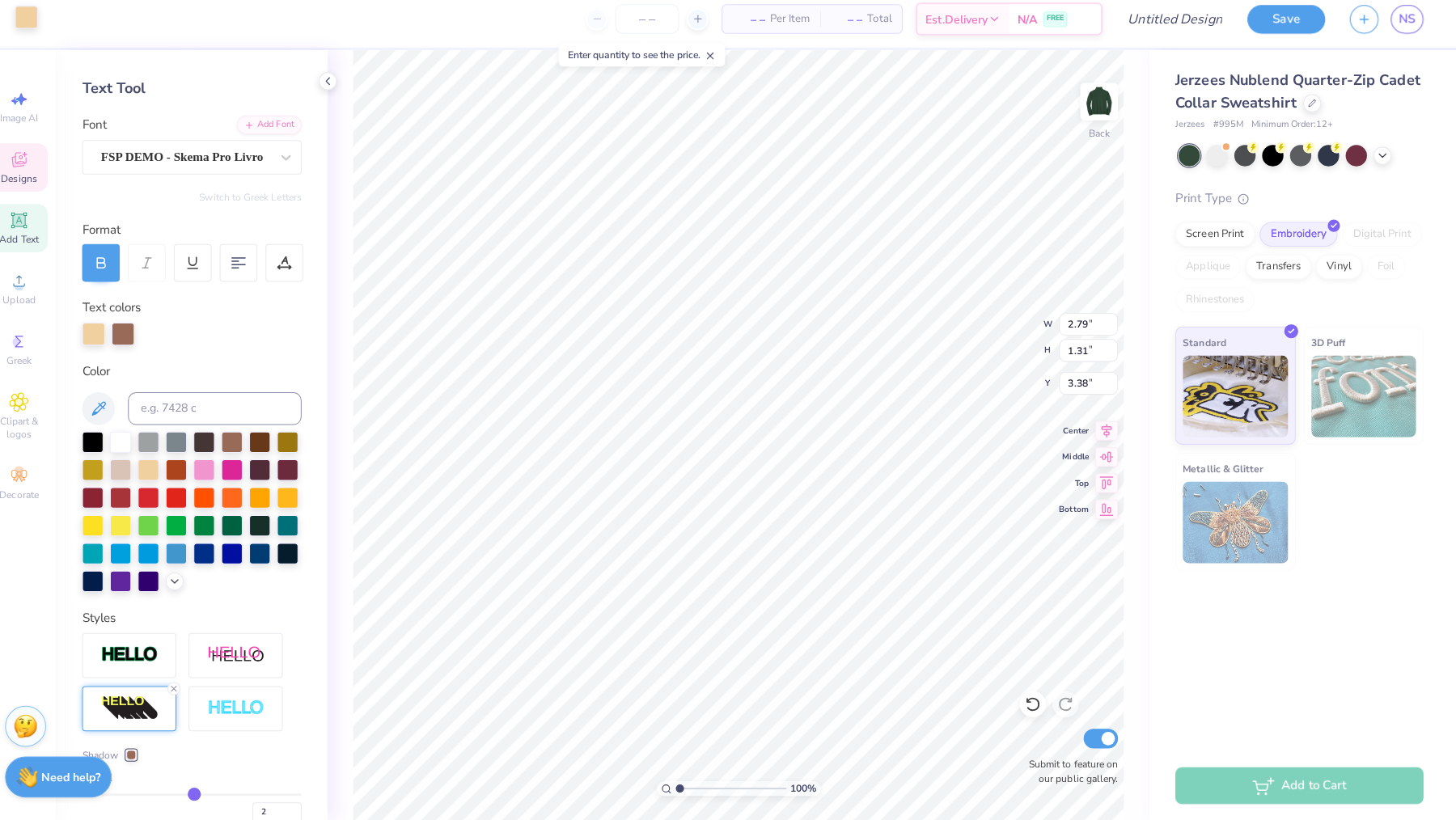
click at [32, 16] on div at bounding box center [43, 27] width 23 height 23
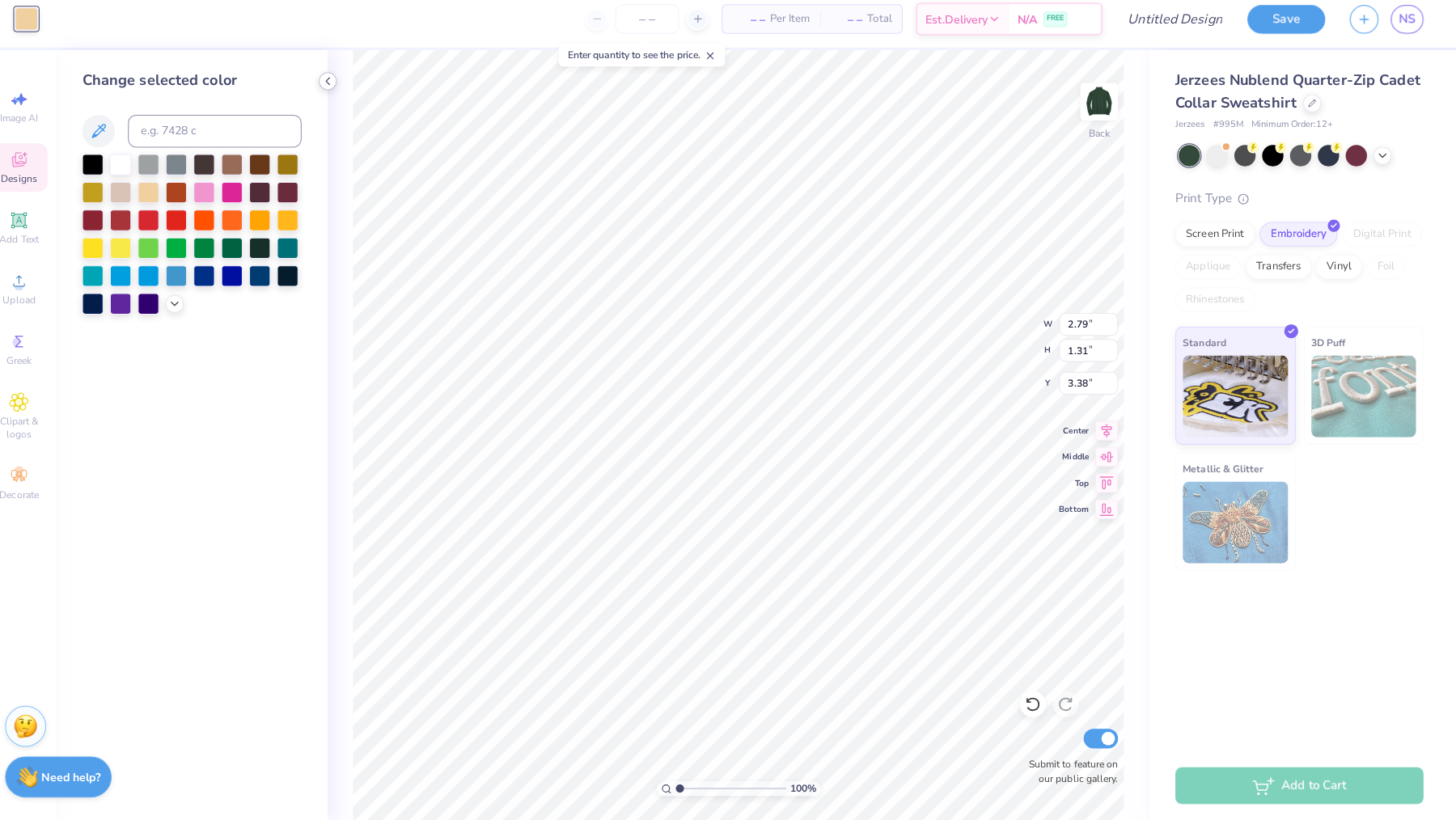
click at [334, 83] on icon at bounding box center [341, 90] width 13 height 13
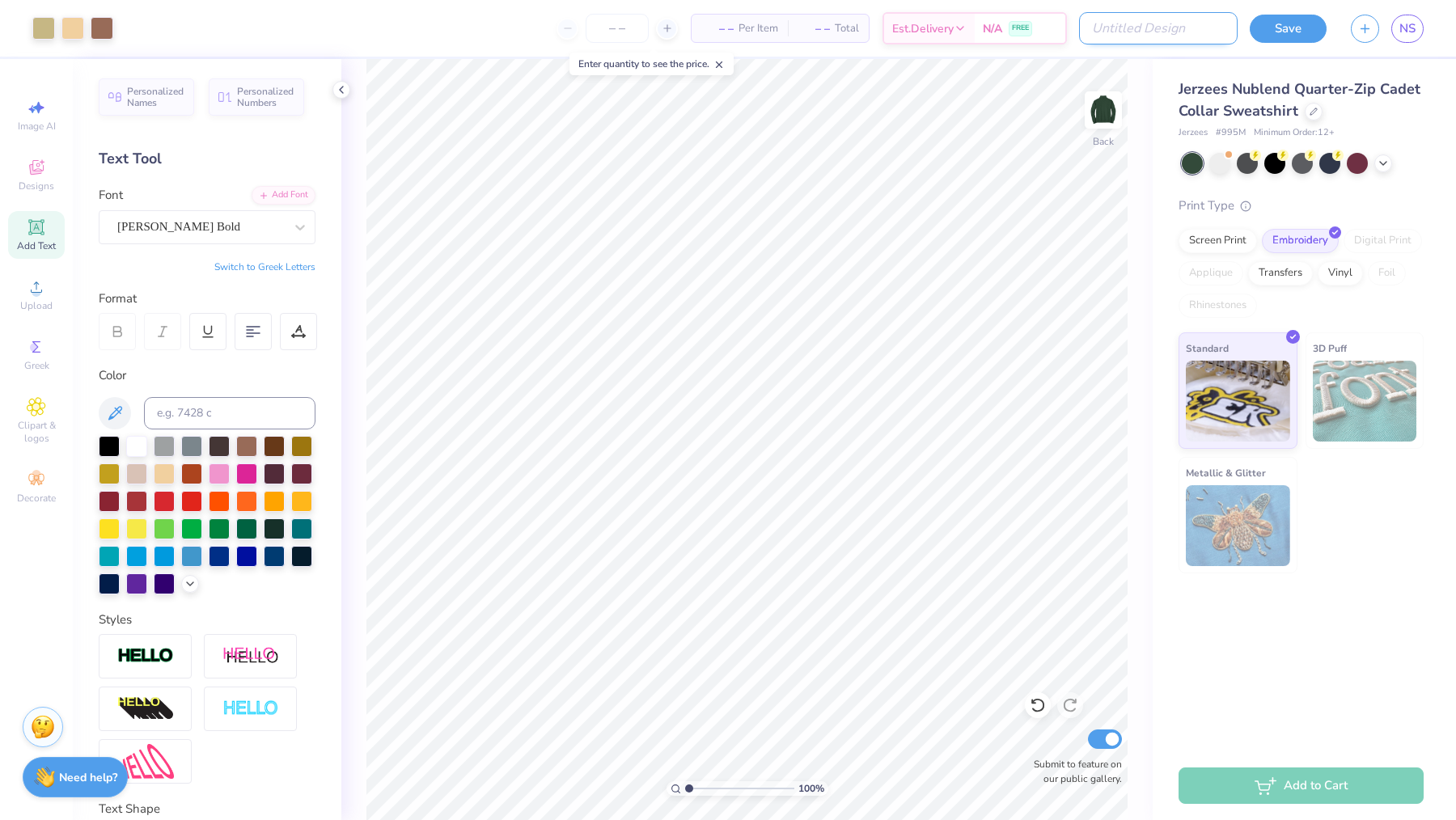
click at [1195, 36] on input "Design Title" at bounding box center [1159, 28] width 159 height 32
type input "CREWNECK"
click at [1305, 30] on button "Save" at bounding box center [1288, 26] width 77 height 29
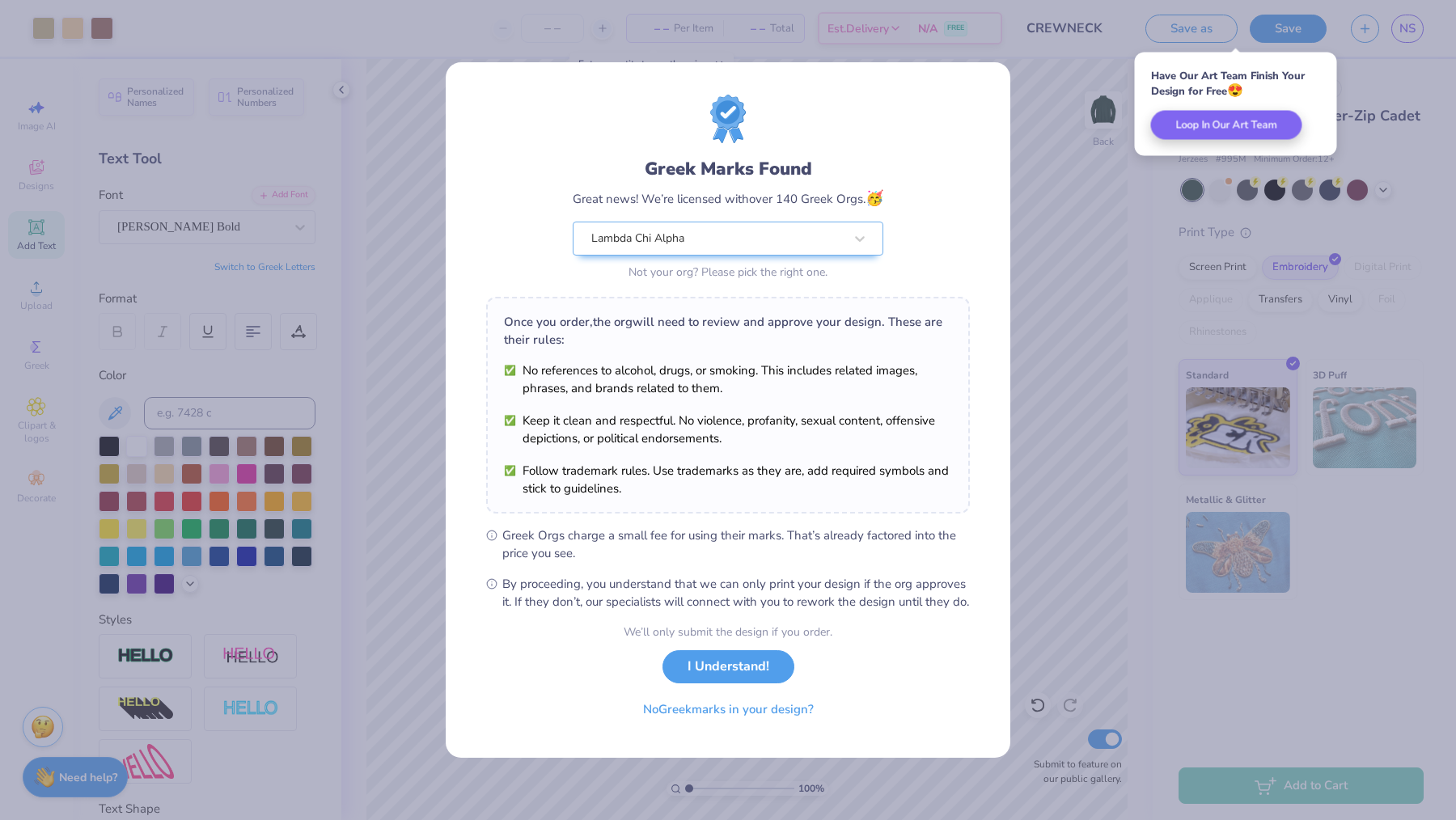
click at [1034, 383] on div "Greek Marks Found Great news! We’re licensed with over 140 Greek Orgs. 🥳 Lambda…" at bounding box center [728, 410] width 1456 height 820
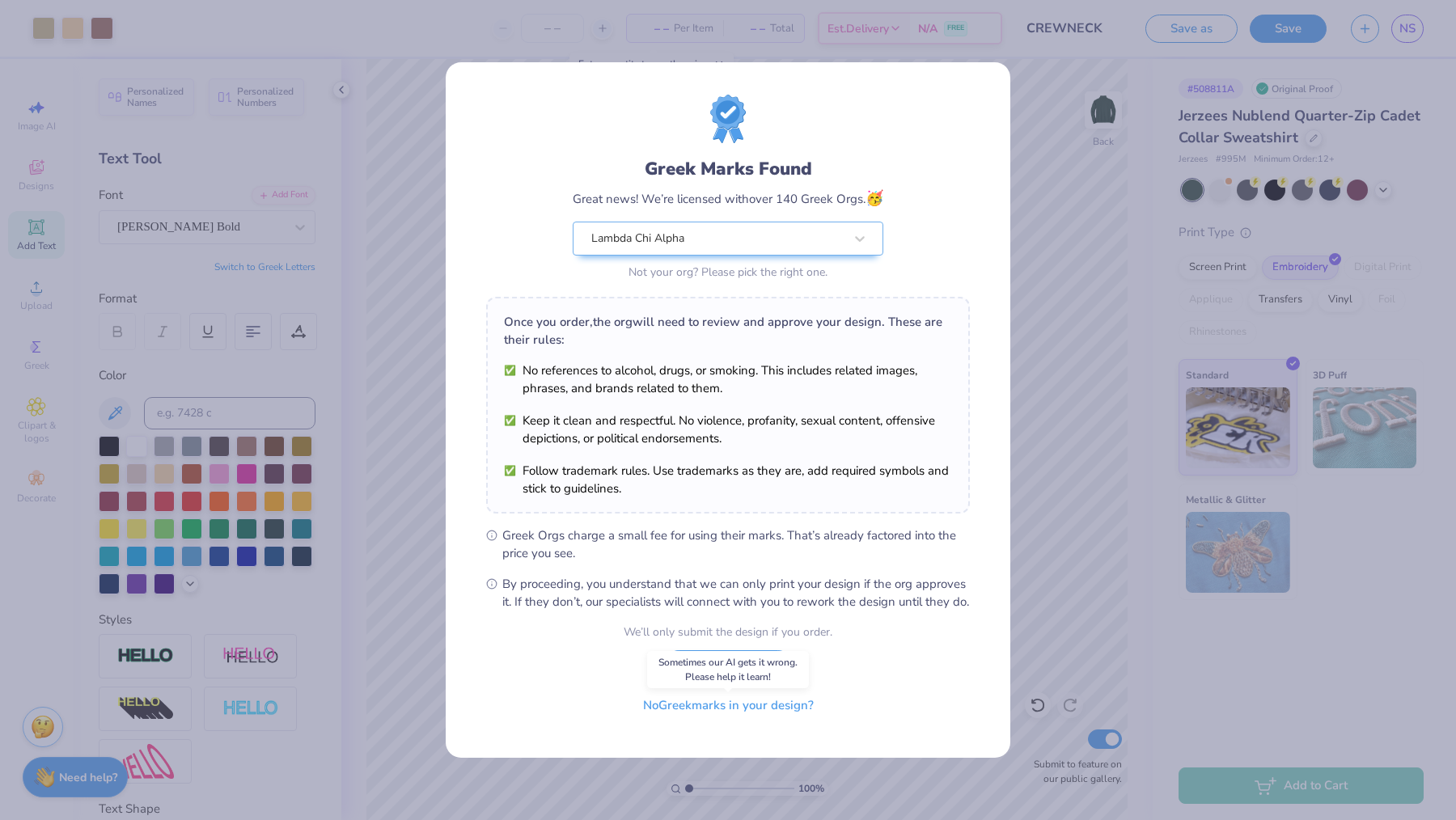
click at [722, 722] on button "No Greek marks in your design?" at bounding box center [728, 705] width 199 height 33
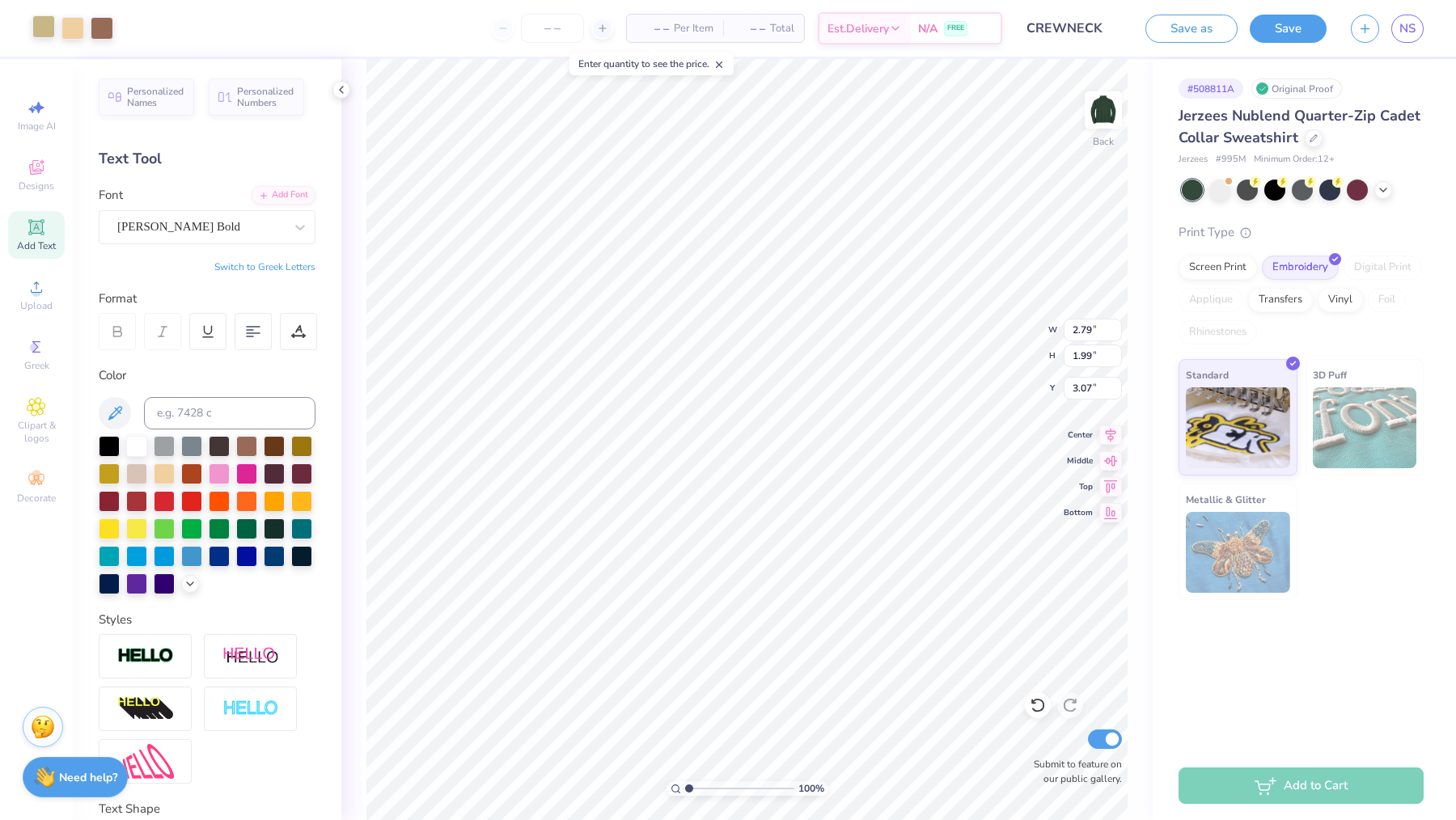
click at [36, 32] on div at bounding box center [43, 27] width 23 height 23
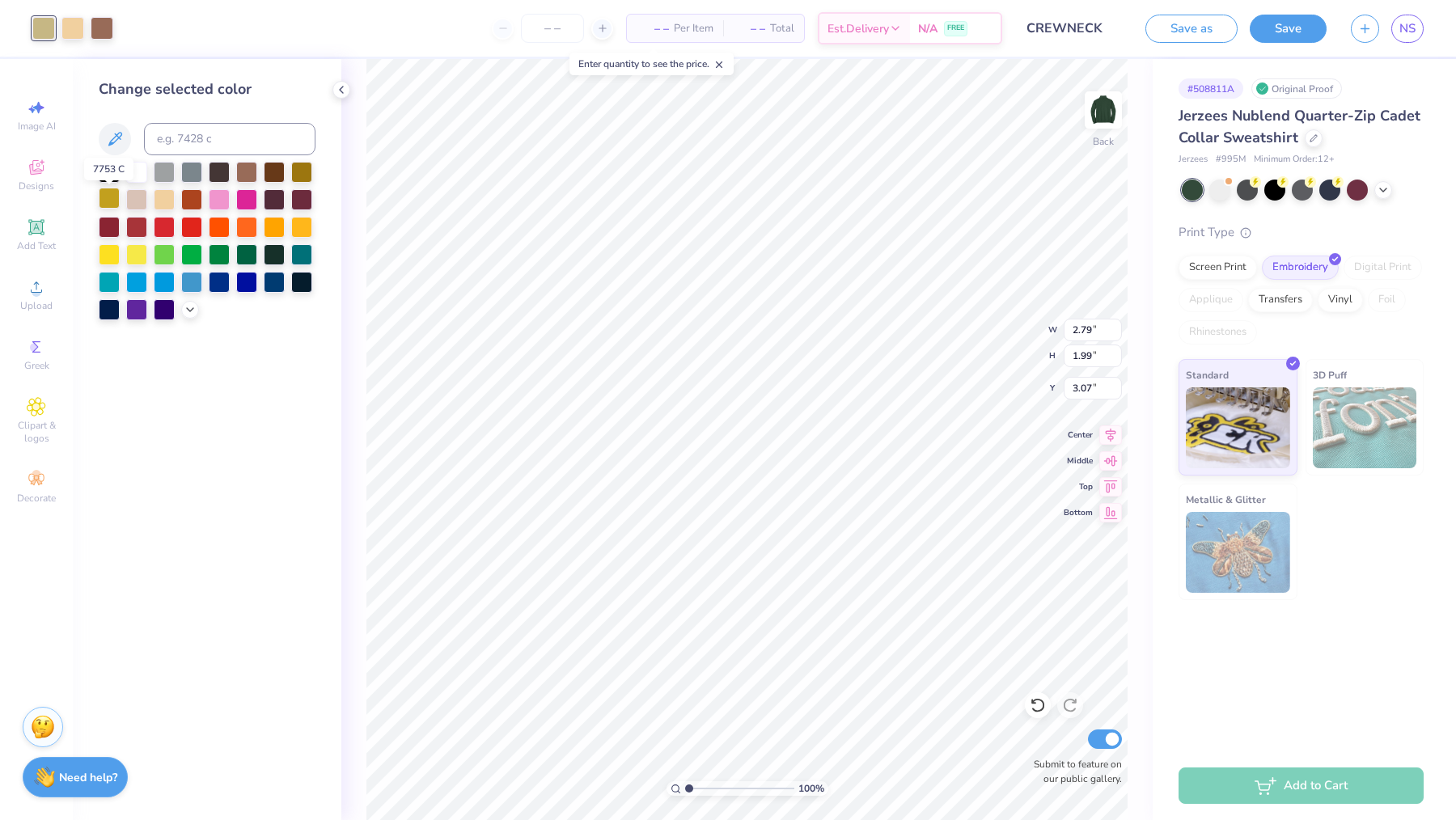
click at [114, 200] on div at bounding box center [109, 198] width 21 height 21
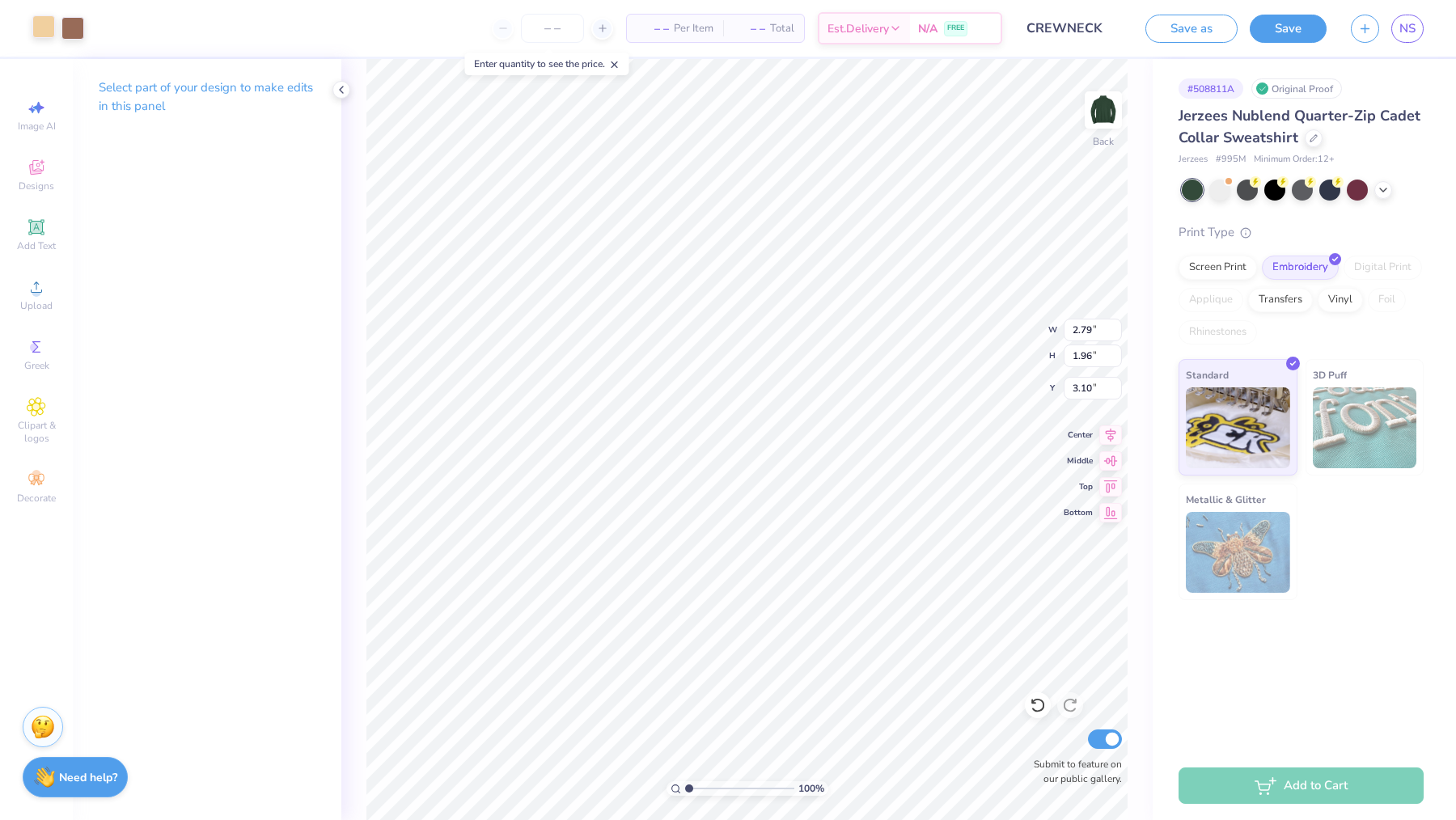
click at [42, 19] on div at bounding box center [43, 27] width 23 height 23
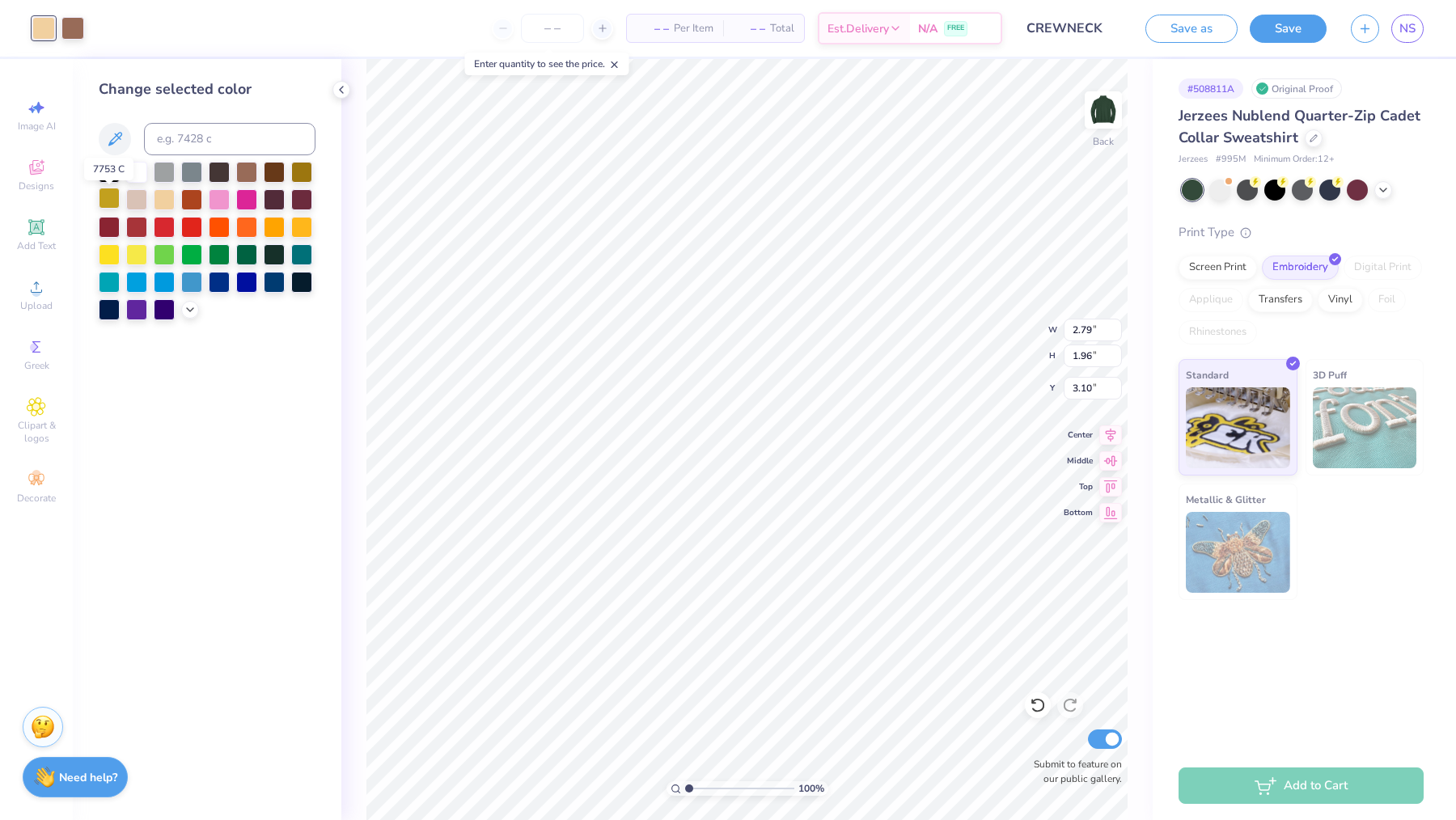
click at [113, 205] on div at bounding box center [109, 198] width 21 height 21
click at [238, 328] on div "Change selected color" at bounding box center [207, 440] width 269 height 761
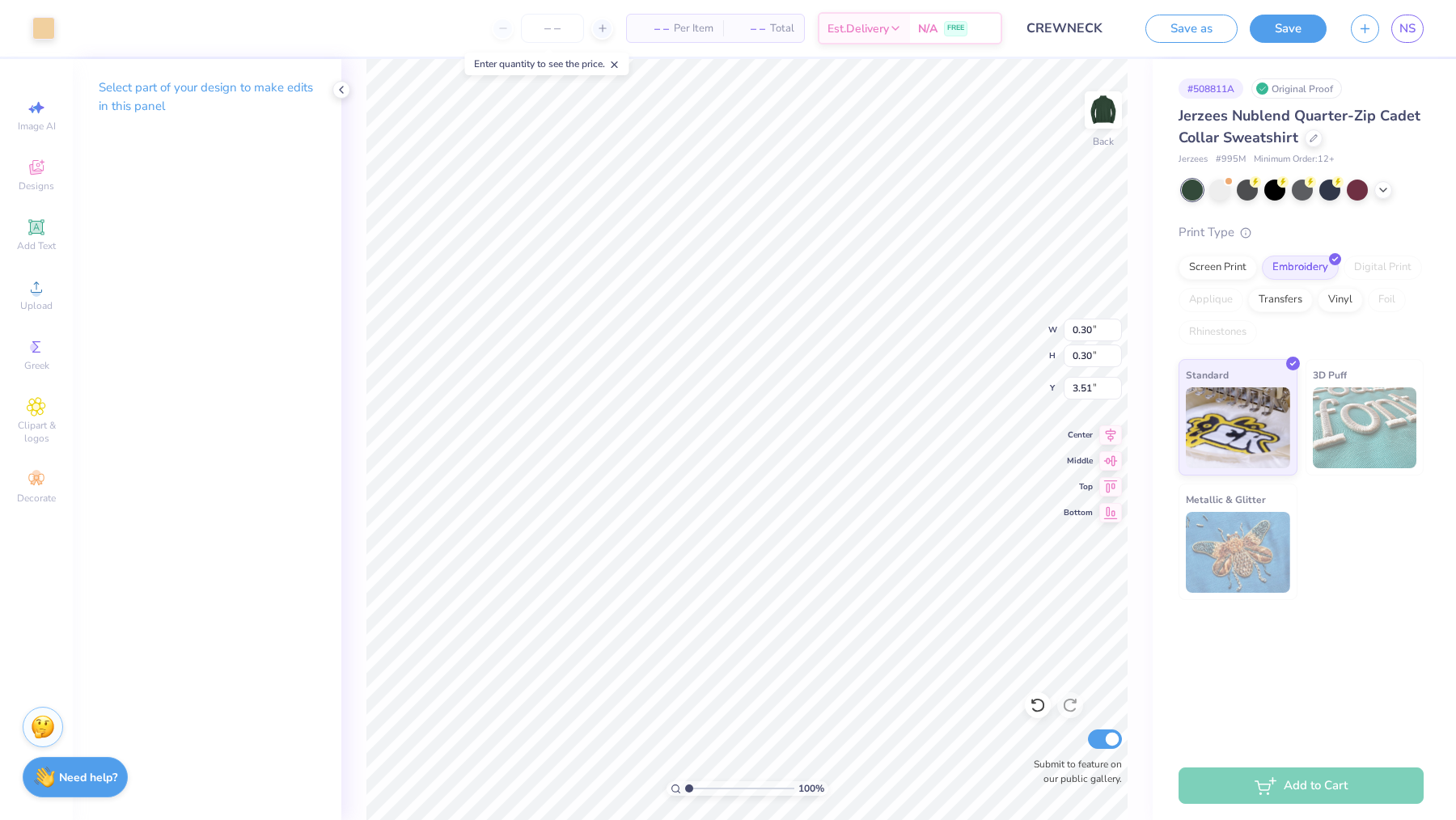
click at [30, 30] on div "Art colors" at bounding box center [28, 28] width 55 height 56
click at [46, 30] on div at bounding box center [43, 27] width 23 height 23
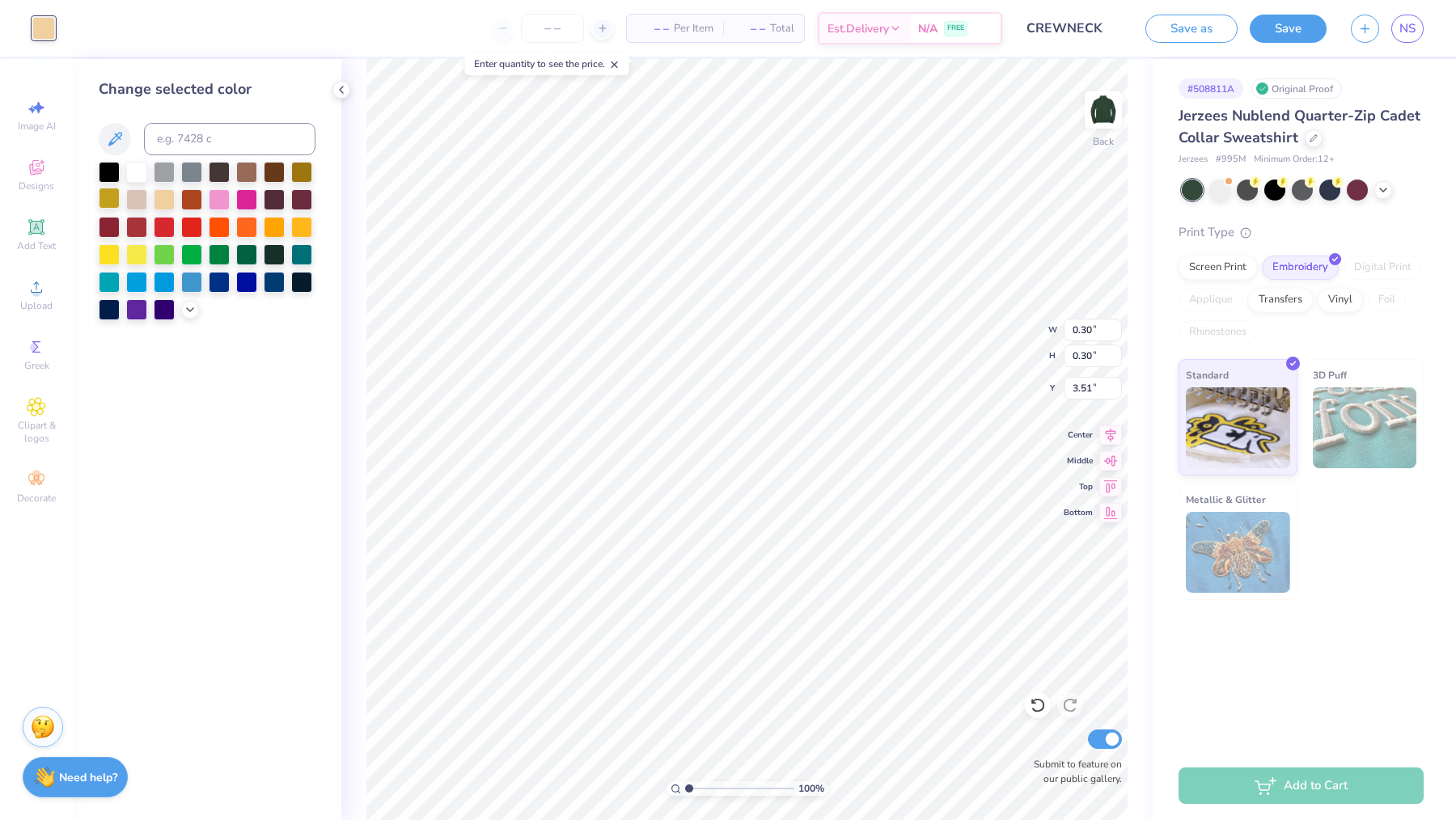
click at [113, 194] on div at bounding box center [109, 198] width 21 height 21
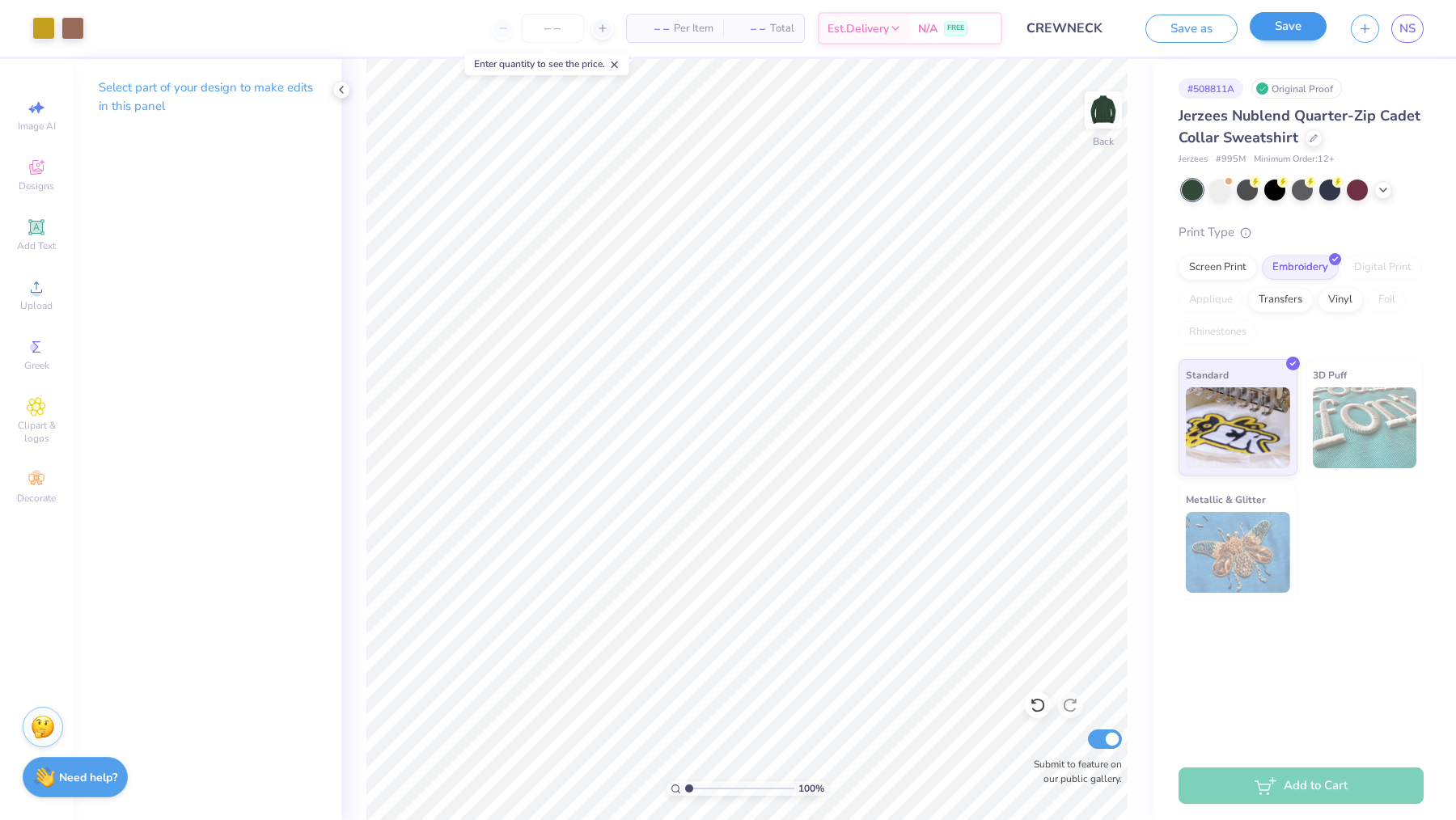
click at [1310, 31] on button "Save" at bounding box center [1288, 26] width 77 height 29
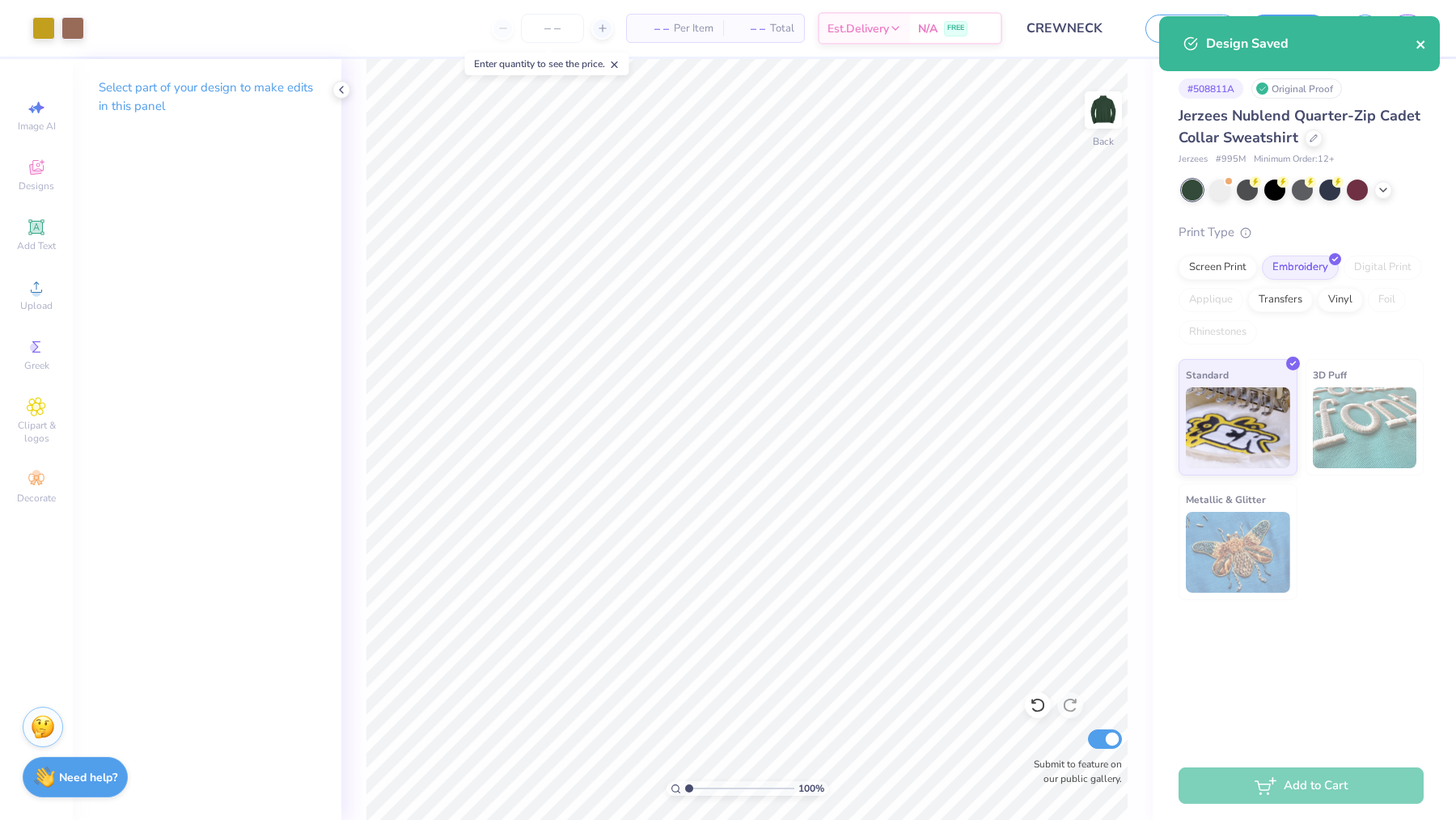
click at [1425, 42] on icon "close" at bounding box center [1421, 44] width 11 height 13
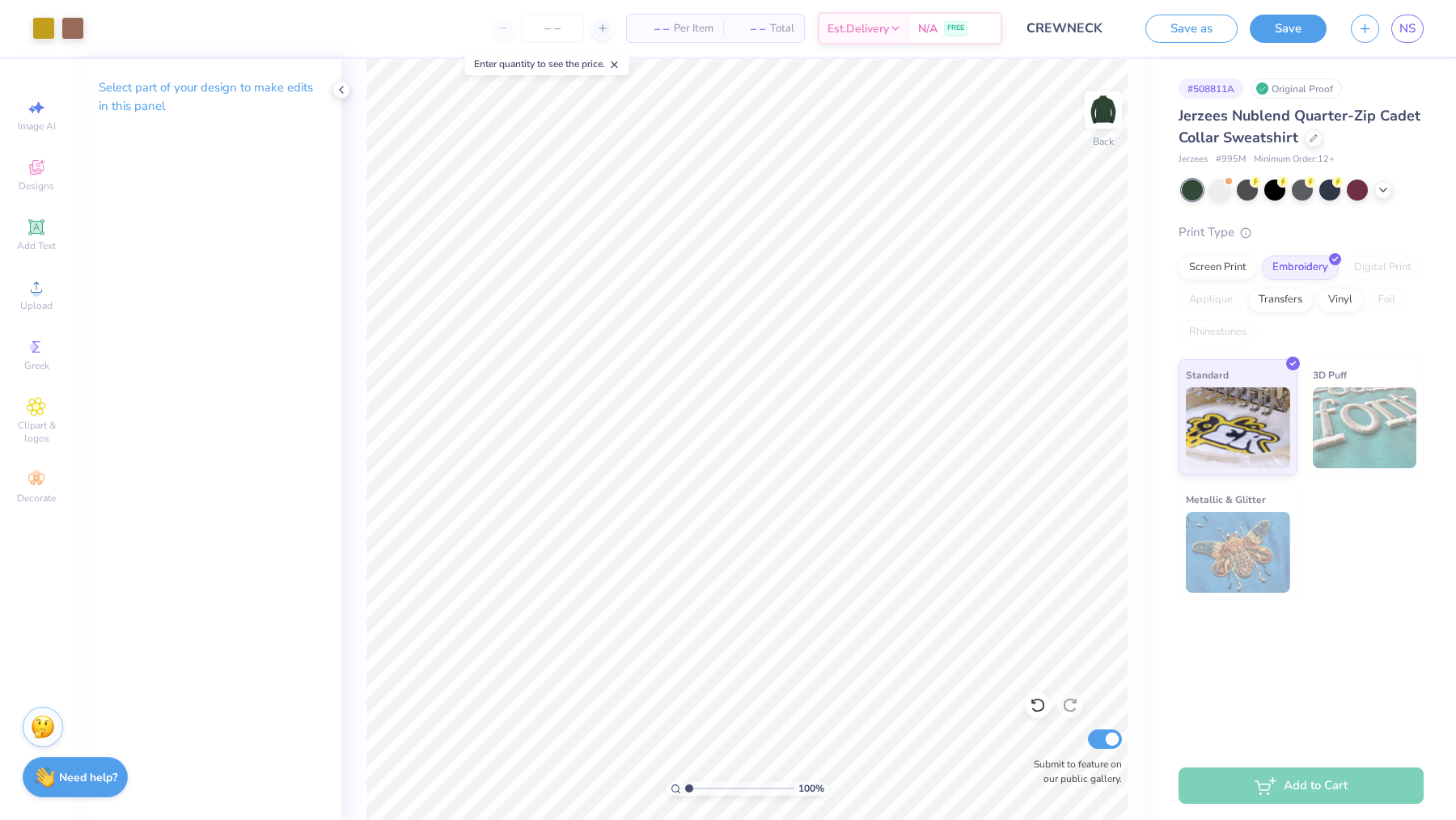
click at [1410, 36] on div "Design Saved" at bounding box center [1299, 50] width 287 height 74
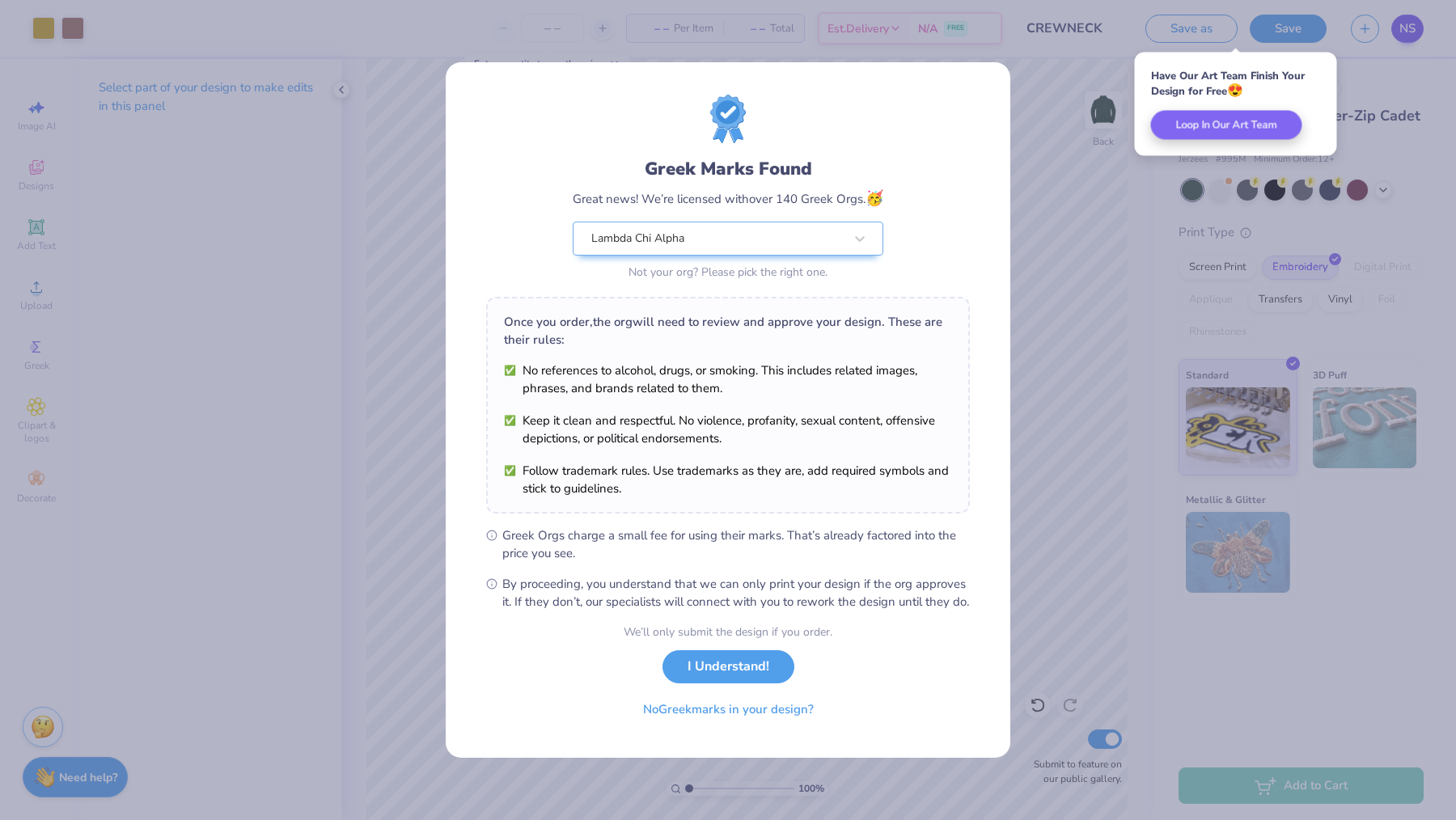
click at [1407, 30] on div "Greek Marks Found Great news! We’re licensed with over 140 Greek Orgs. 🥳 Lambda…" at bounding box center [728, 410] width 1456 height 820
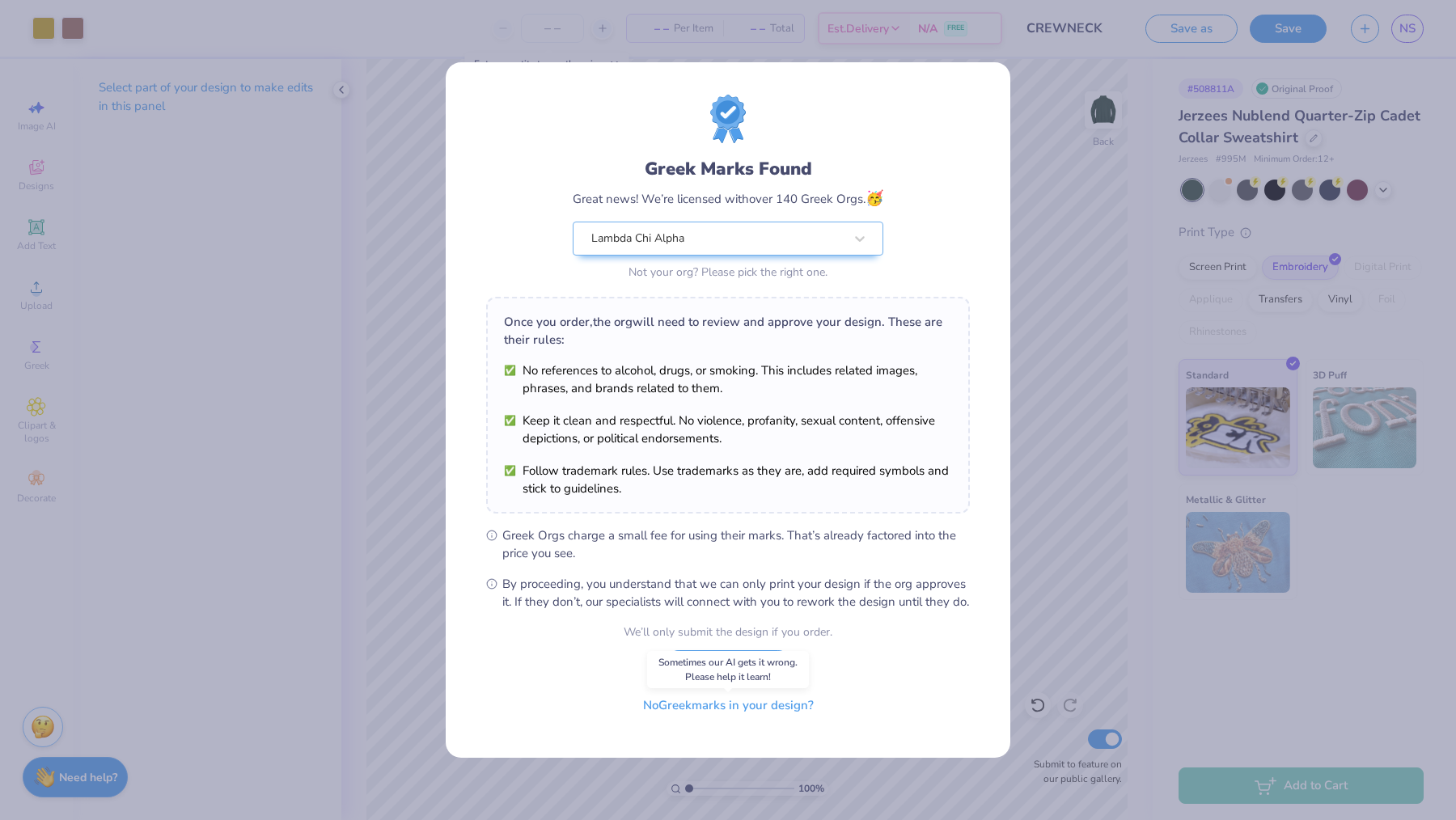
click at [686, 716] on button "No Greek marks in your design?" at bounding box center [728, 705] width 199 height 33
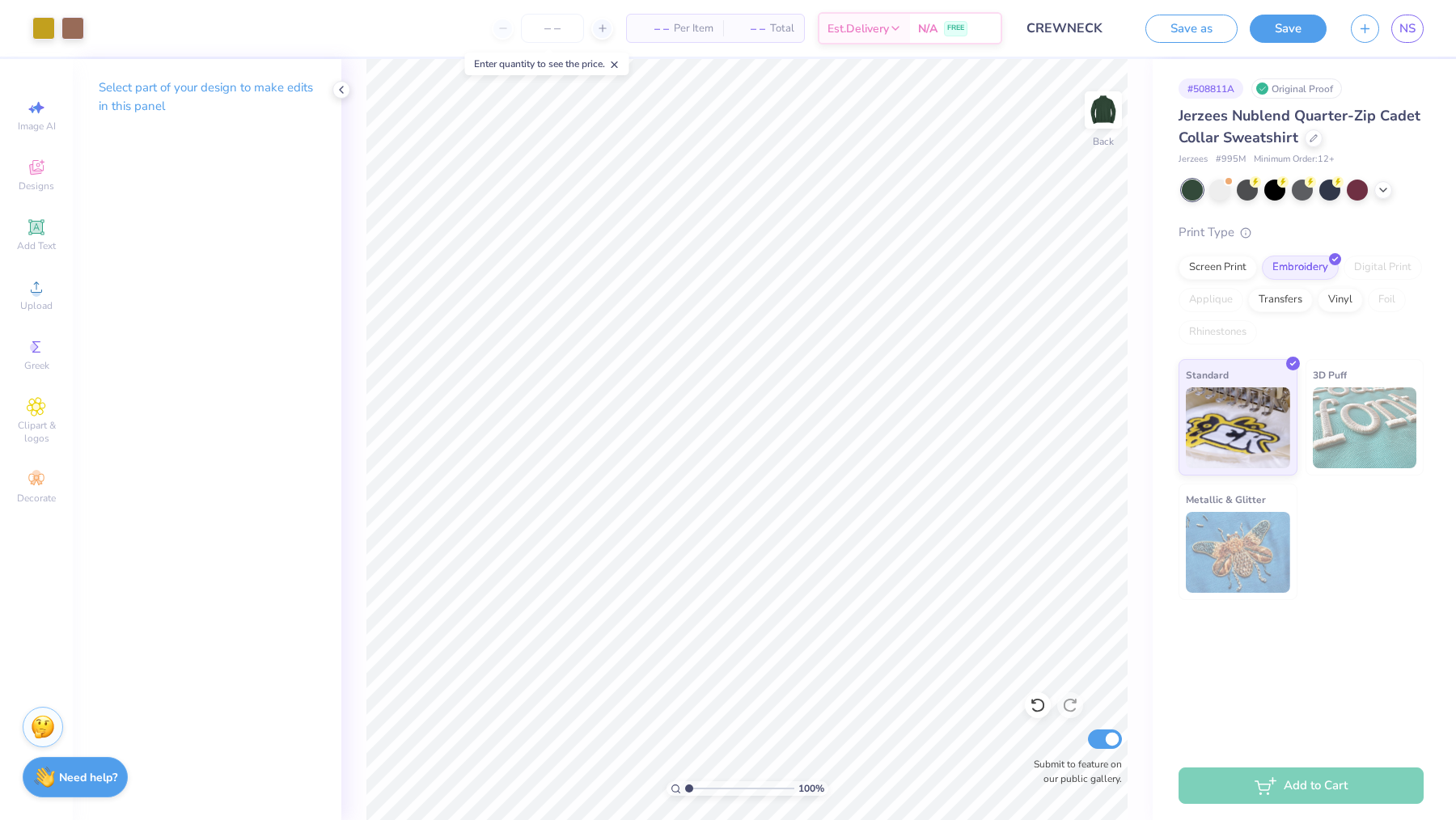
click at [1381, 25] on div "NS" at bounding box center [1387, 29] width 73 height 29
click at [1373, 25] on button "button" at bounding box center [1365, 26] width 29 height 29
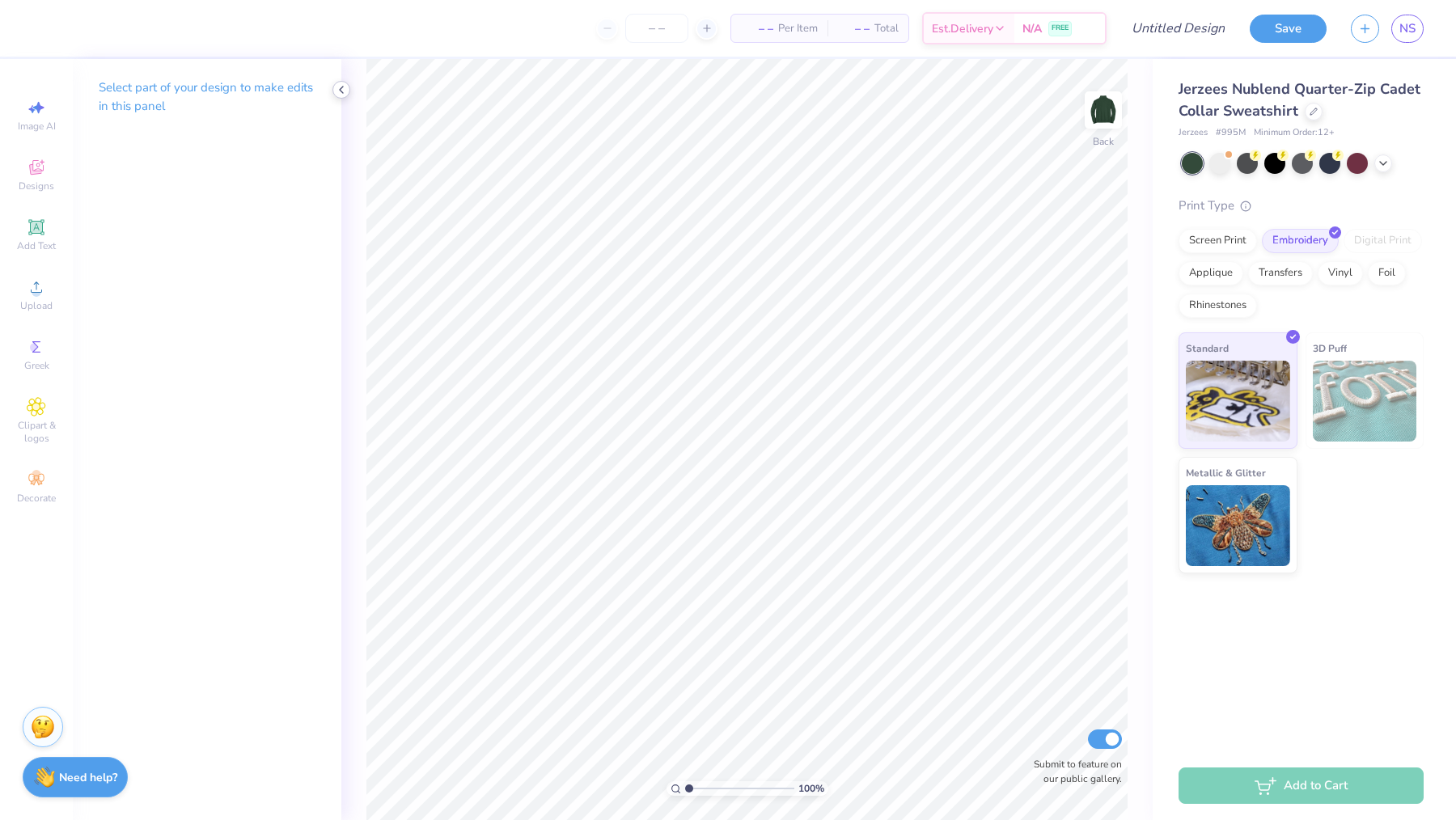
click at [338, 88] on icon at bounding box center [341, 90] width 13 height 13
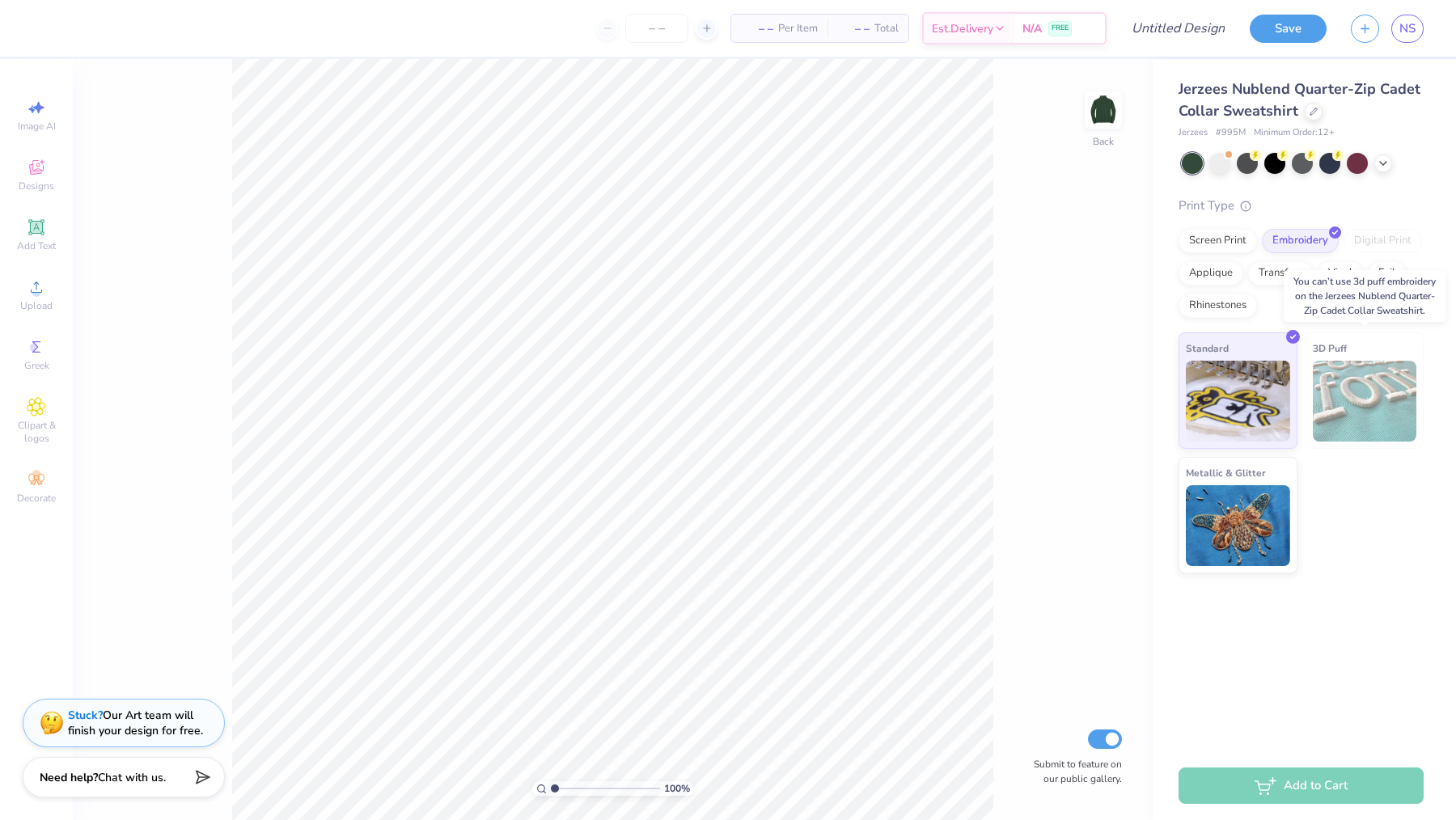
click at [1334, 344] on span "3D Puff" at bounding box center [1329, 348] width 34 height 17
click at [1400, 30] on span "NS" at bounding box center [1408, 29] width 17 height 18
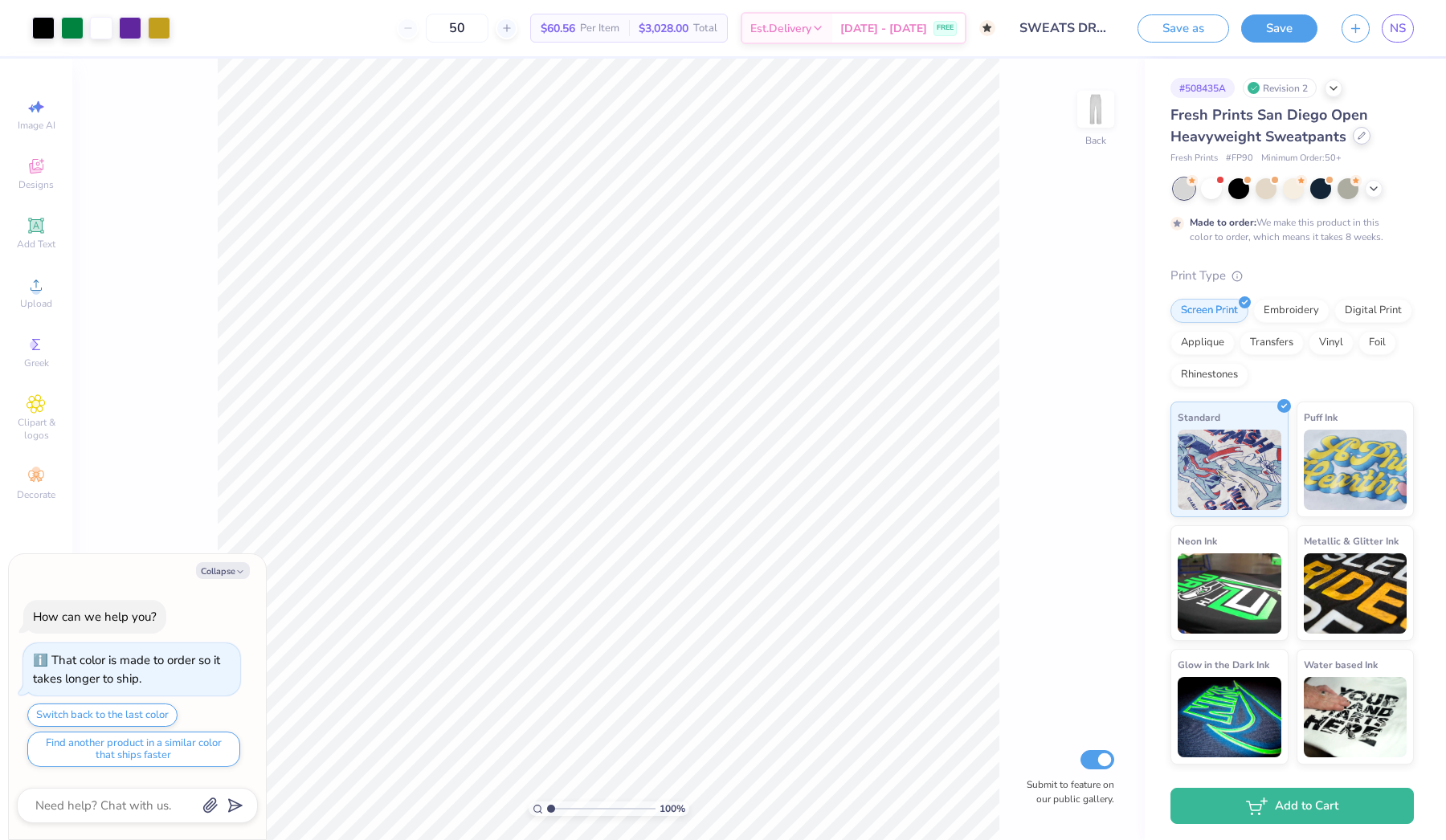
click at [1354, 138] on div at bounding box center [1361, 135] width 17 height 17
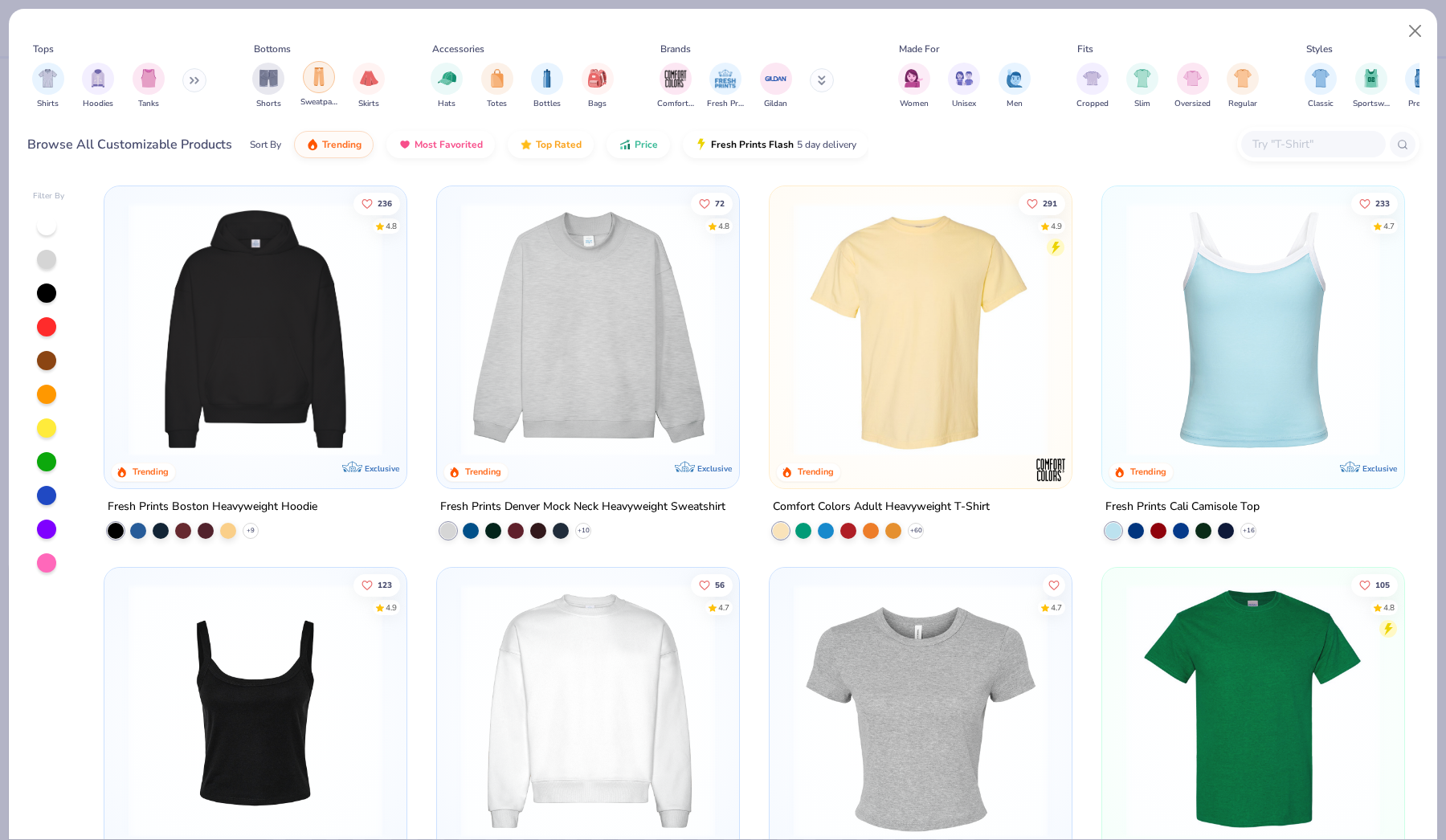
click at [315, 82] on img "filter for Sweatpants" at bounding box center [318, 77] width 17 height 18
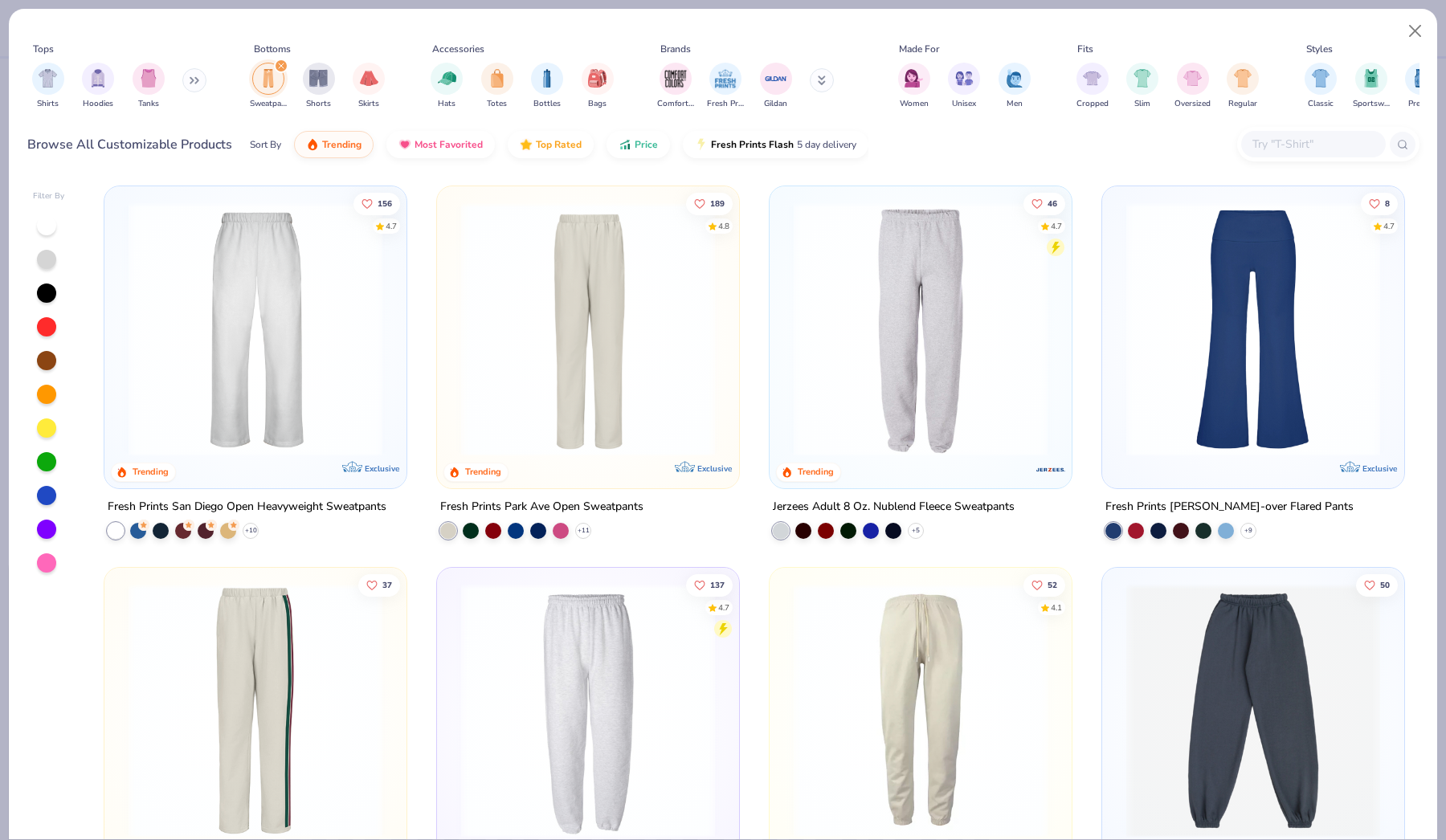
click at [540, 428] on img at bounding box center [588, 329] width 270 height 254
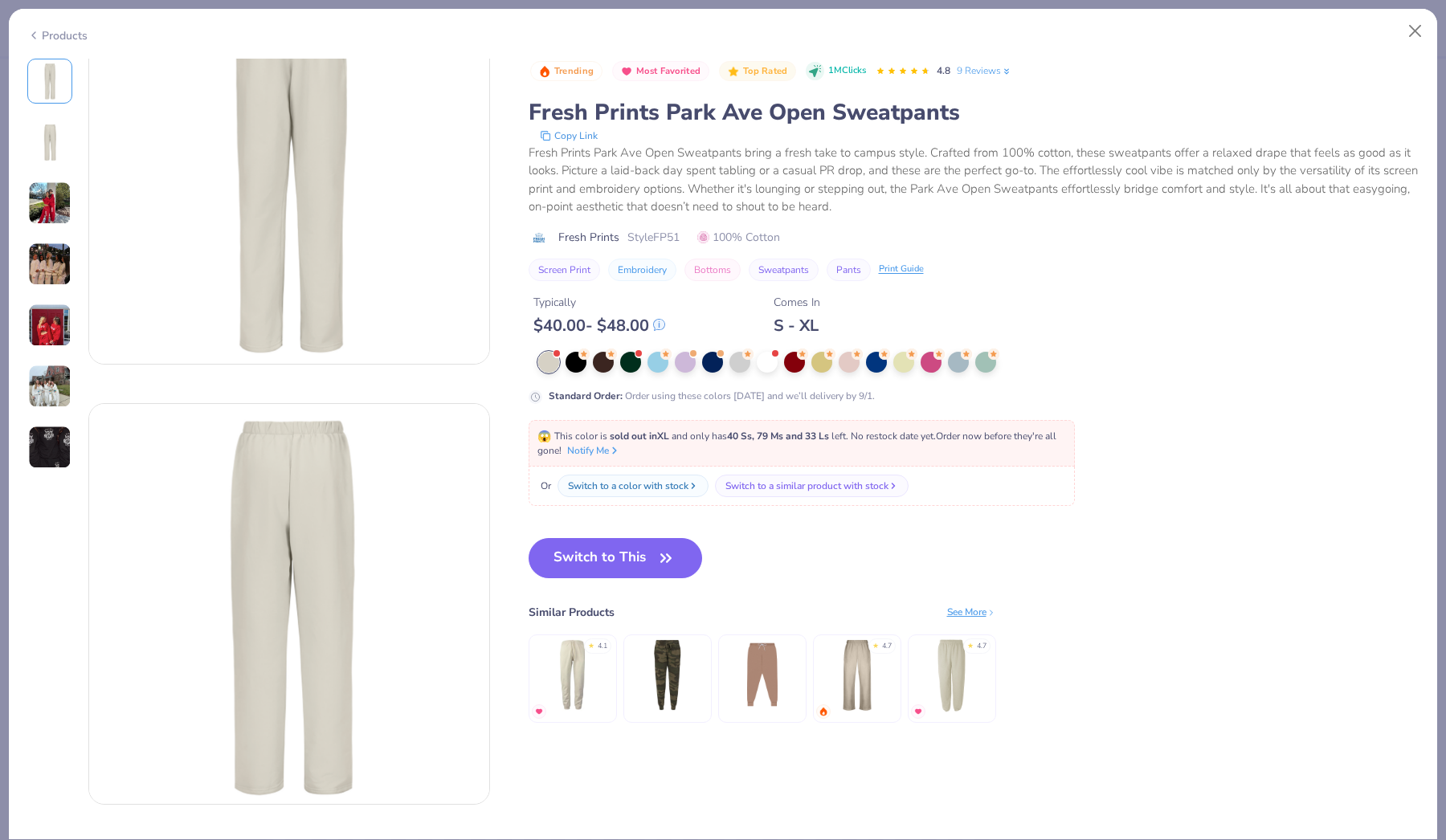
scroll to position [103, 0]
click at [50, 118] on div at bounding box center [50, 264] width 45 height 411
click at [740, 367] on div at bounding box center [740, 360] width 21 height 21
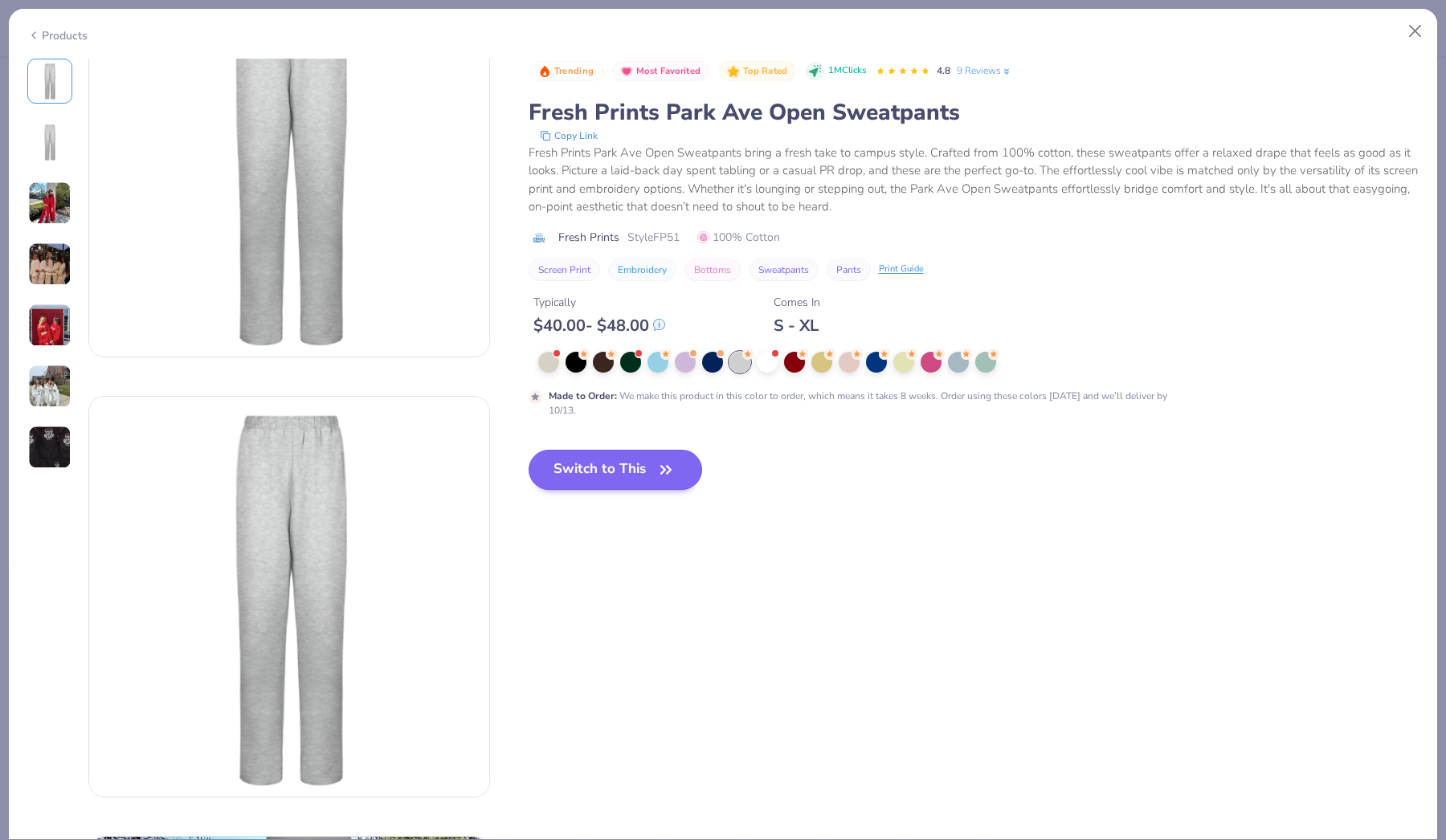
click at [611, 468] on button "Switch to This" at bounding box center [616, 470] width 174 height 40
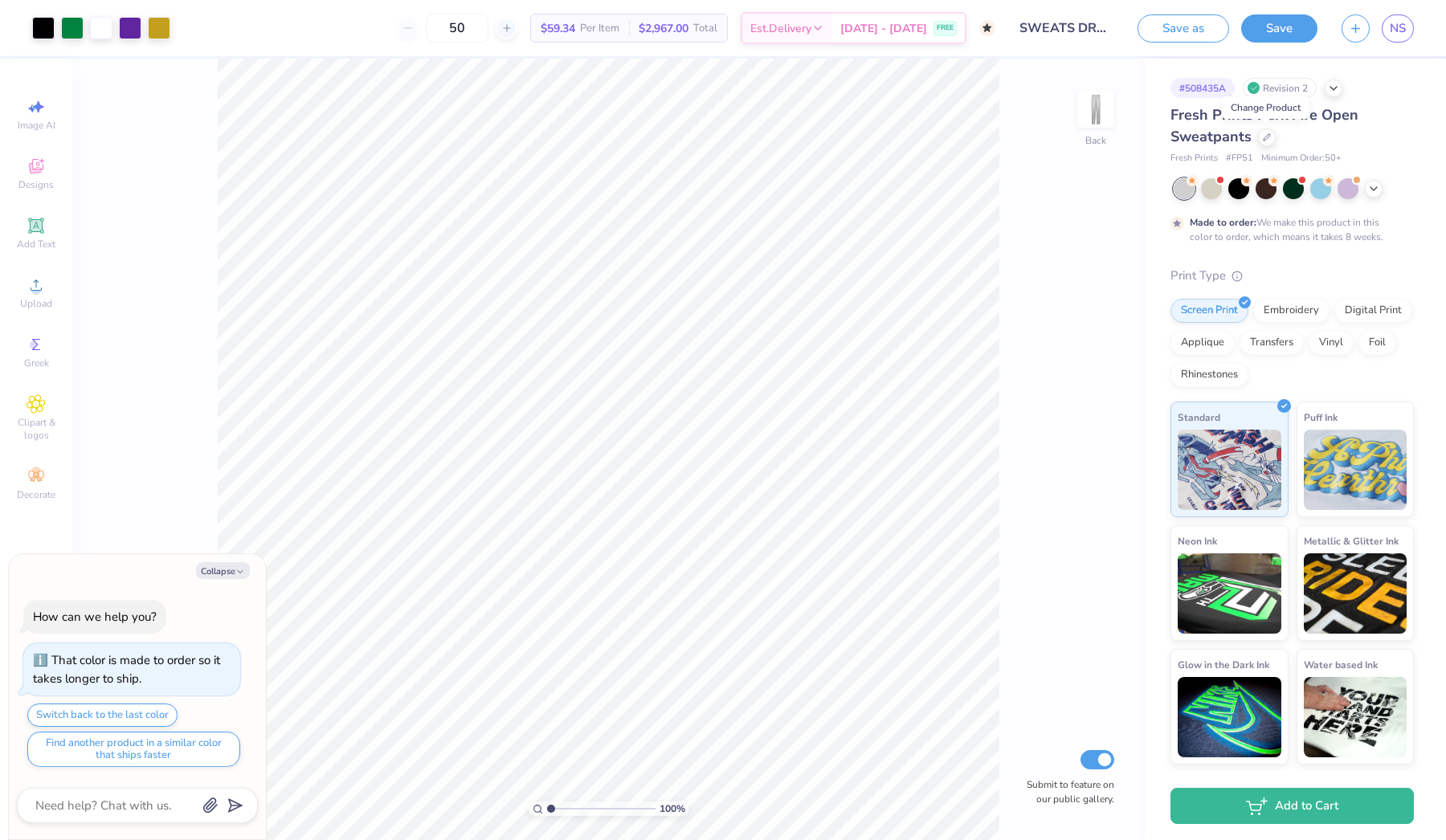
type textarea "x"
click at [977, 87] on div "Art colors 50 $59.34 Per Item $2,967.00 Total Est. Delivery [DATE] - [DATE] FRE…" at bounding box center [723, 420] width 1446 height 840
drag, startPoint x: 488, startPoint y: 21, endPoint x: 453, endPoint y: 19, distance: 35.1
click at [453, 21] on input "50" at bounding box center [457, 28] width 62 height 29
type input "100"
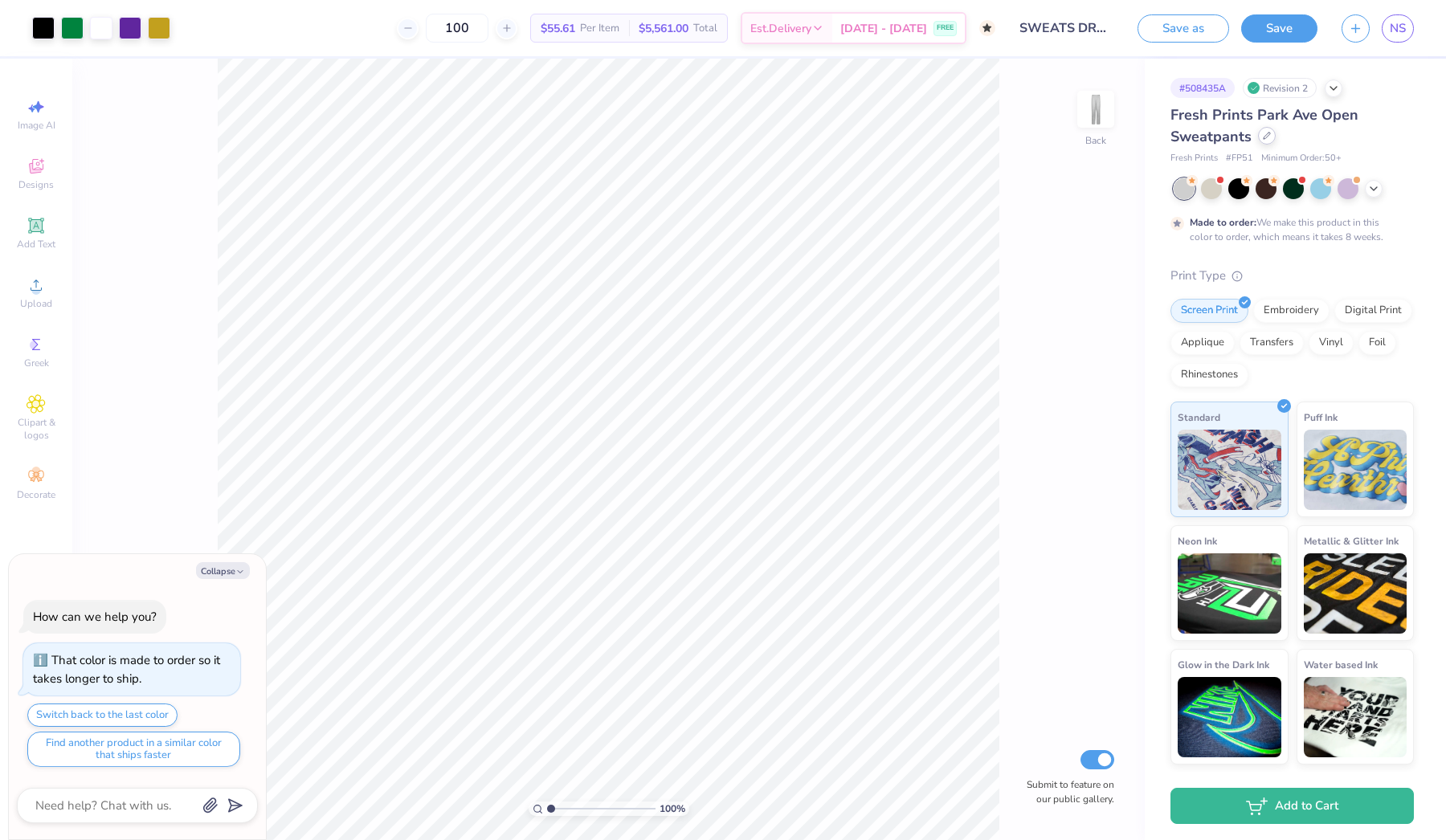
click at [1262, 135] on icon at bounding box center [1266, 136] width 8 height 8
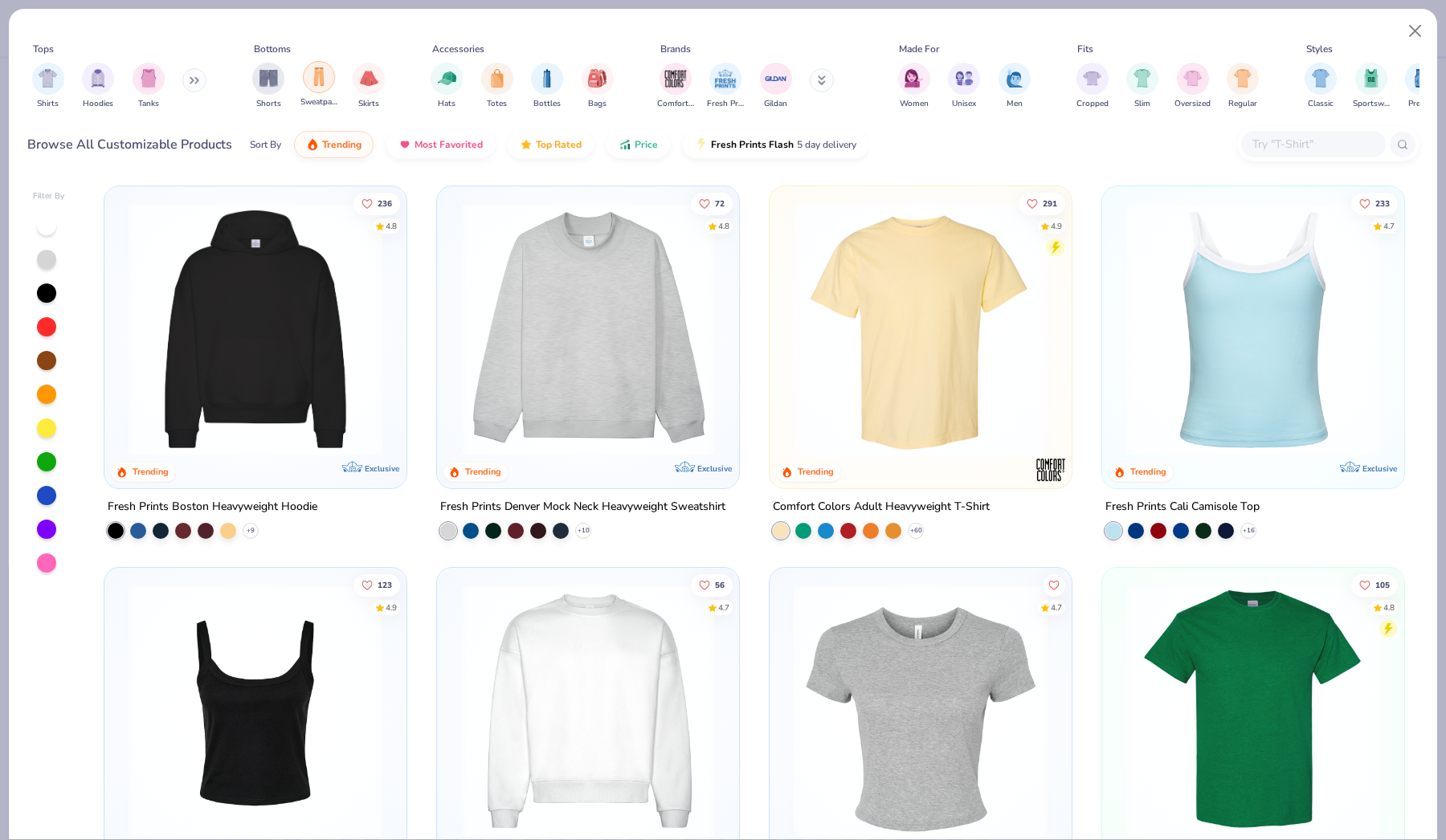
click at [317, 86] on img "filter for Sweatpants" at bounding box center [318, 77] width 17 height 18
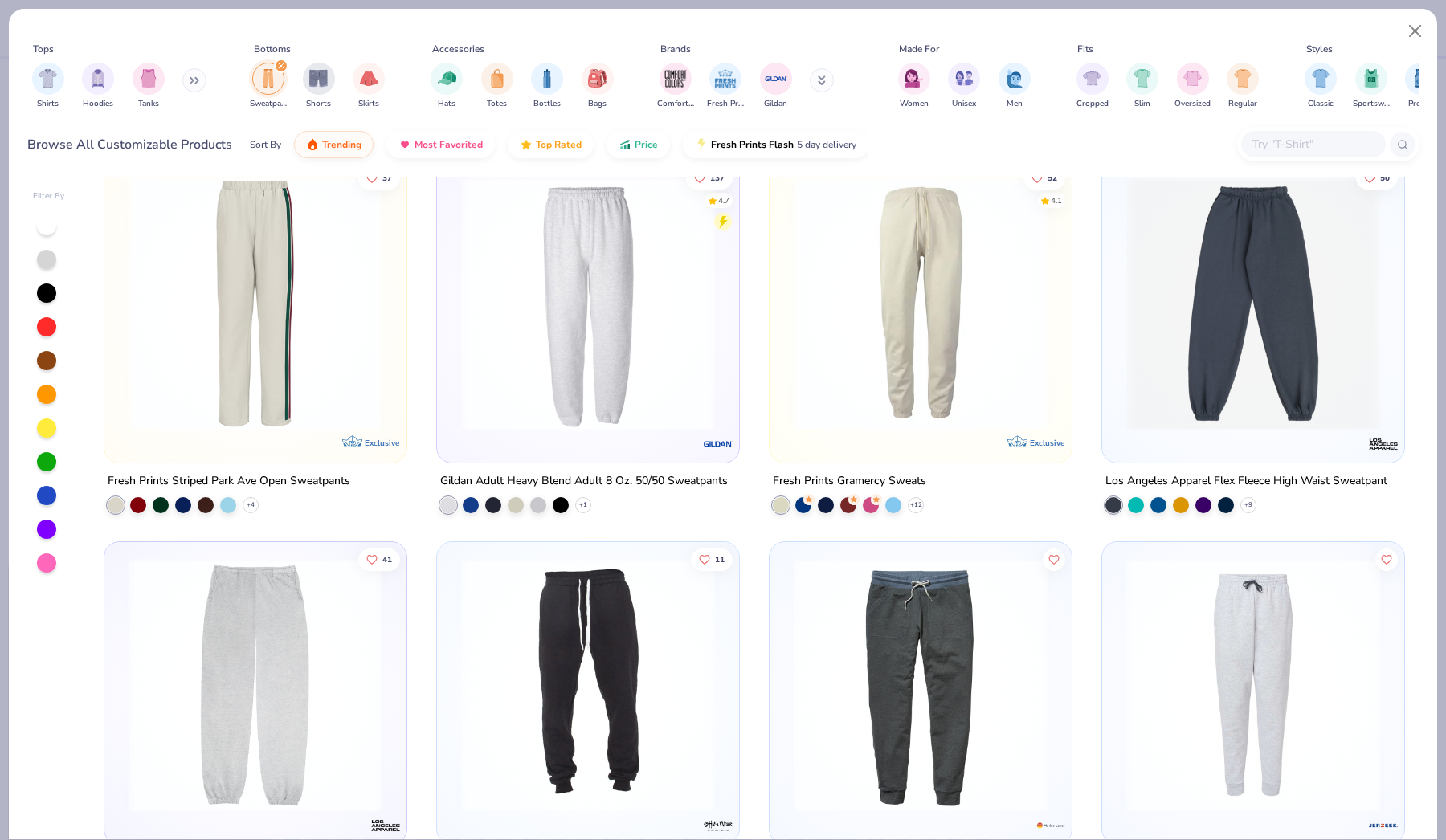
scroll to position [418, 0]
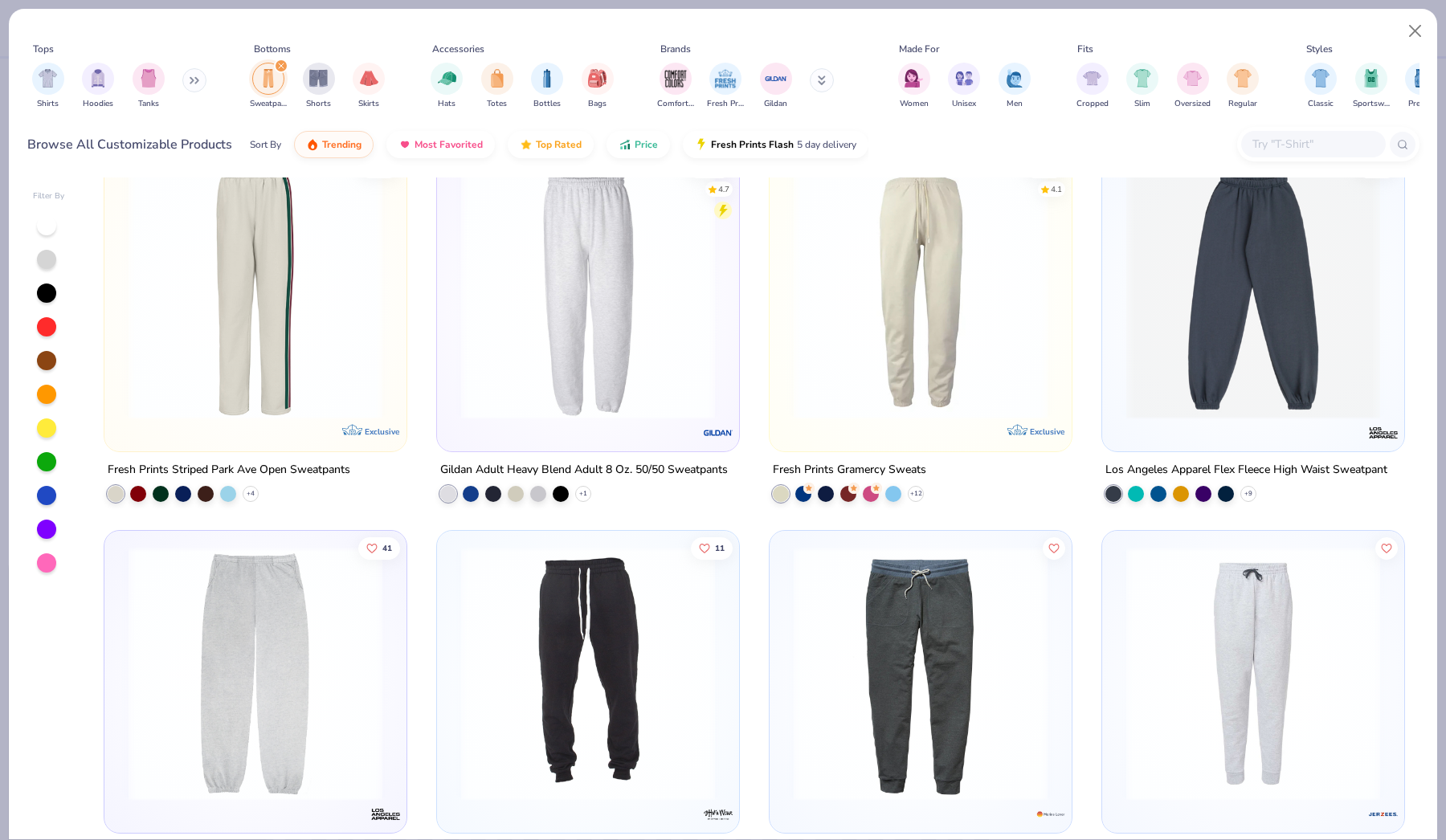
click at [556, 381] on img at bounding box center [588, 292] width 270 height 254
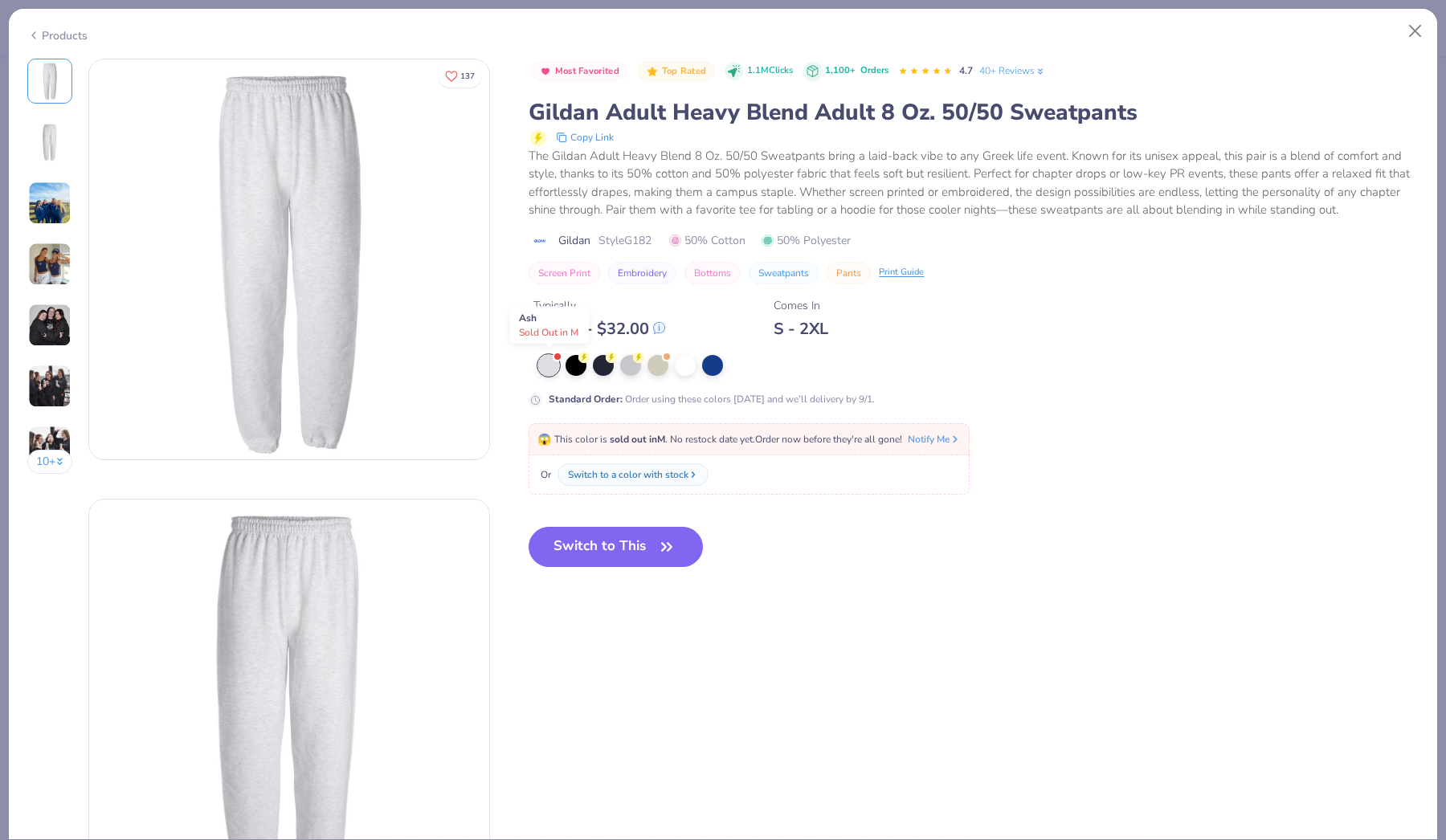
click at [556, 359] on span at bounding box center [557, 357] width 9 height 9
click at [640, 361] on div at bounding box center [630, 363] width 21 height 21
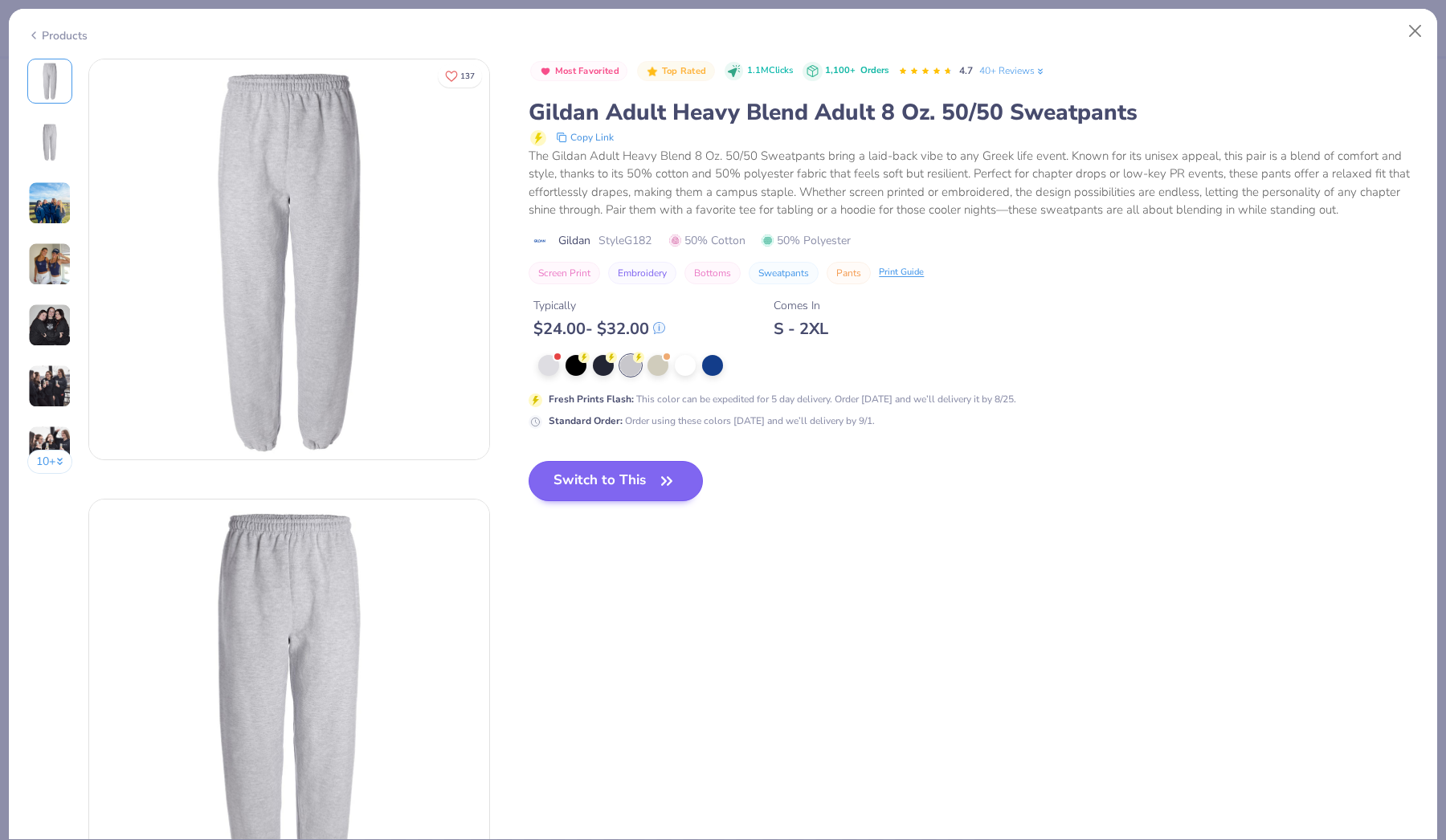
click at [625, 487] on button "Switch to This" at bounding box center [616, 481] width 174 height 40
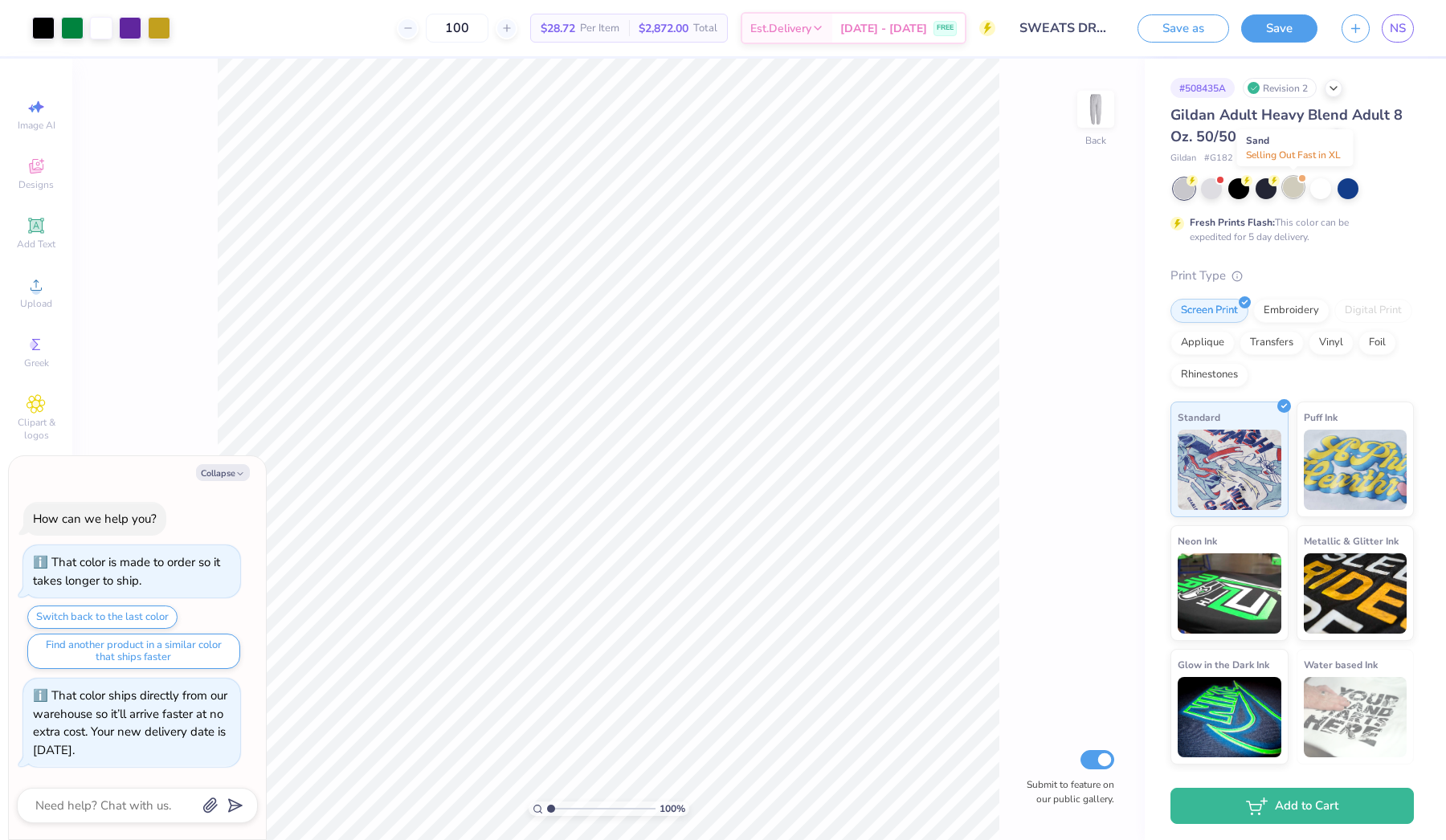
click at [1297, 194] on div at bounding box center [1293, 187] width 21 height 21
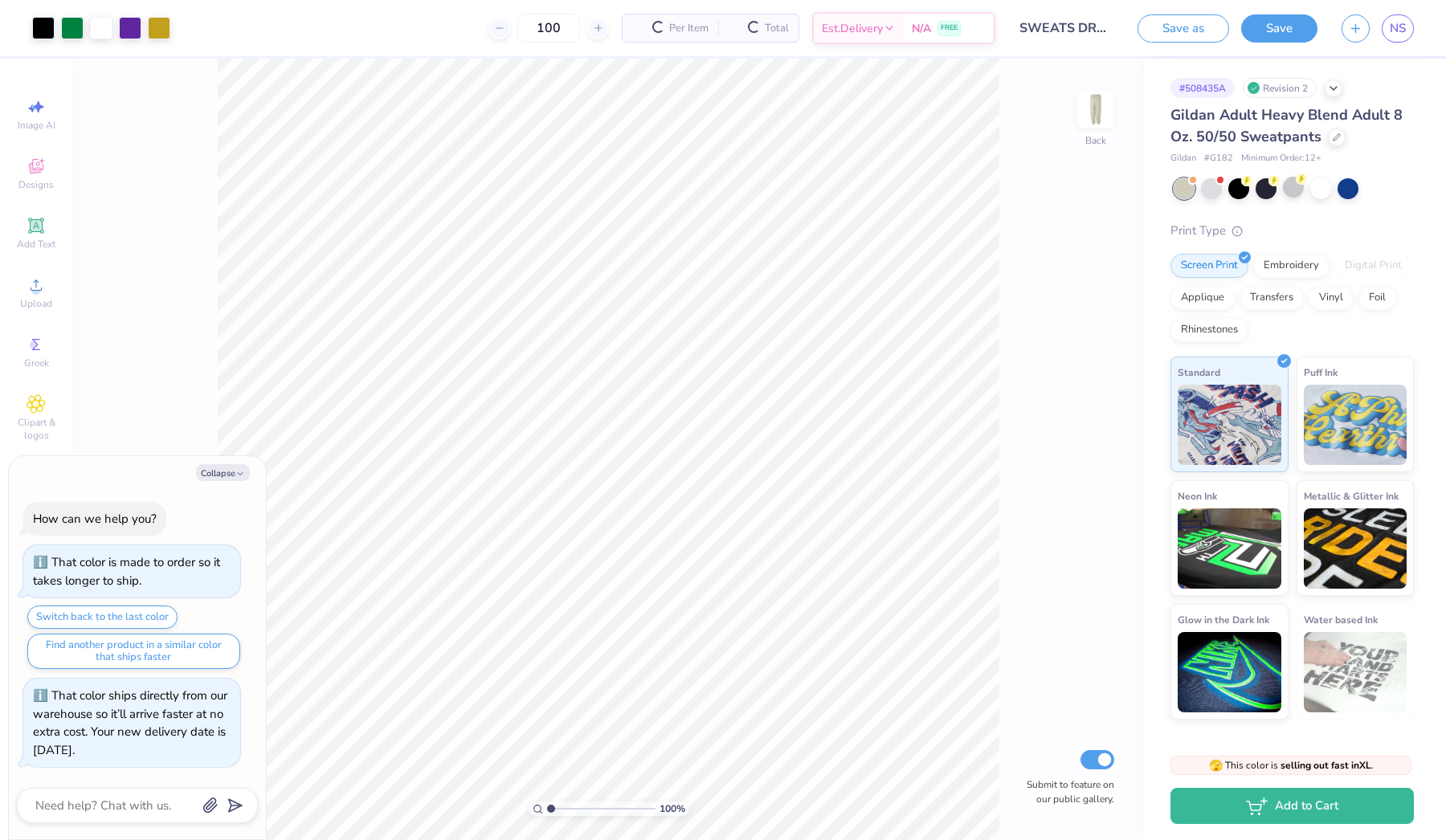
scroll to position [114, 0]
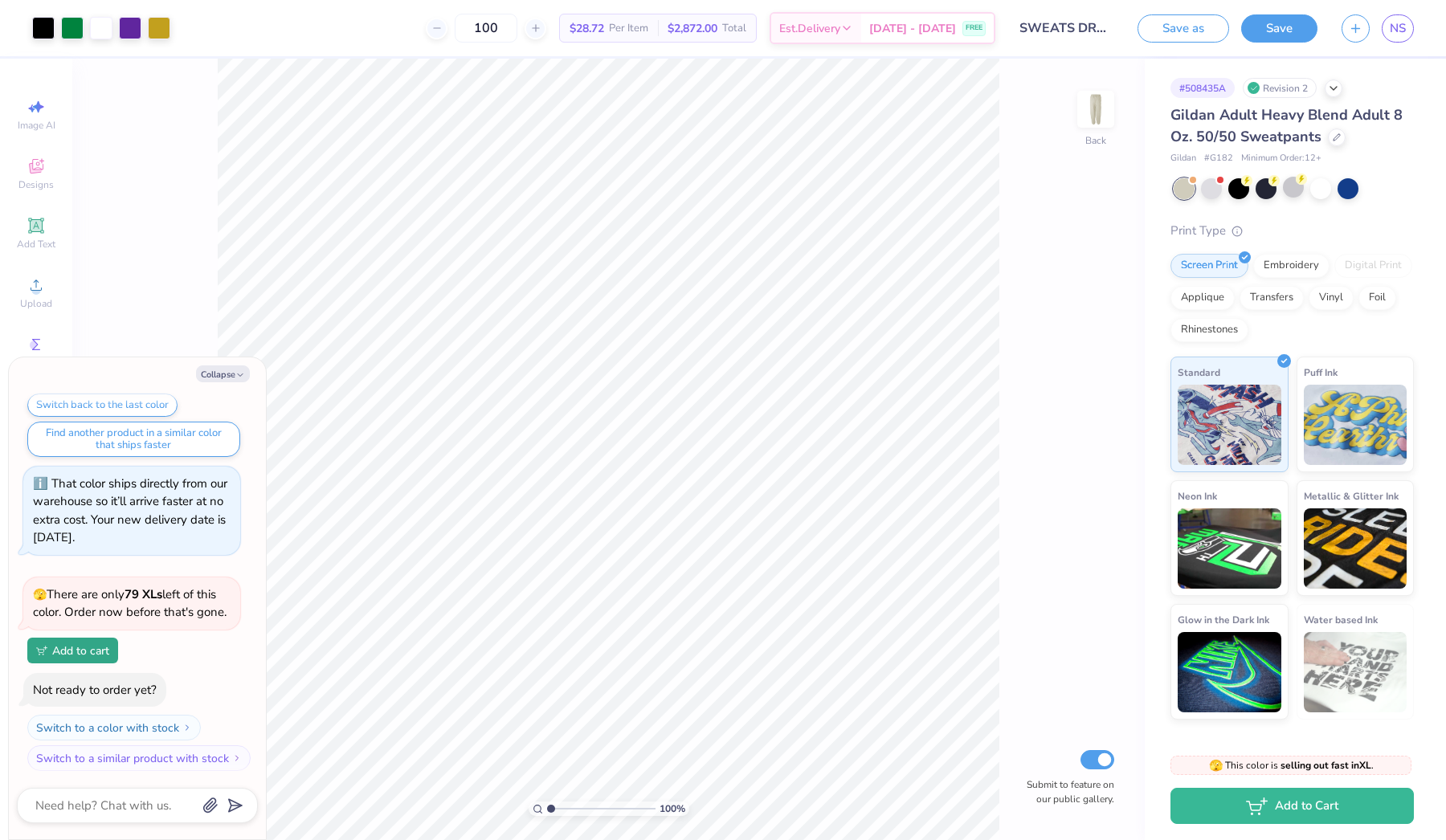
click at [1251, 186] on div at bounding box center [1294, 188] width 240 height 21
click at [1271, 186] on div at bounding box center [1265, 187] width 21 height 21
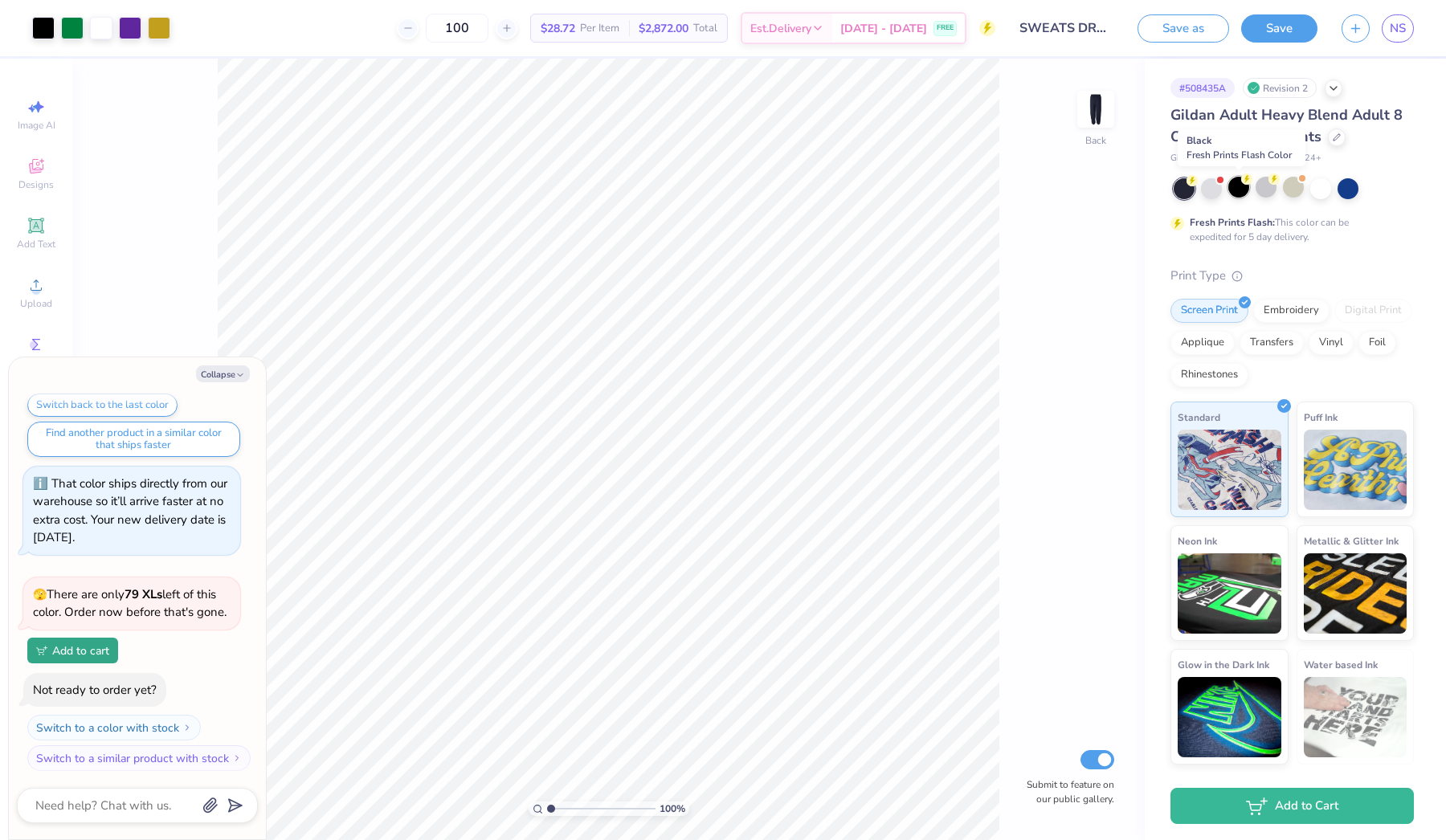
click at [1243, 185] on div at bounding box center [1239, 187] width 21 height 21
click at [1355, 190] on div at bounding box center [1348, 187] width 21 height 21
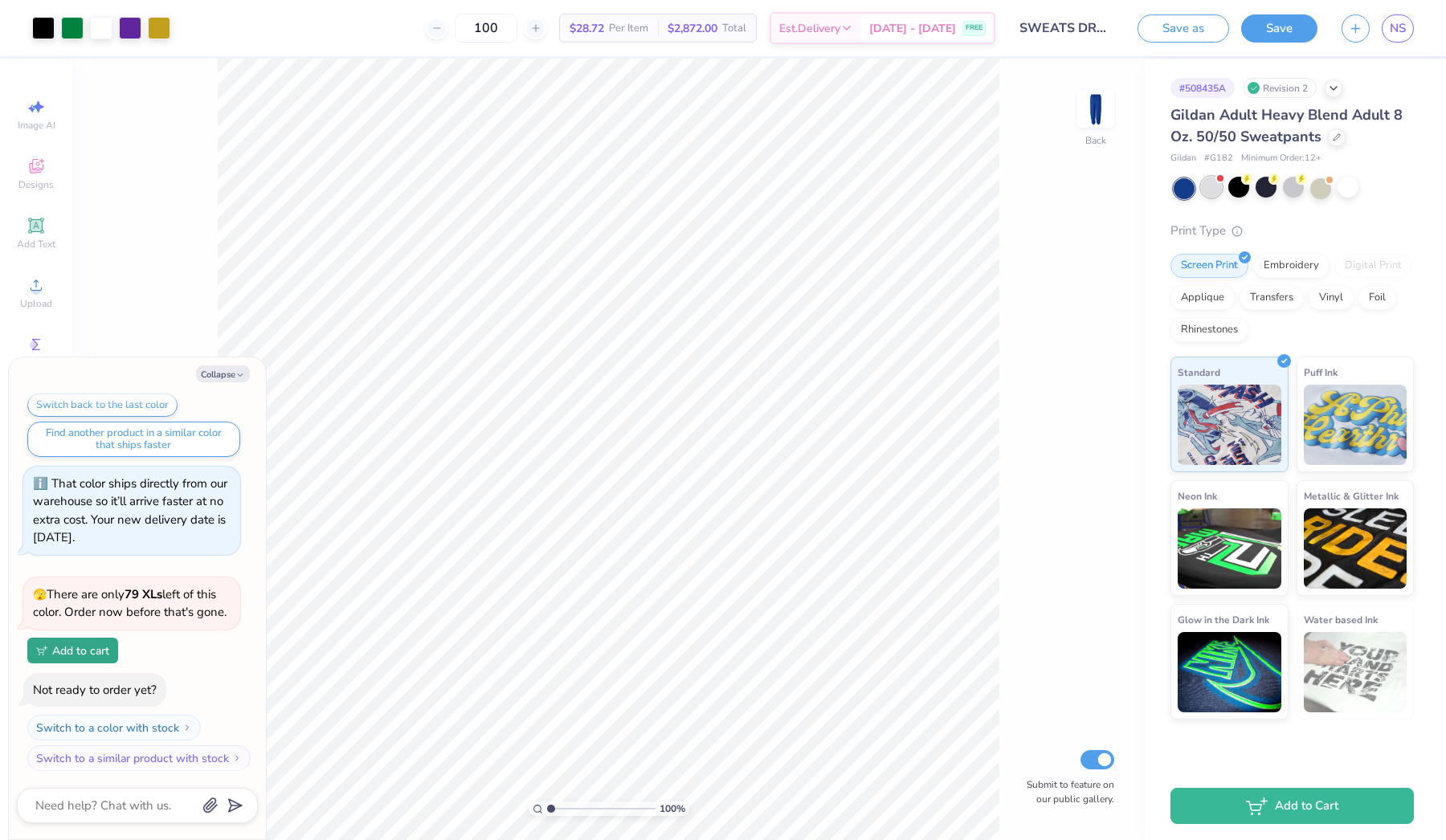
click at [1217, 181] on span at bounding box center [1220, 179] width 9 height 9
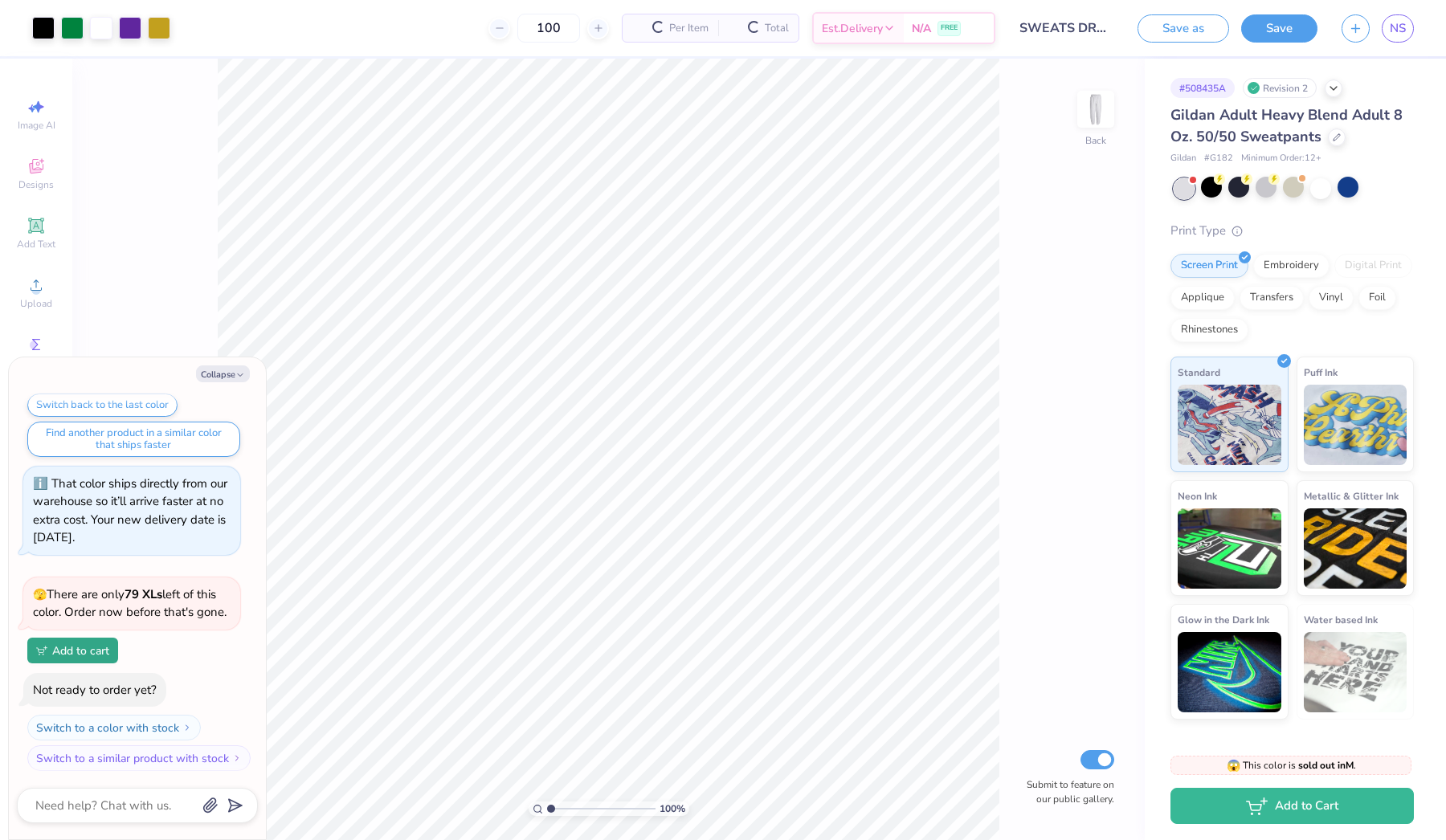
scroll to position [316, 0]
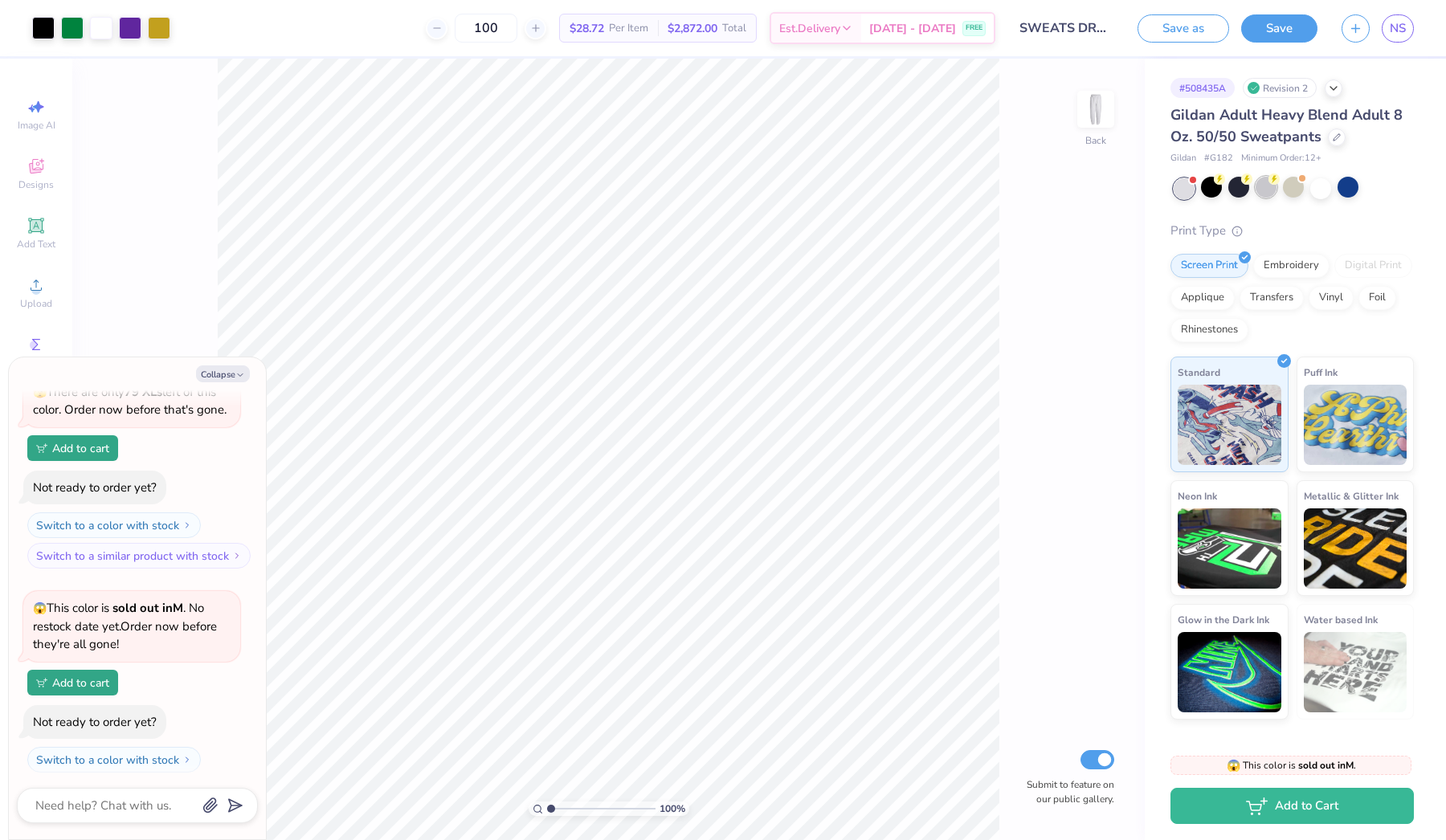
click at [1268, 193] on div at bounding box center [1265, 187] width 21 height 21
type textarea "x"
